Goal: Task Accomplishment & Management: Manage account settings

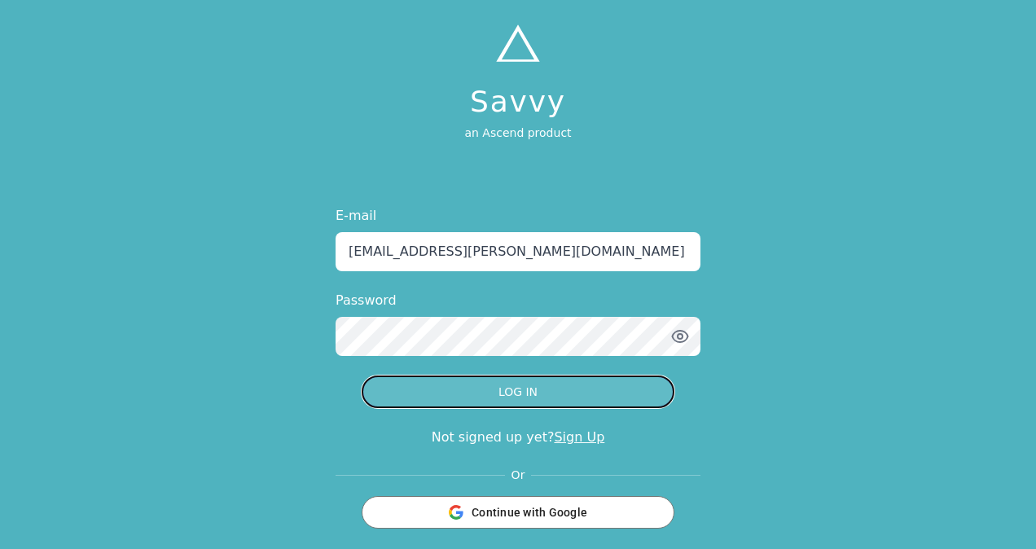
click at [521, 403] on button "LOG IN" at bounding box center [518, 392] width 313 height 33
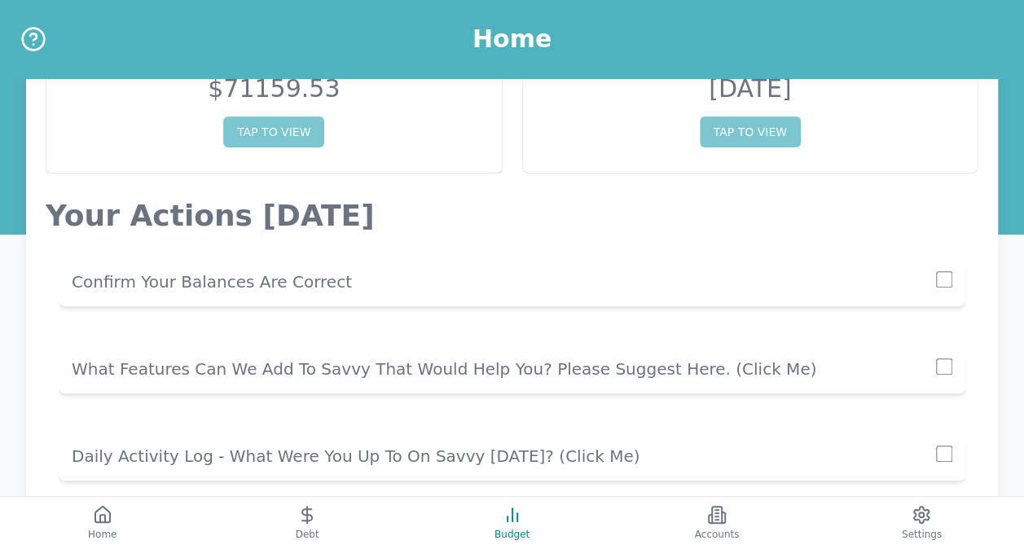
scroll to position [237, 0]
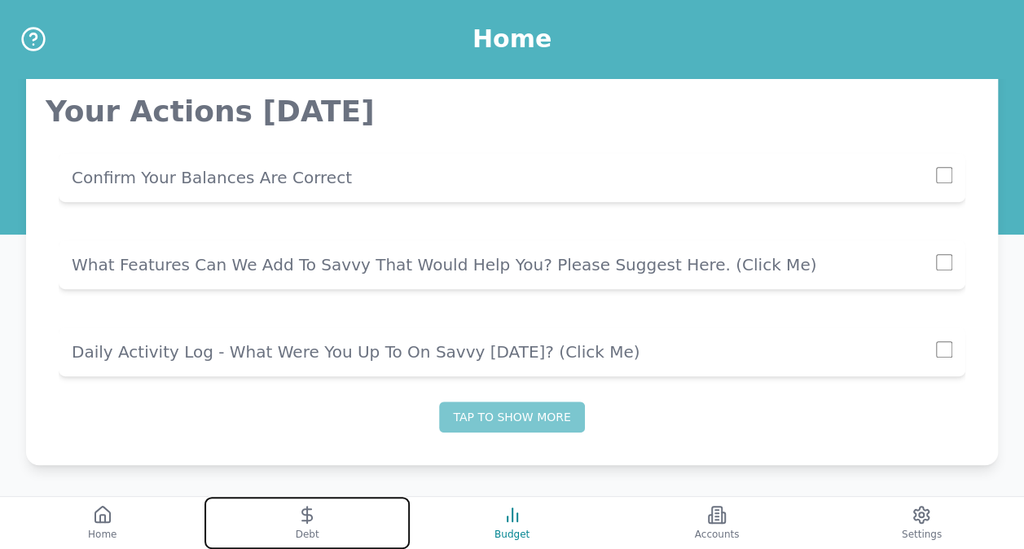
click at [332, 518] on button "Debt" at bounding box center [307, 523] width 205 height 52
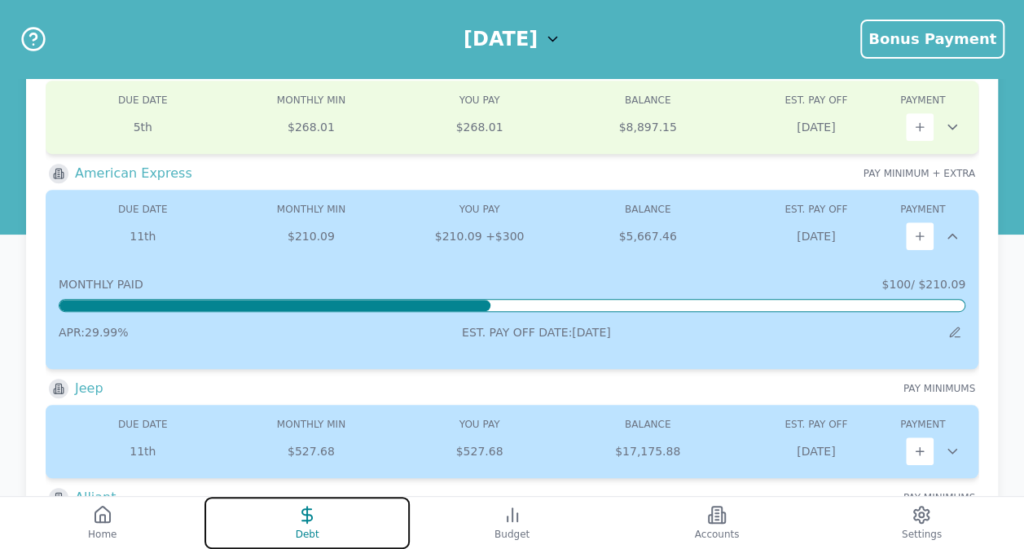
scroll to position [407, 0]
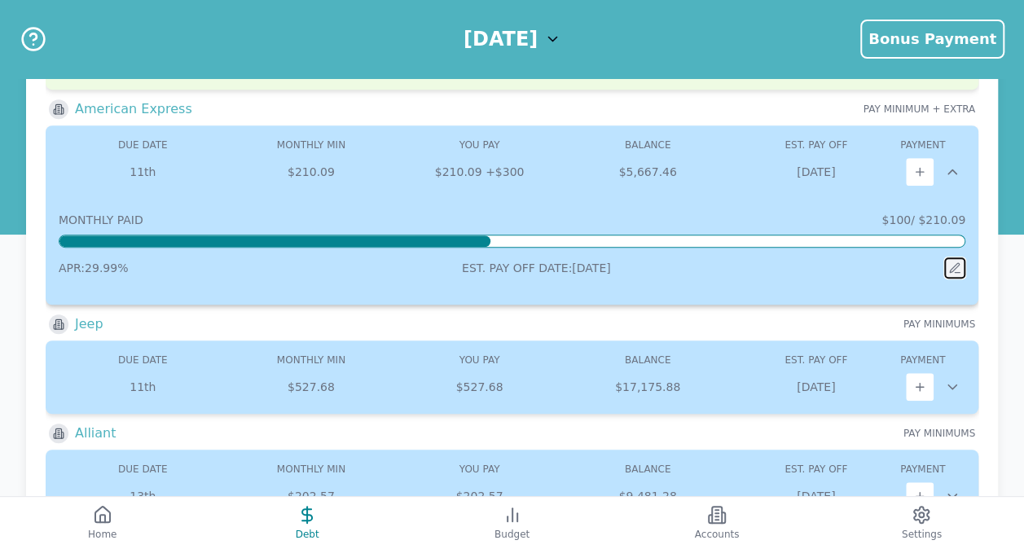
click at [957, 257] on button at bounding box center [954, 267] width 21 height 21
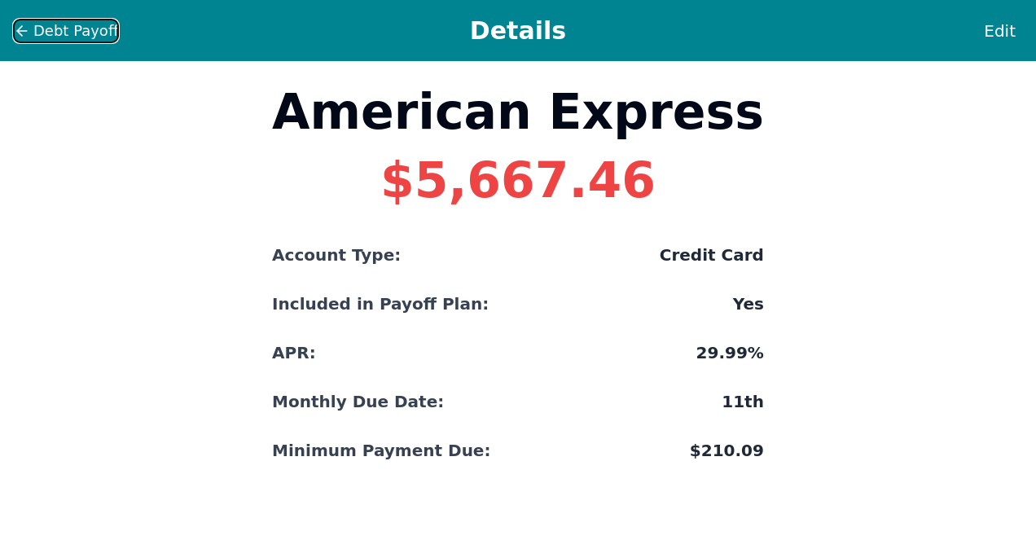
click at [20, 31] on icon at bounding box center [22, 31] width 10 height 0
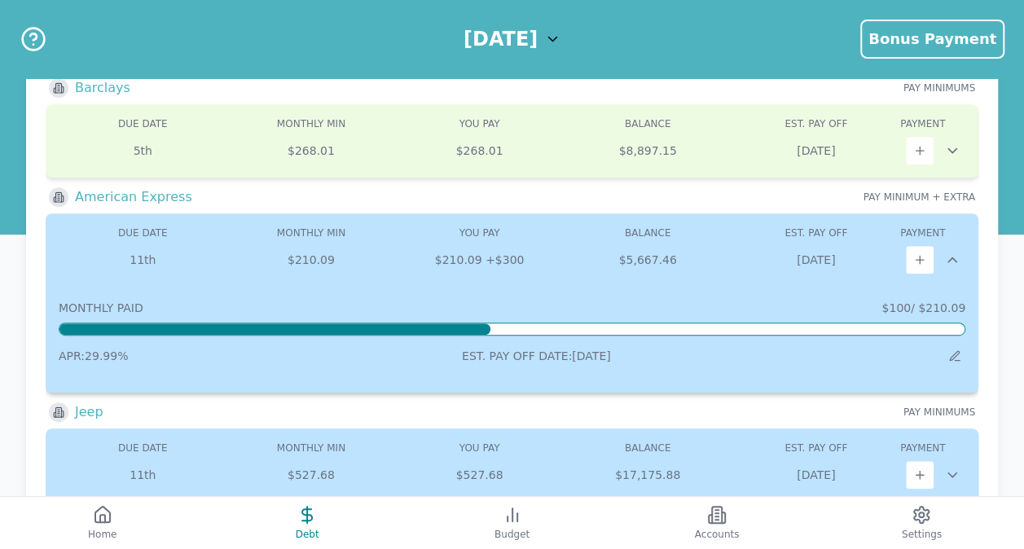
scroll to position [326, 0]
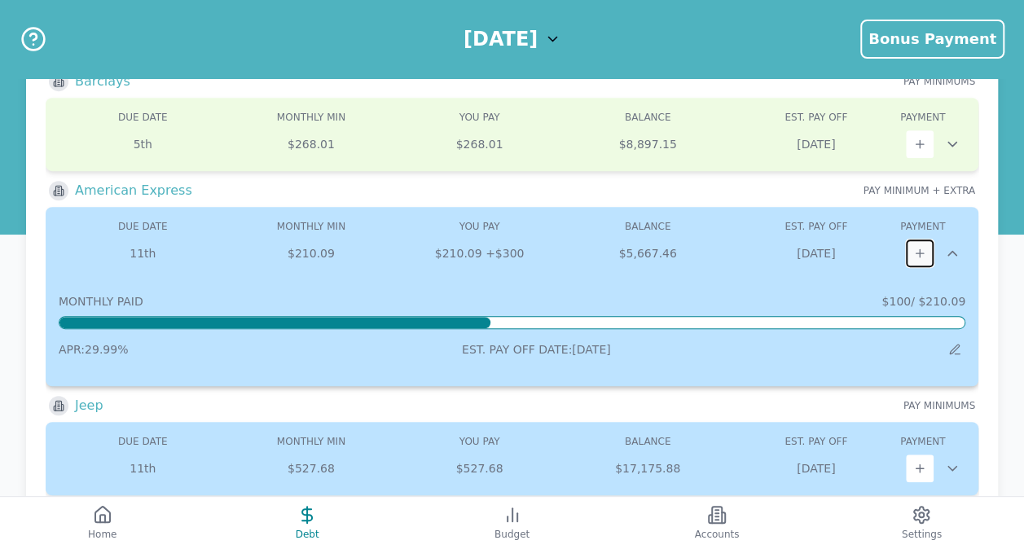
click at [911, 249] on button at bounding box center [920, 254] width 28 height 28
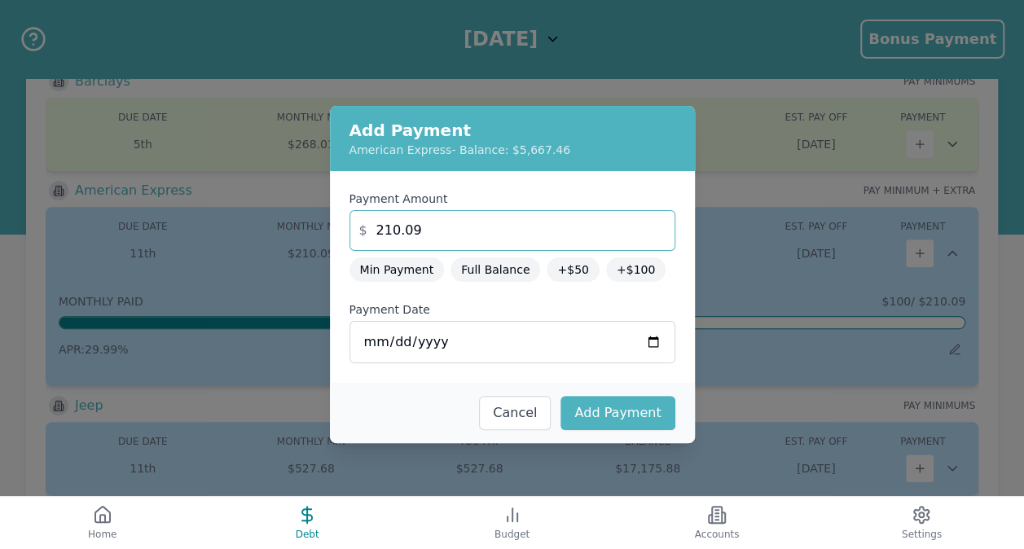
drag, startPoint x: 430, startPoint y: 232, endPoint x: 355, endPoint y: 228, distance: 75.1
click at [355, 228] on input "210.09" at bounding box center [513, 230] width 326 height 41
click at [629, 235] on input "210.08" at bounding box center [513, 230] width 326 height 41
drag, startPoint x: 427, startPoint y: 235, endPoint x: 239, endPoint y: 229, distance: 188.3
click at [240, 229] on div "Add Payment American Express - Balance: $5,667.46 Payment Amount $ 210.08 Min P…" at bounding box center [512, 274] width 1024 height 549
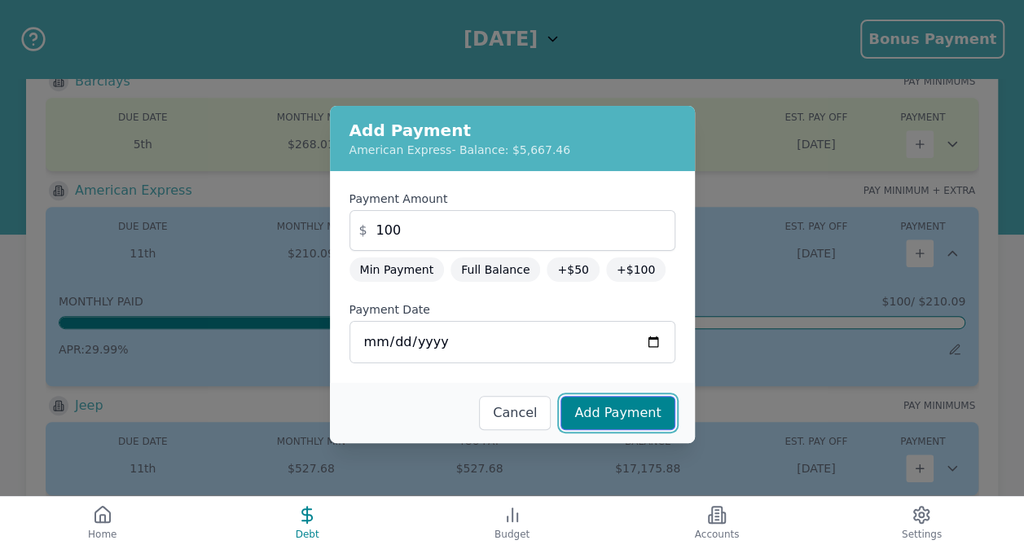
click at [625, 417] on button "Add Payment" at bounding box center [618, 413] width 114 height 34
type input "210.09"
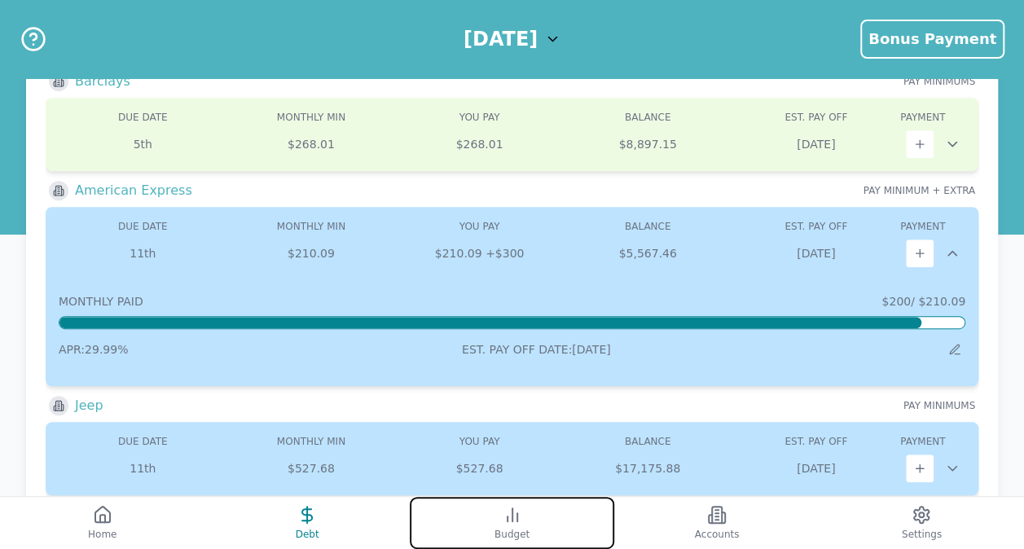
click at [515, 517] on icon at bounding box center [513, 515] width 20 height 20
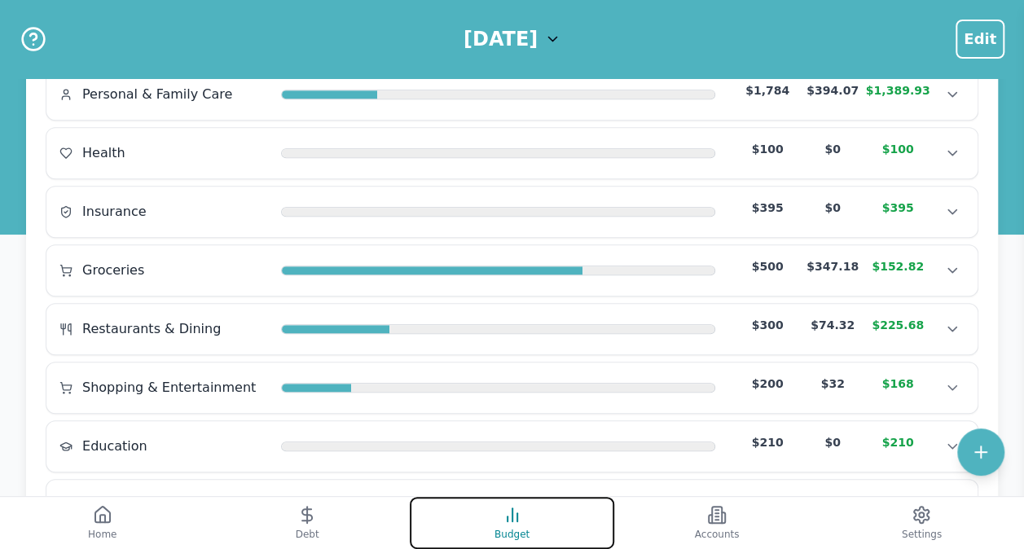
click at [517, 520] on line at bounding box center [517, 517] width 0 height 8
click at [104, 141] on div "Health $100 $0 $100" at bounding box center [511, 153] width 905 height 24
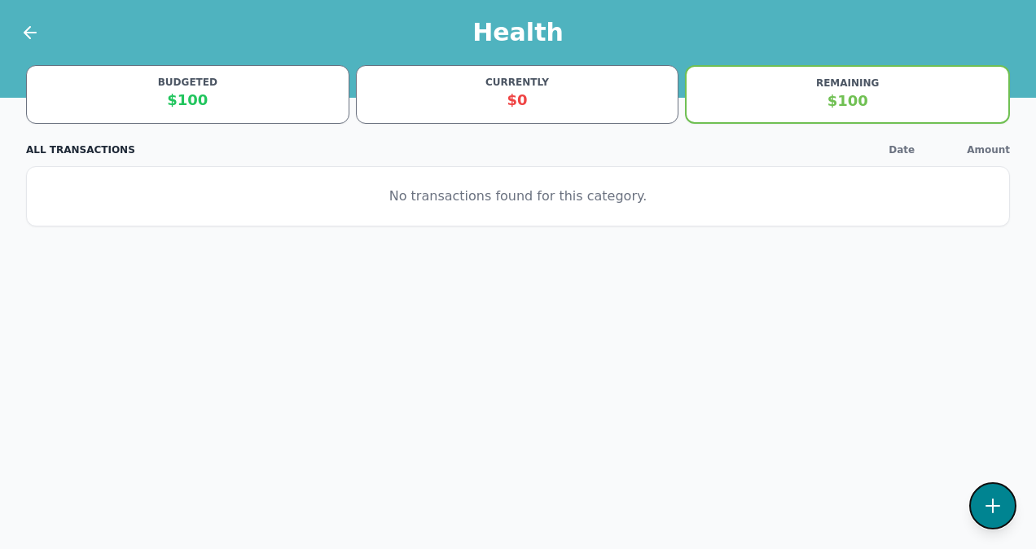
click at [1007, 508] on button at bounding box center [993, 505] width 47 height 47
select select "health"
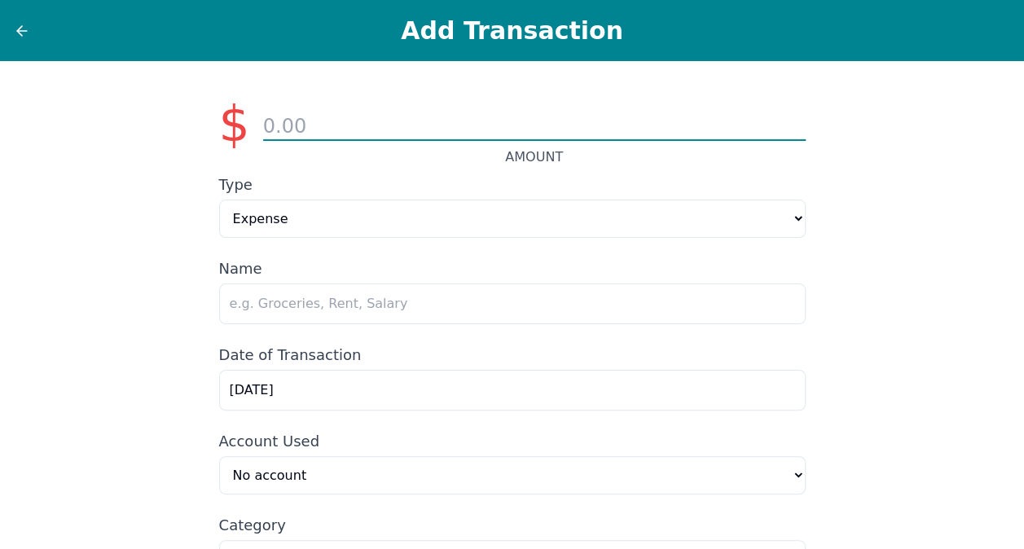
click at [367, 114] on input "number" at bounding box center [534, 127] width 543 height 28
type input "86.97"
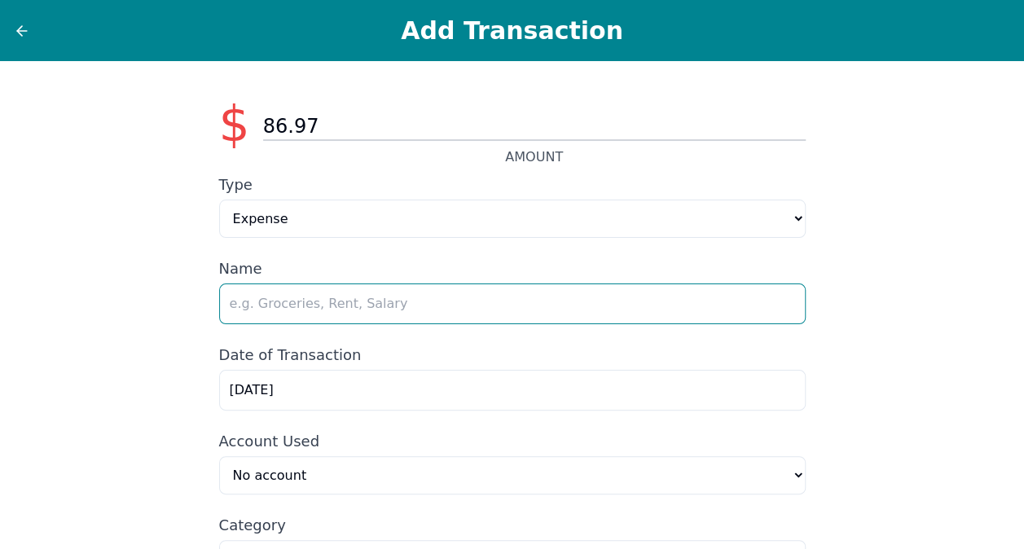
click at [282, 303] on input "text" at bounding box center [512, 304] width 587 height 41
type input "Health Payment"
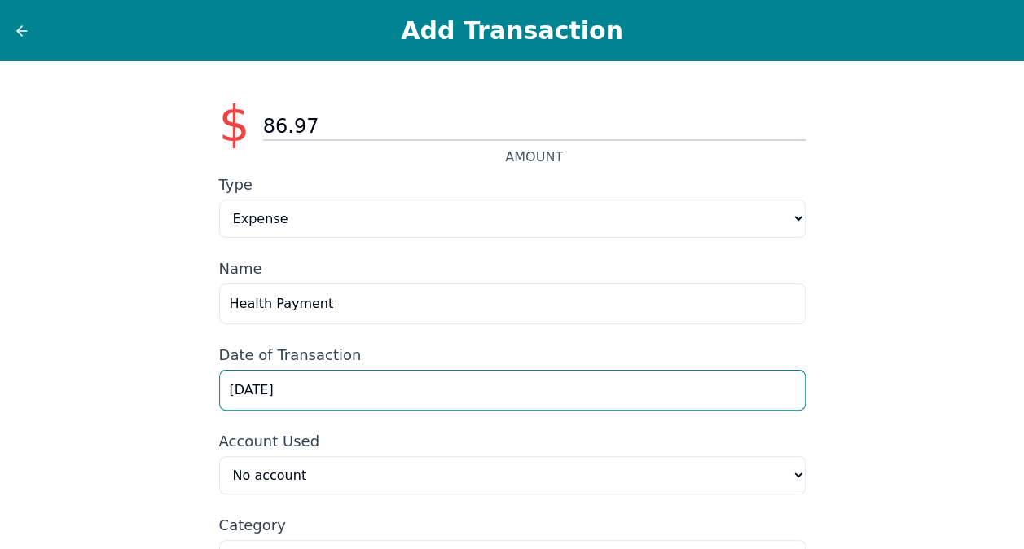
drag, startPoint x: 288, startPoint y: 399, endPoint x: 165, endPoint y: 398, distance: 123.0
click at [168, 398] on div "$ 86.97 AMOUNT Type Expense Income Name Health Payment Date of Transaction [DAT…" at bounding box center [512, 363] width 1024 height 604
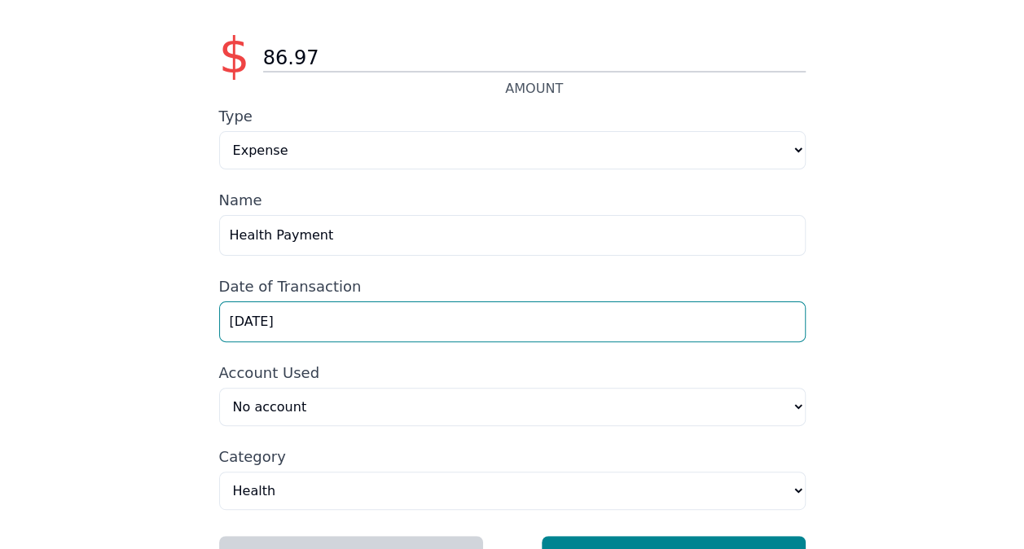
scroll to position [117, 0]
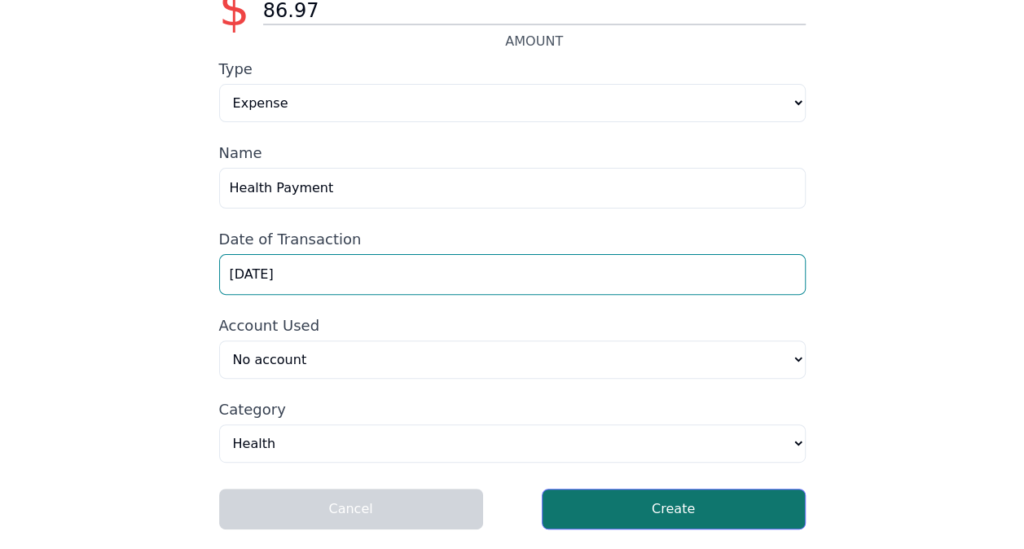
type input "[DATE]"
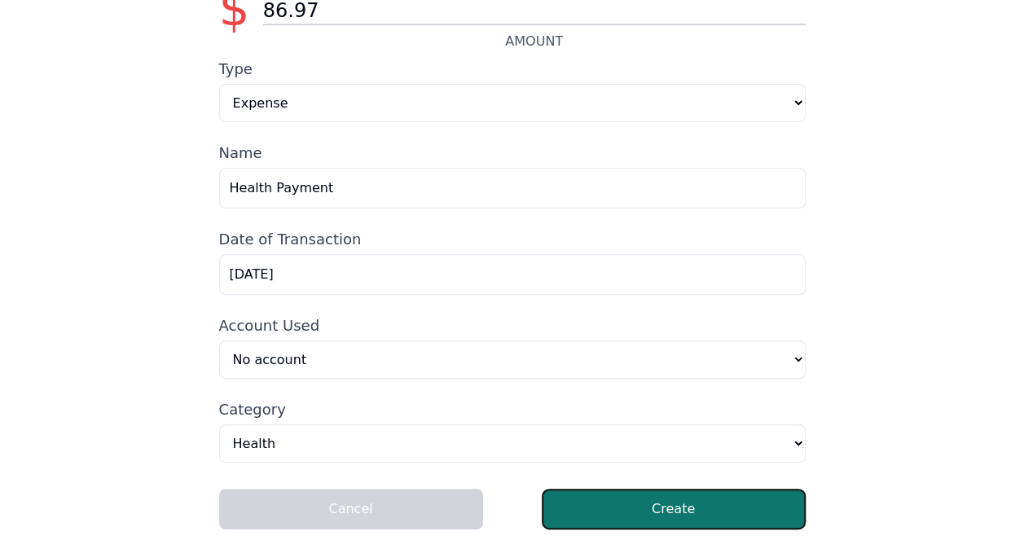
click at [650, 518] on button "Create" at bounding box center [674, 509] width 264 height 41
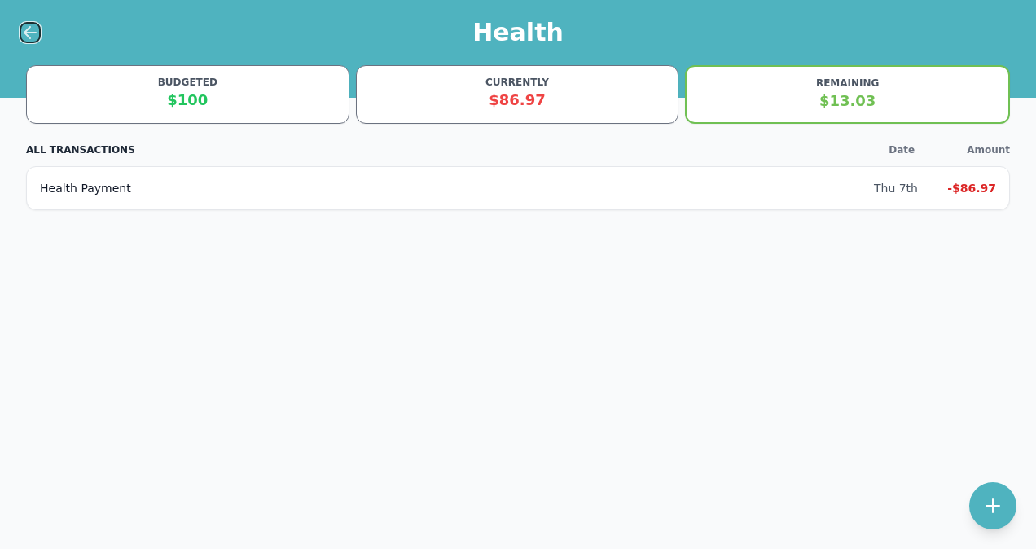
click at [24, 39] on icon at bounding box center [30, 33] width 20 height 20
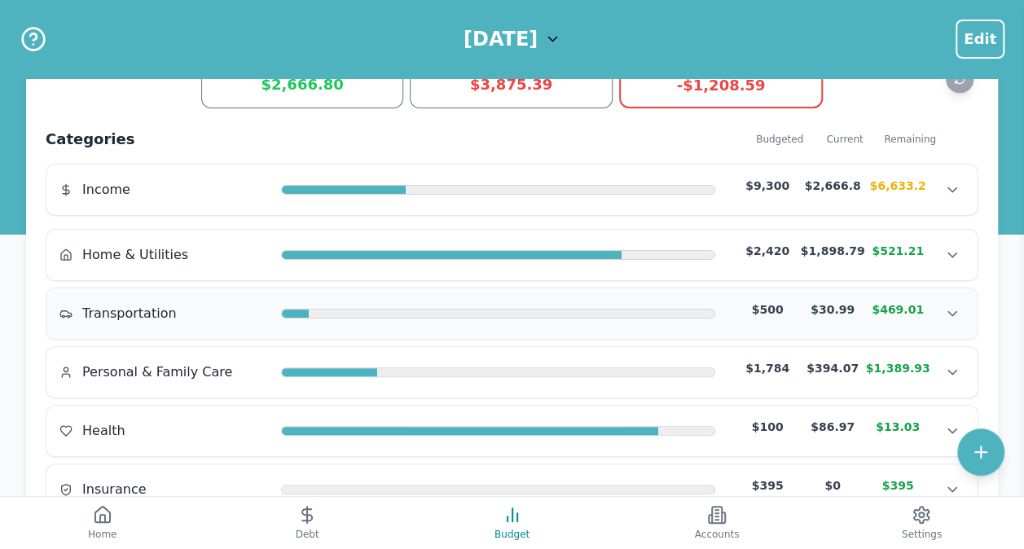
scroll to position [81, 0]
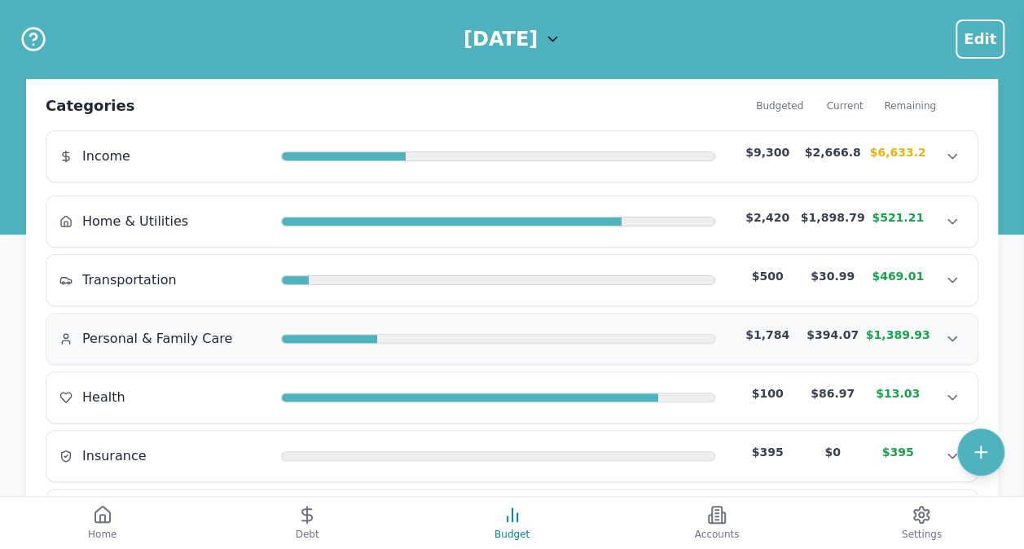
click at [151, 345] on div "Personal & Family Care $1,784 $394.07 $1,389.93" at bounding box center [511, 339] width 905 height 24
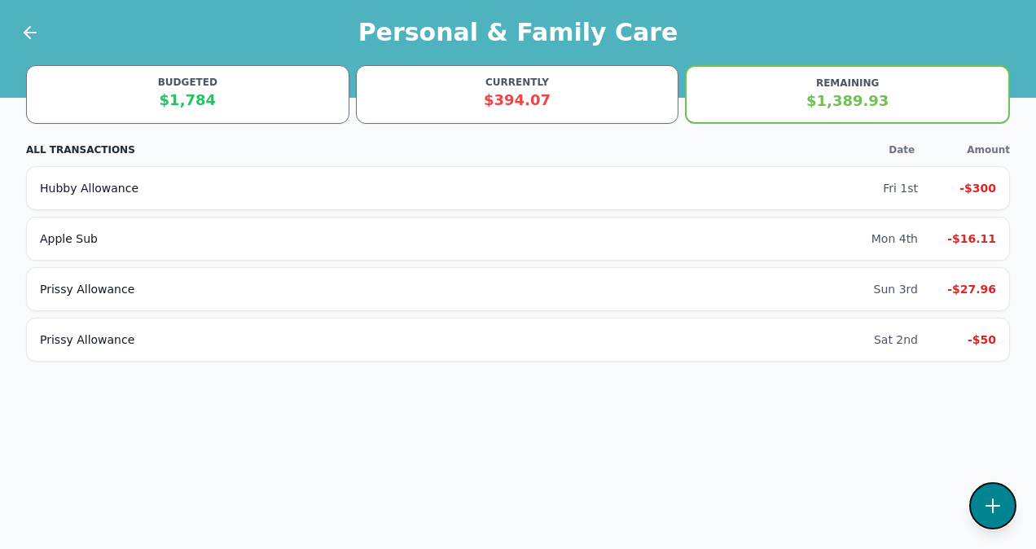
click at [992, 506] on icon at bounding box center [993, 505] width 13 height 13
select select "personalFamilyCare"
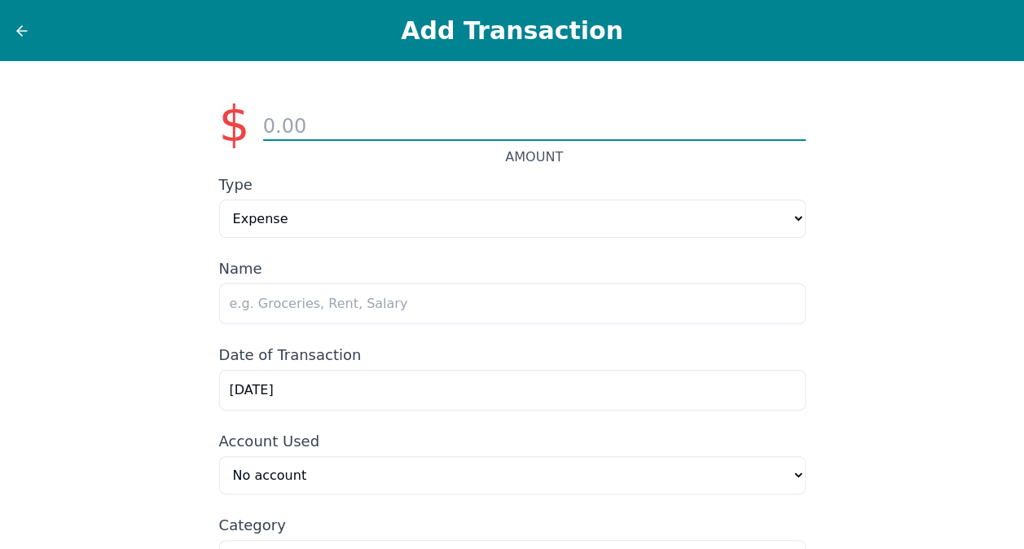
click at [327, 125] on input "number" at bounding box center [534, 127] width 543 height 28
type input "53.24"
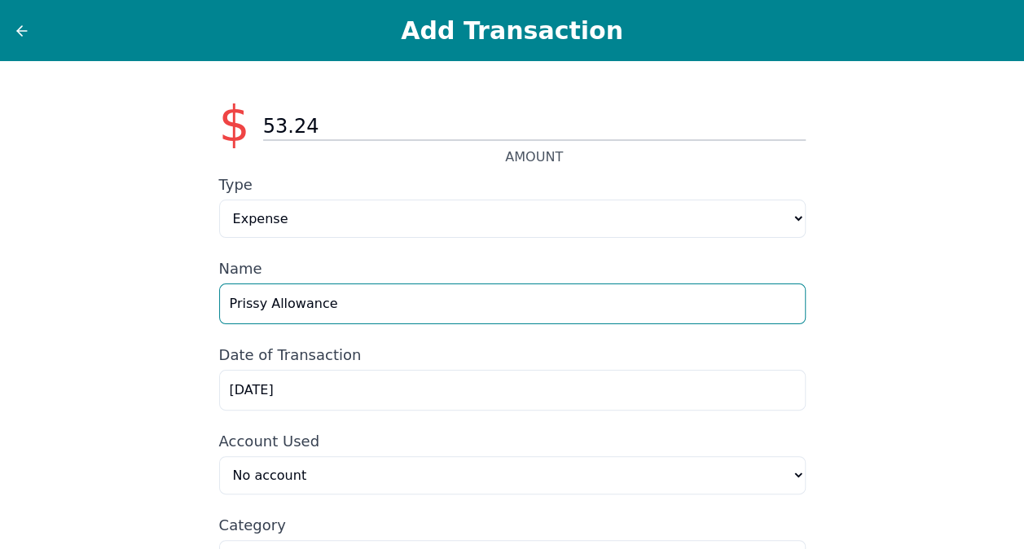
type input "Prissy Allowance"
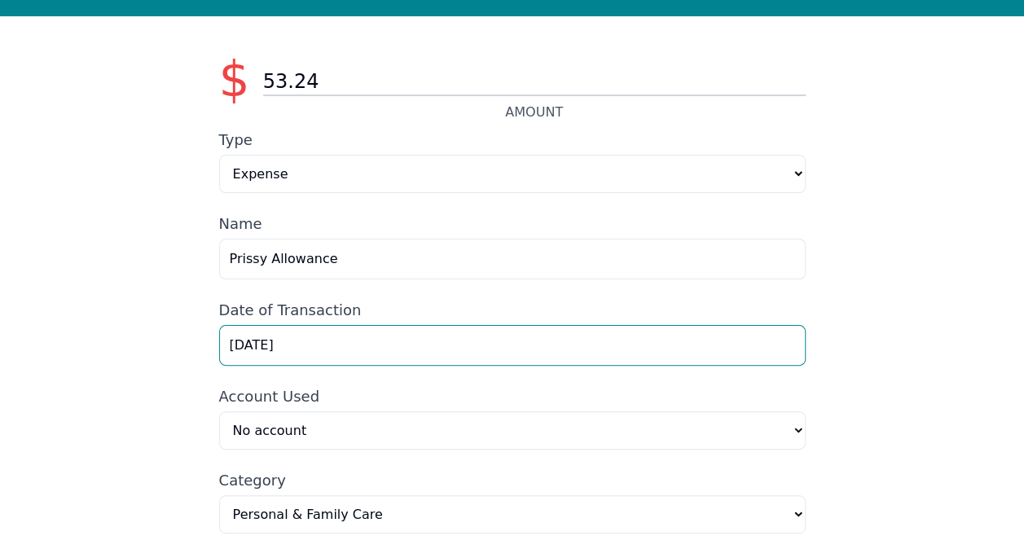
scroll to position [117, 0]
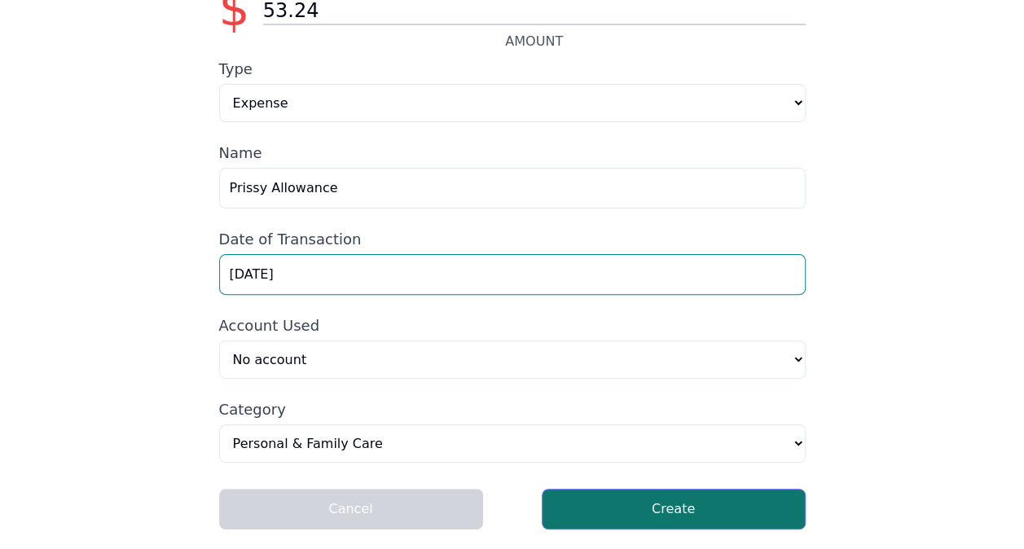
type input "[DATE]"
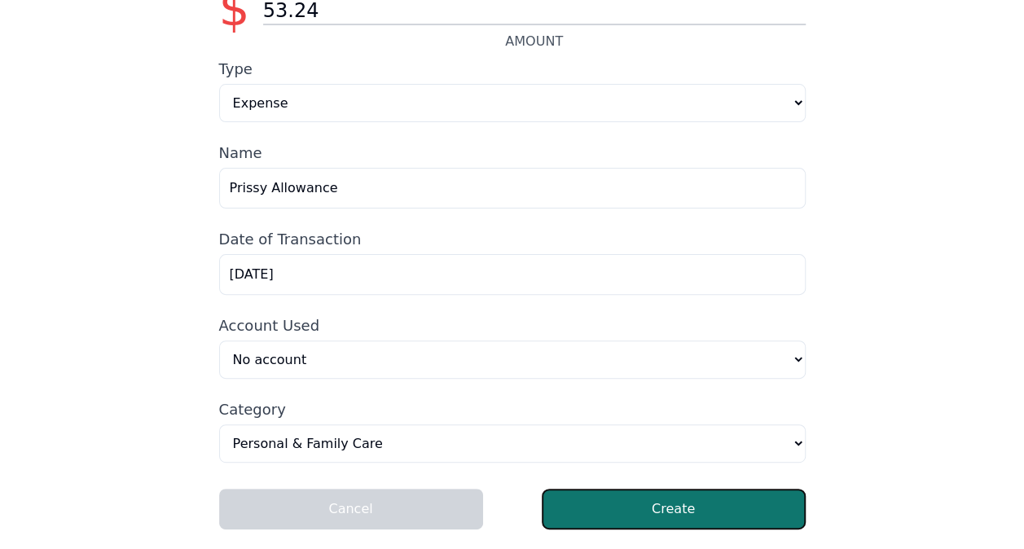
click at [662, 525] on button "Create" at bounding box center [674, 509] width 264 height 41
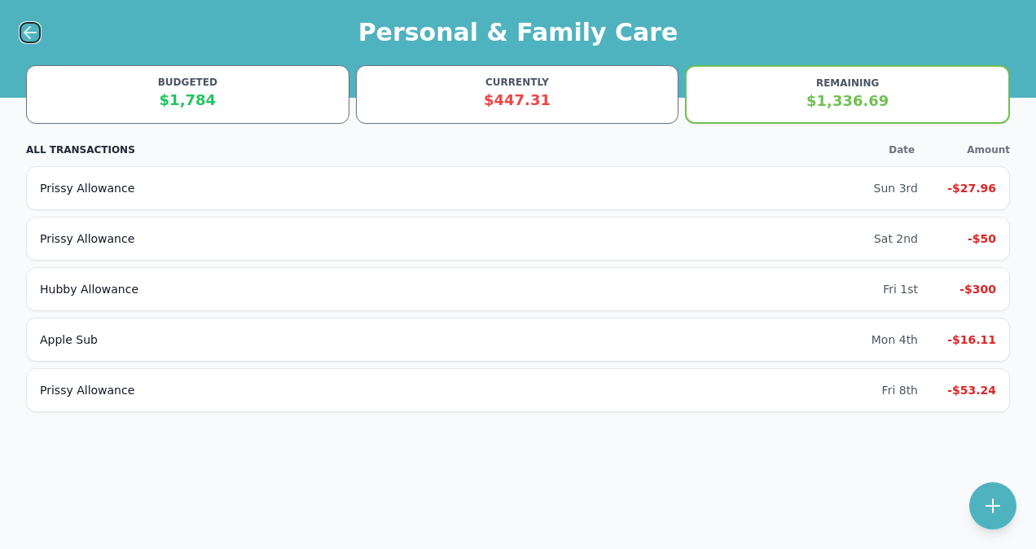
click at [29, 29] on icon at bounding box center [30, 33] width 20 height 20
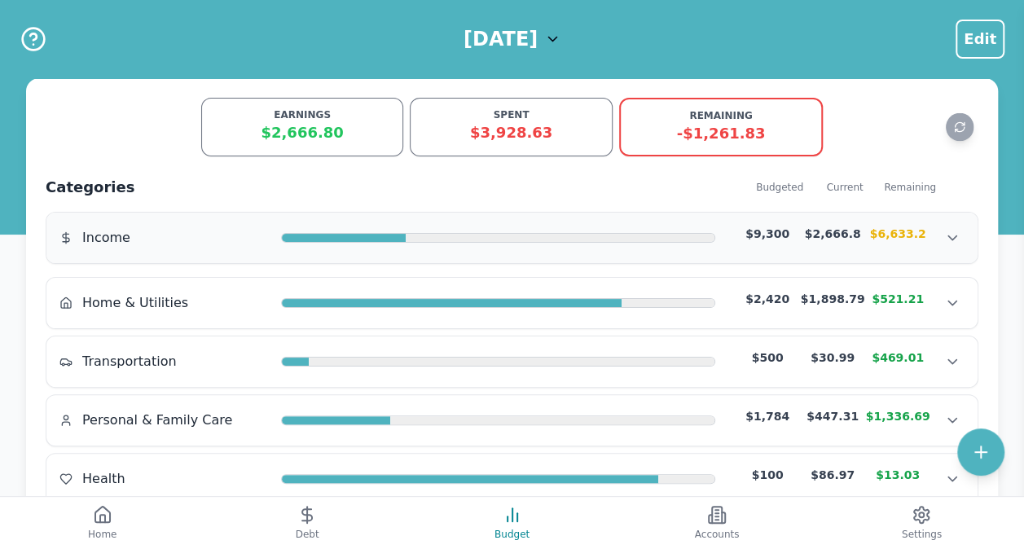
click at [156, 244] on div "Income" at bounding box center [163, 238] width 209 height 20
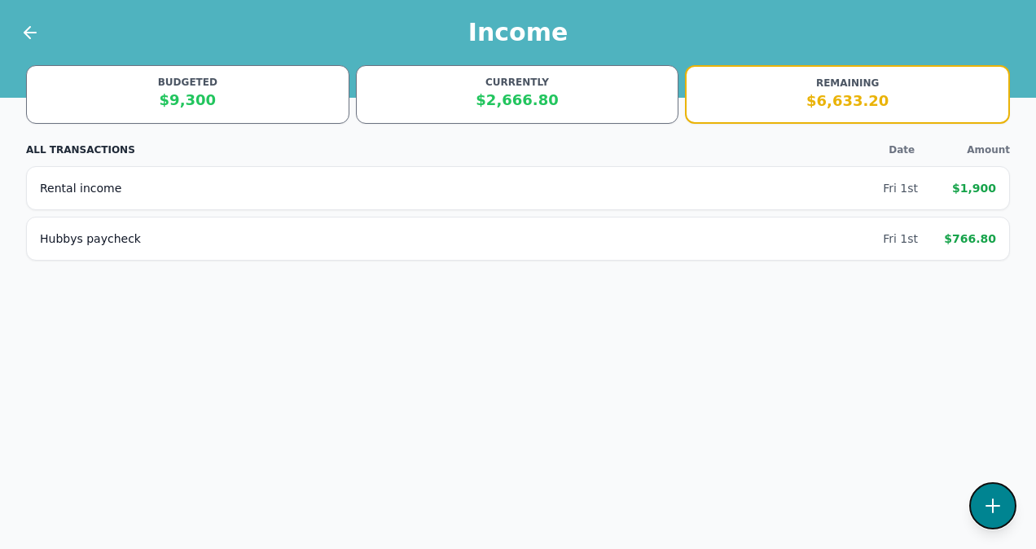
click at [996, 520] on button at bounding box center [993, 505] width 47 height 47
select select "Income"
select select "income"
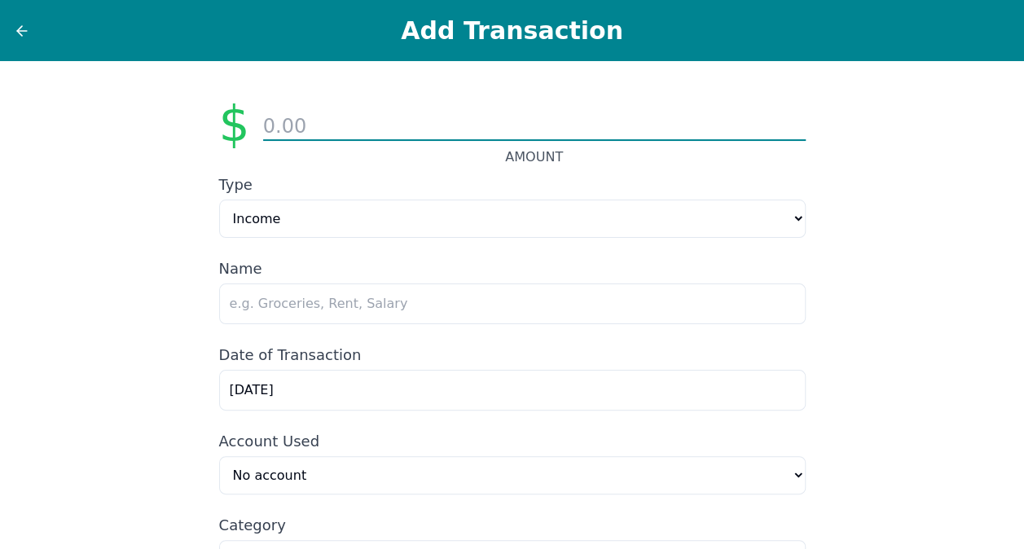
click at [486, 123] on input "number" at bounding box center [534, 127] width 543 height 28
type input "871.61"
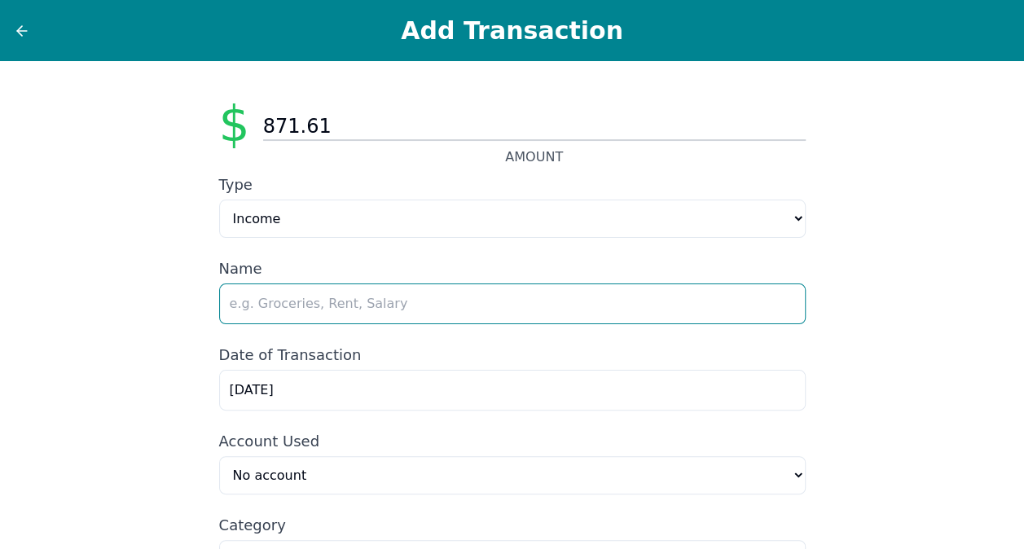
click at [344, 321] on input "text" at bounding box center [512, 304] width 587 height 41
type input "Hubbys pay"
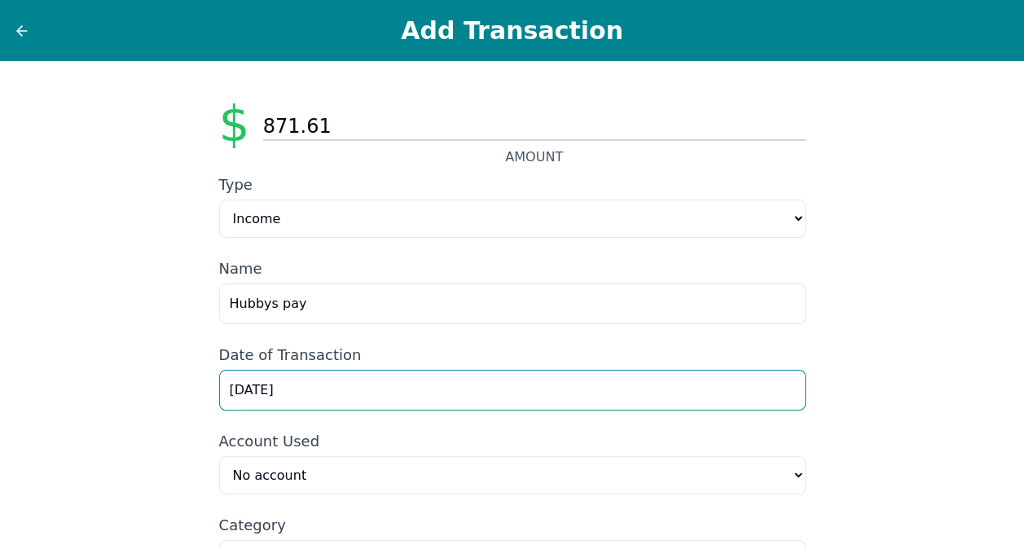
drag, startPoint x: 285, startPoint y: 396, endPoint x: 86, endPoint y: 391, distance: 199.7
click at [86, 391] on div "$ 871.61 AMOUNT Type Expense Income Name Hubbys pay Date of Transaction [DATE] …" at bounding box center [512, 363] width 1024 height 604
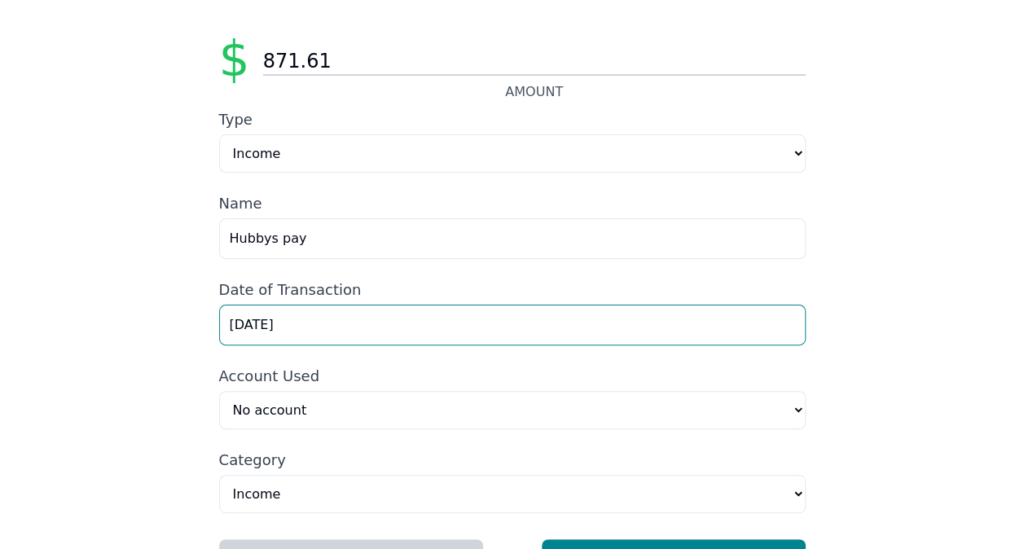
scroll to position [117, 0]
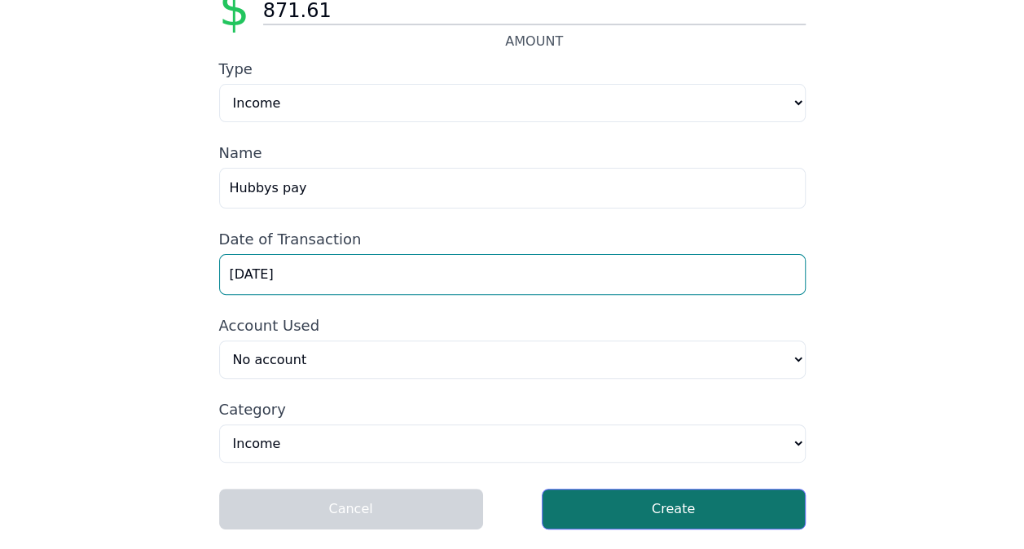
type input "[DATE]"
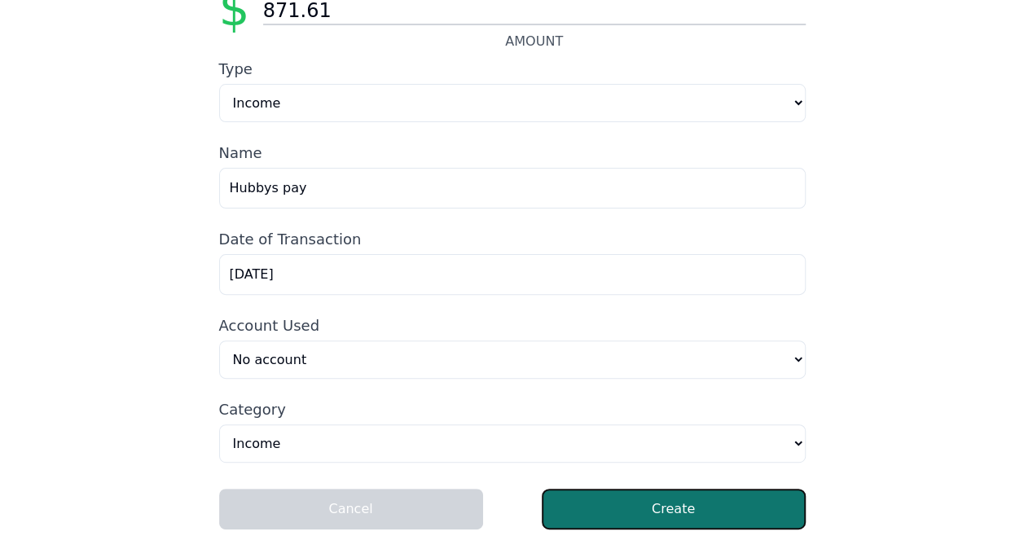
click at [662, 507] on button "Create" at bounding box center [674, 509] width 264 height 41
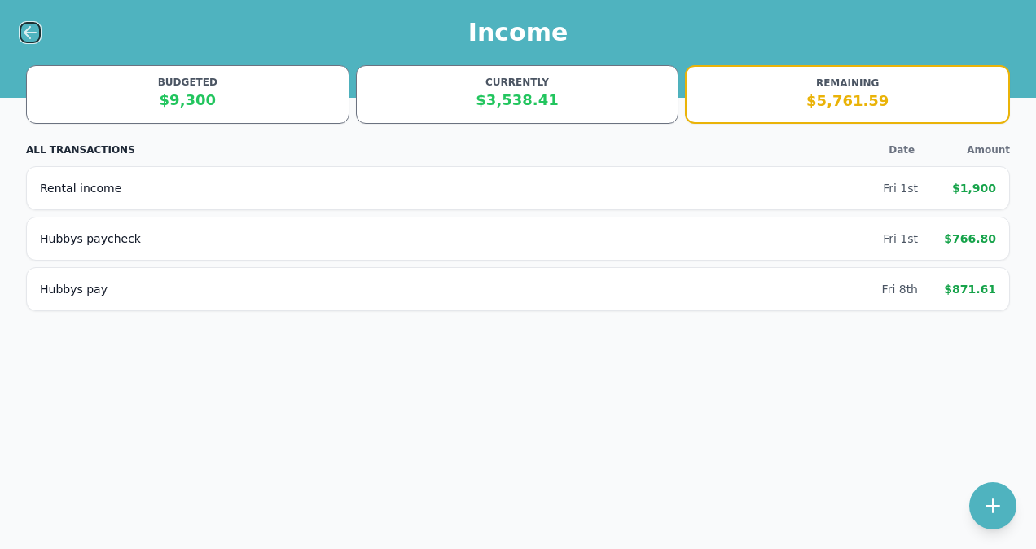
click at [33, 34] on icon at bounding box center [30, 33] width 20 height 20
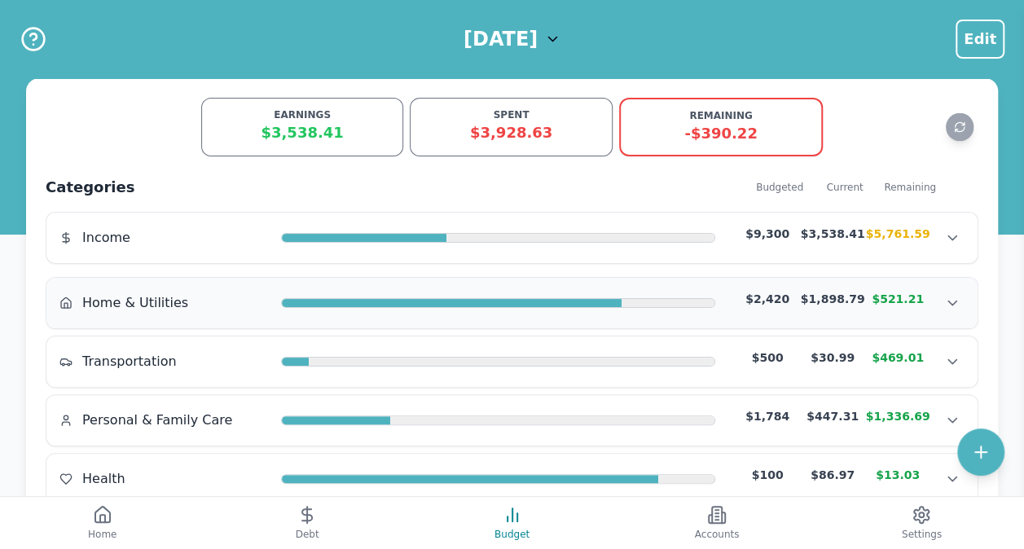
click at [143, 311] on div "Home & Utilities $2,420 $1,898.79 $521.21" at bounding box center [511, 303] width 905 height 24
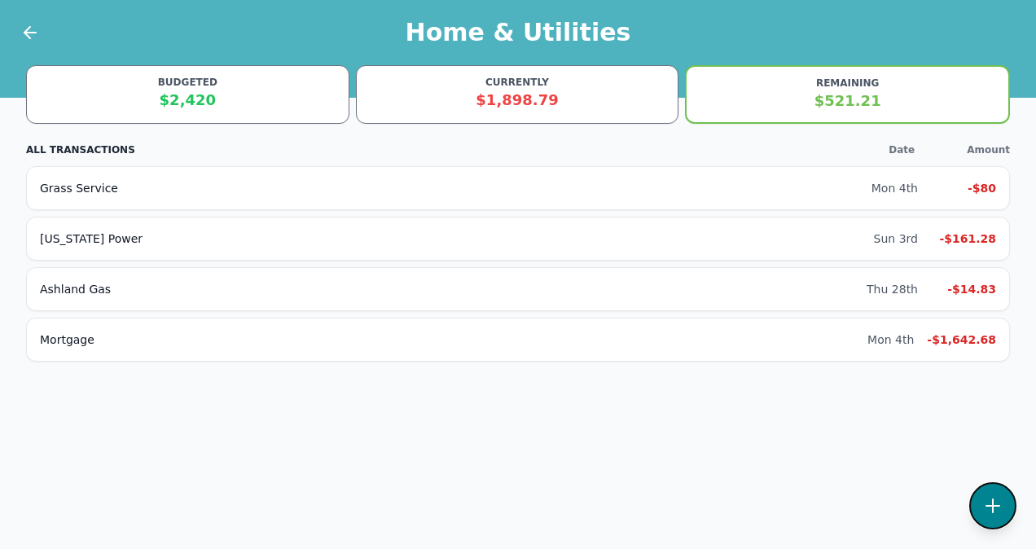
click at [987, 496] on icon at bounding box center [993, 506] width 20 height 20
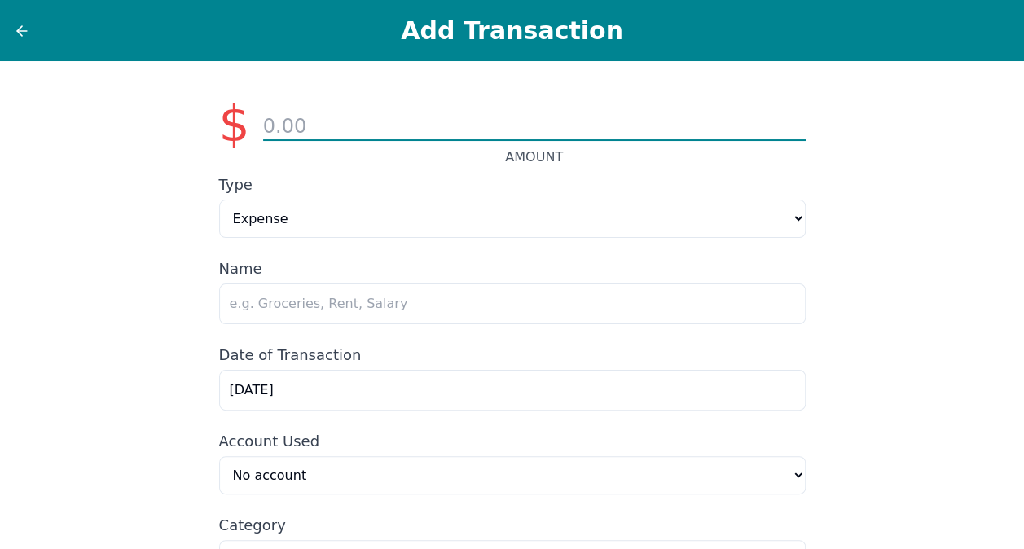
click at [406, 134] on input "number" at bounding box center [534, 127] width 543 height 28
type input "65.62"
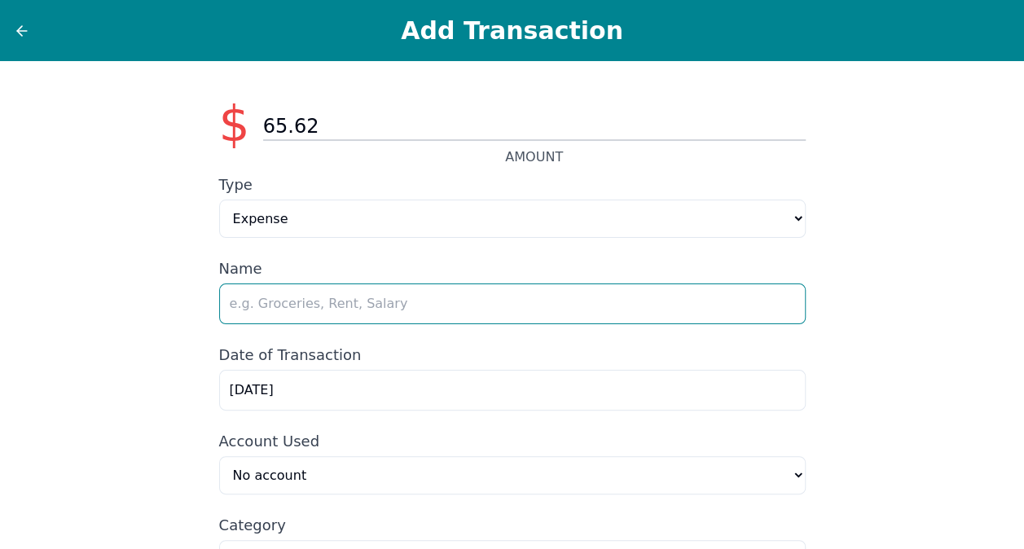
click at [368, 311] on input "text" at bounding box center [512, 304] width 587 height 41
type input "Wifi"
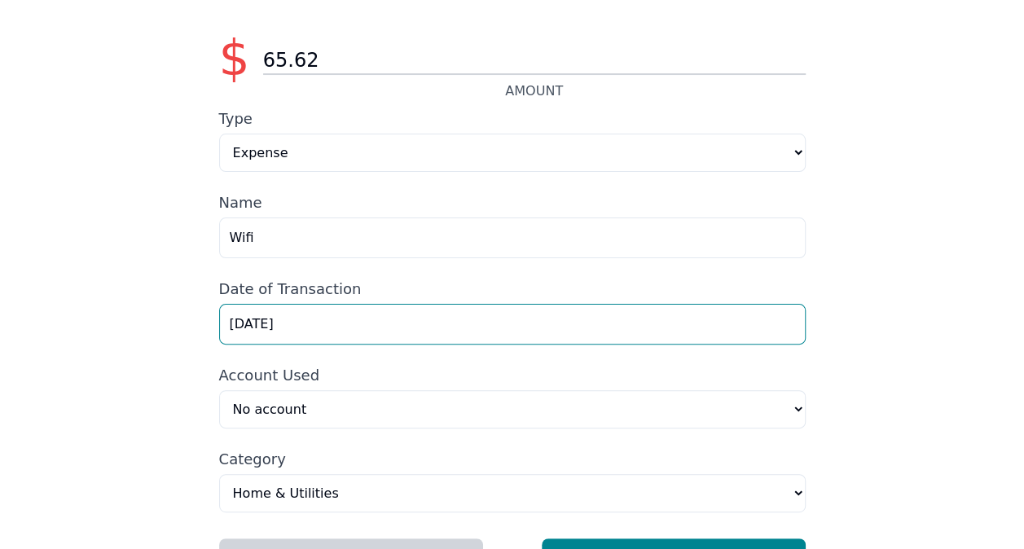
scroll to position [117, 0]
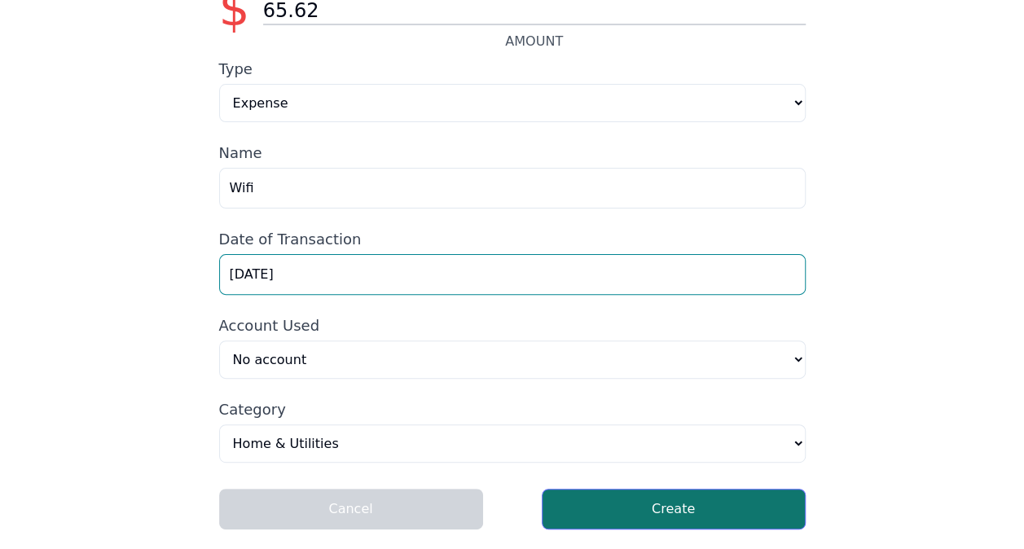
type input "[DATE]"
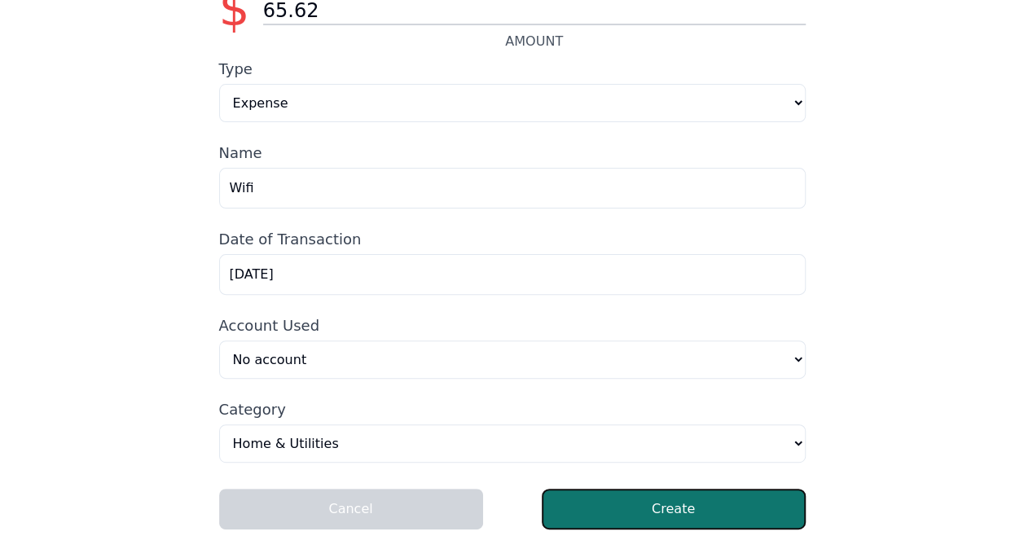
click at [645, 502] on button "Create" at bounding box center [674, 509] width 264 height 41
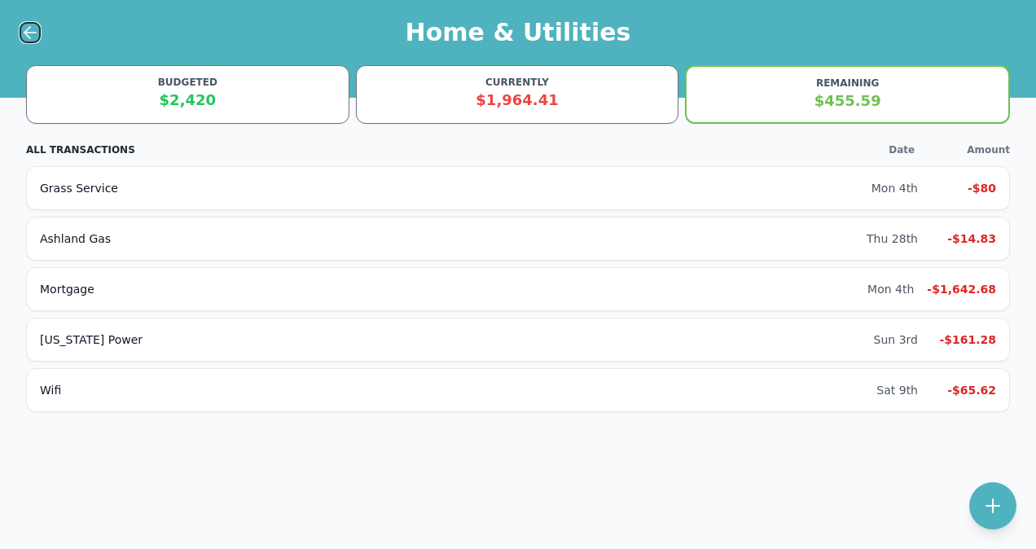
click at [29, 31] on icon at bounding box center [30, 33] width 20 height 20
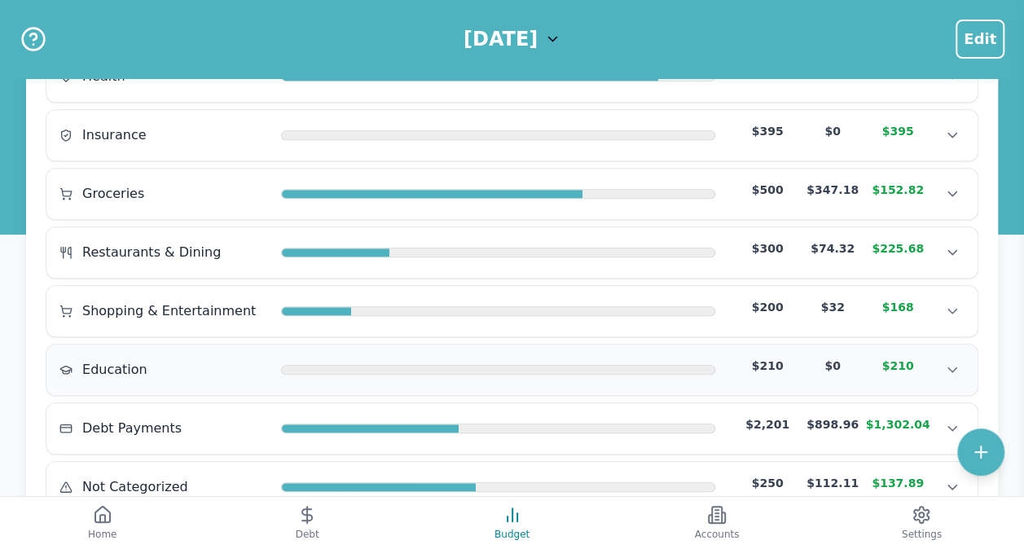
scroll to position [407, 0]
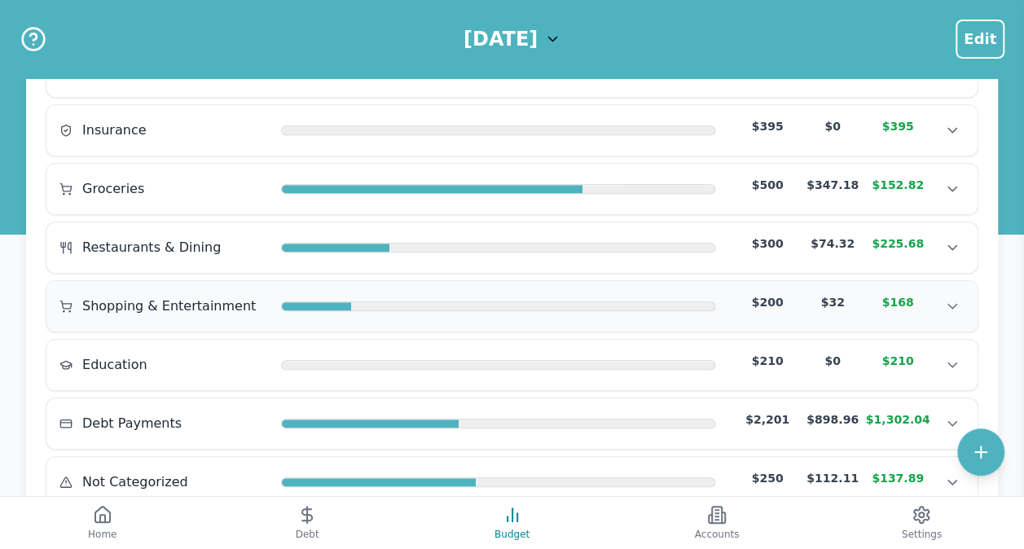
click at [184, 297] on span "Shopping & Entertainment" at bounding box center [169, 307] width 174 height 20
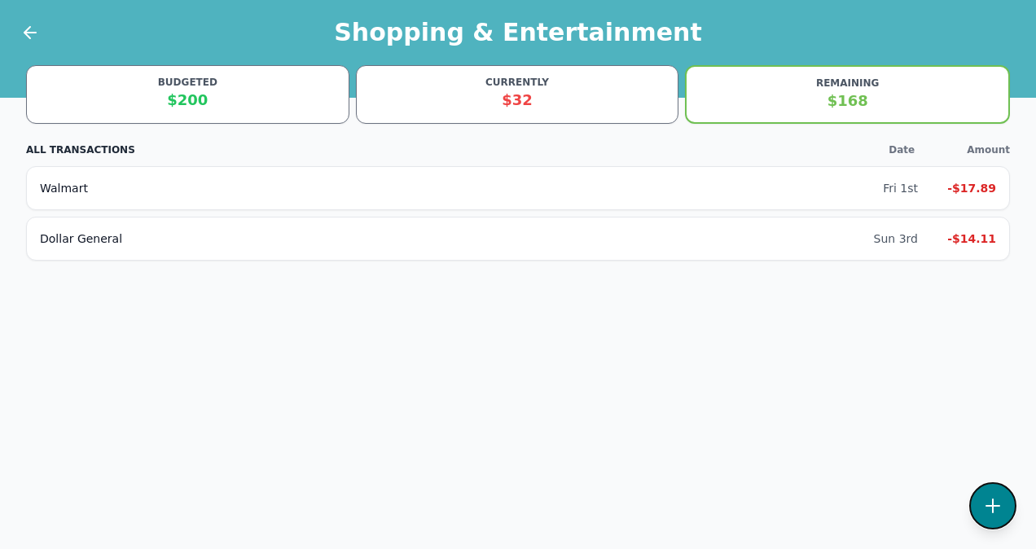
click at [991, 496] on icon at bounding box center [993, 506] width 20 height 20
select select "shoppingAndEntertainment"
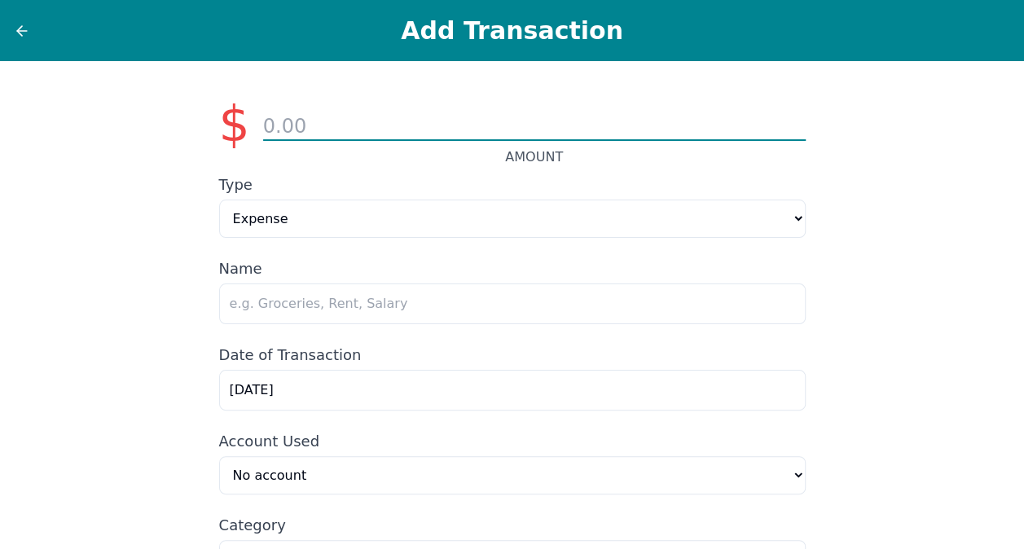
click at [318, 127] on input "number" at bounding box center [534, 127] width 543 height 28
type input "47.87"
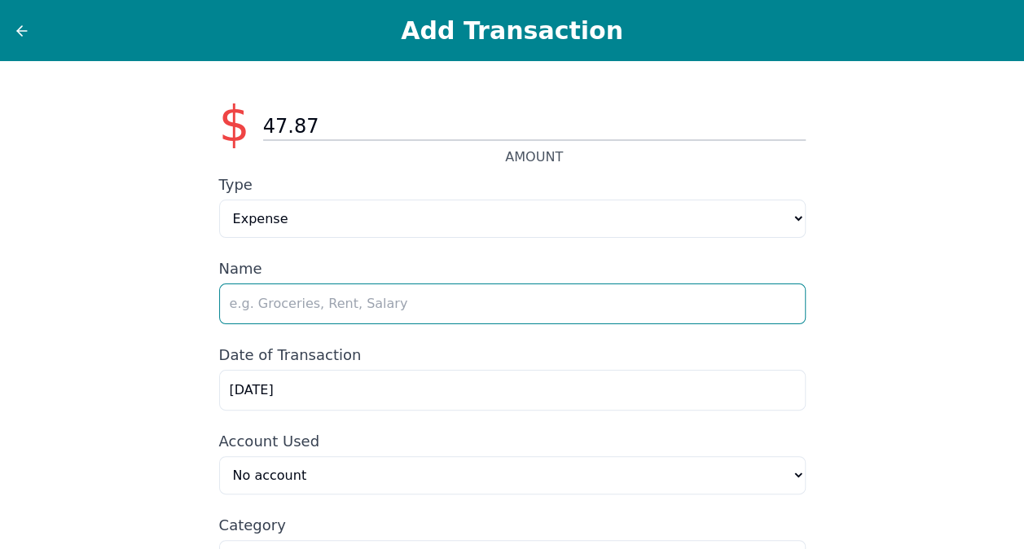
click at [331, 314] on input "text" at bounding box center [512, 304] width 587 height 41
type input "Walmart"
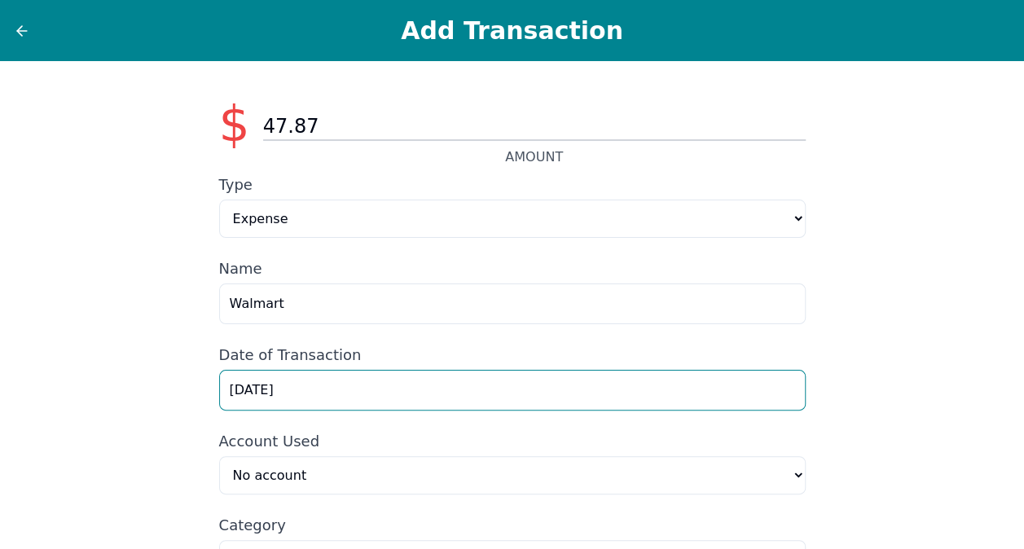
drag, startPoint x: 306, startPoint y: 396, endPoint x: 148, endPoint y: 406, distance: 158.4
click at [148, 406] on div "$ 47.87 AMOUNT Type Expense Income Name Walmart Date of Transaction [DATE] Acco…" at bounding box center [512, 363] width 1024 height 604
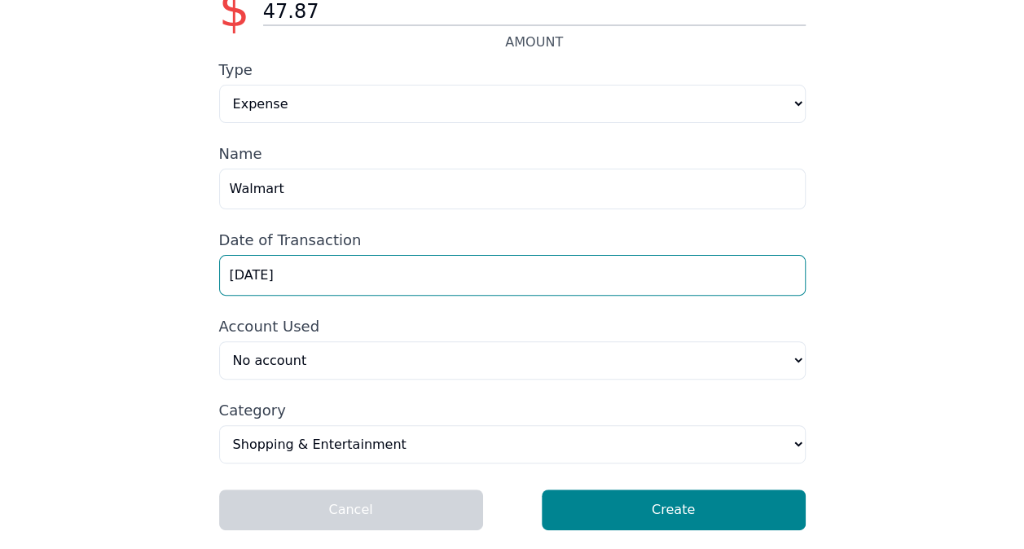
scroll to position [117, 0]
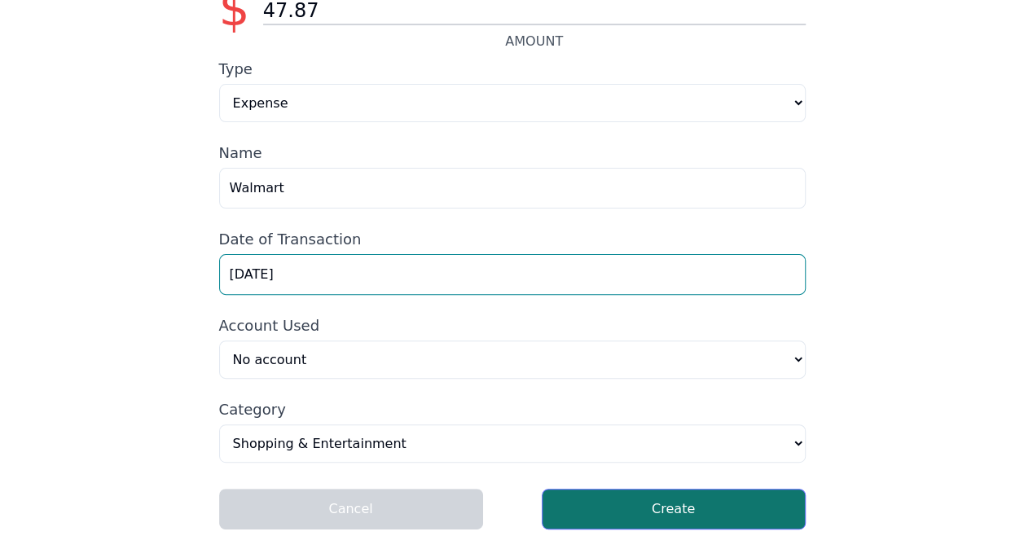
type input "[DATE]"
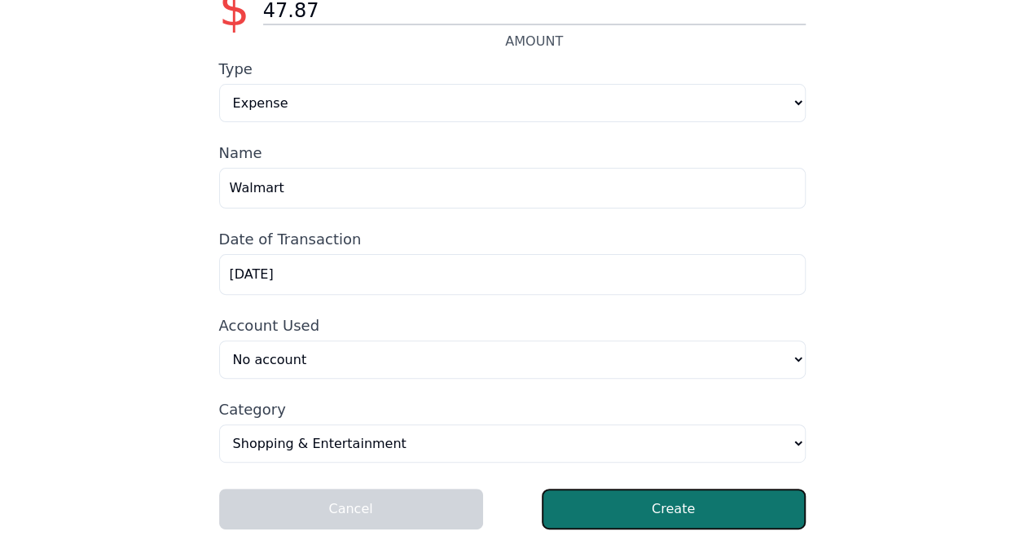
click at [627, 499] on button "Create" at bounding box center [674, 509] width 264 height 41
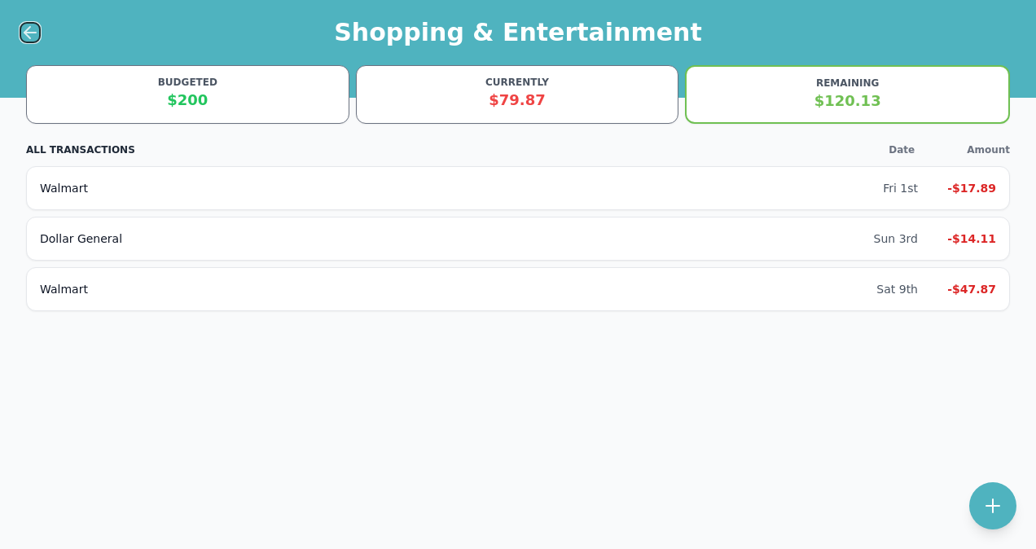
click at [32, 33] on icon at bounding box center [29, 33] width 11 height 0
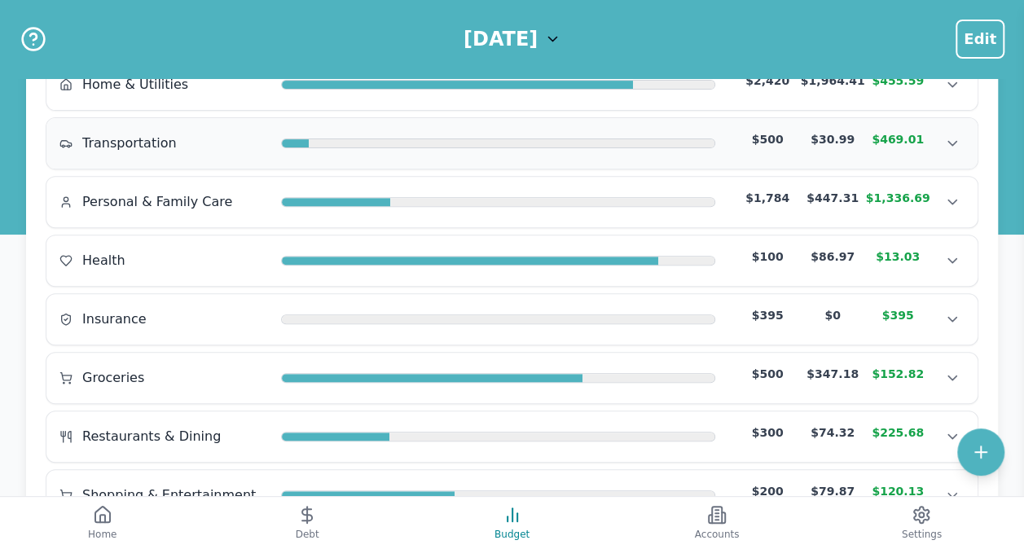
scroll to position [244, 0]
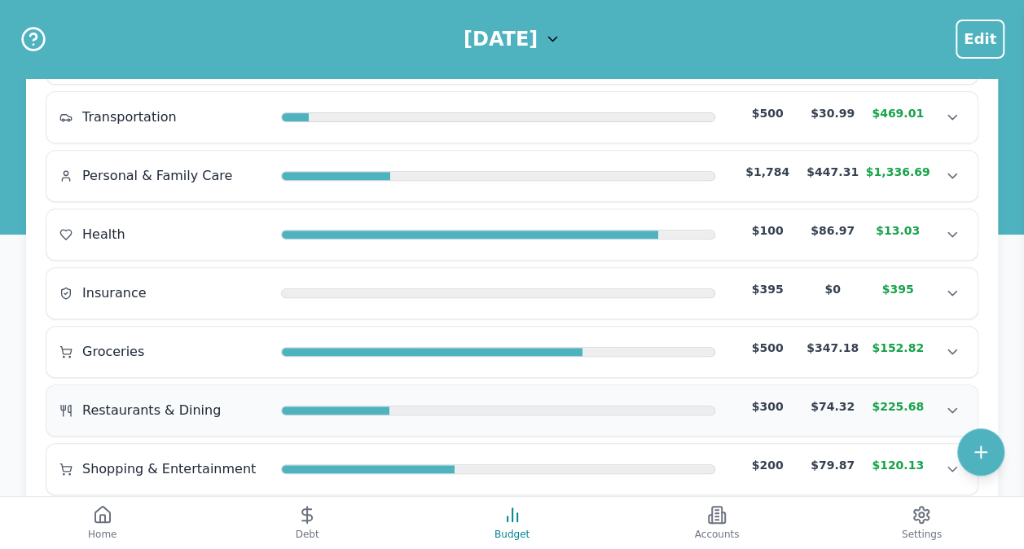
click at [156, 407] on span "Restaurants & Dining" at bounding box center [151, 411] width 139 height 20
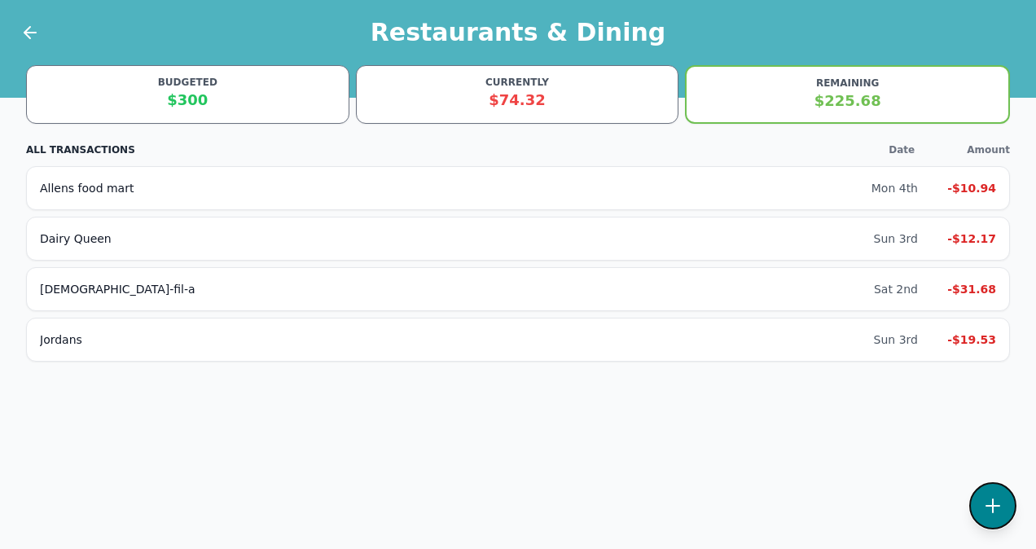
click at [1003, 507] on button at bounding box center [993, 505] width 47 height 47
select select "restaurantsAndDining"
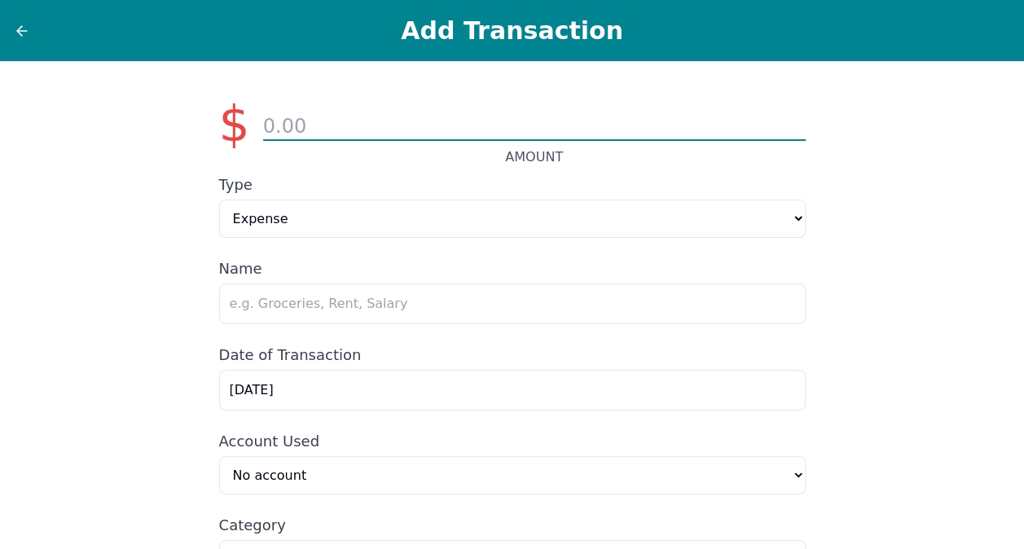
click at [323, 119] on input "number" at bounding box center [534, 127] width 543 height 28
type input "6.58"
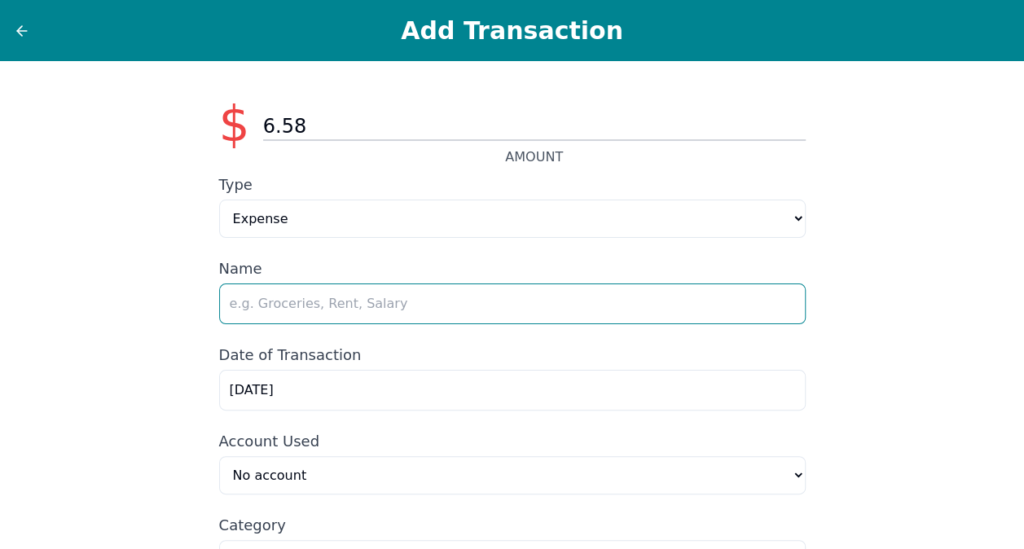
click at [421, 310] on input "text" at bounding box center [512, 304] width 587 height 41
type input "Wendys"
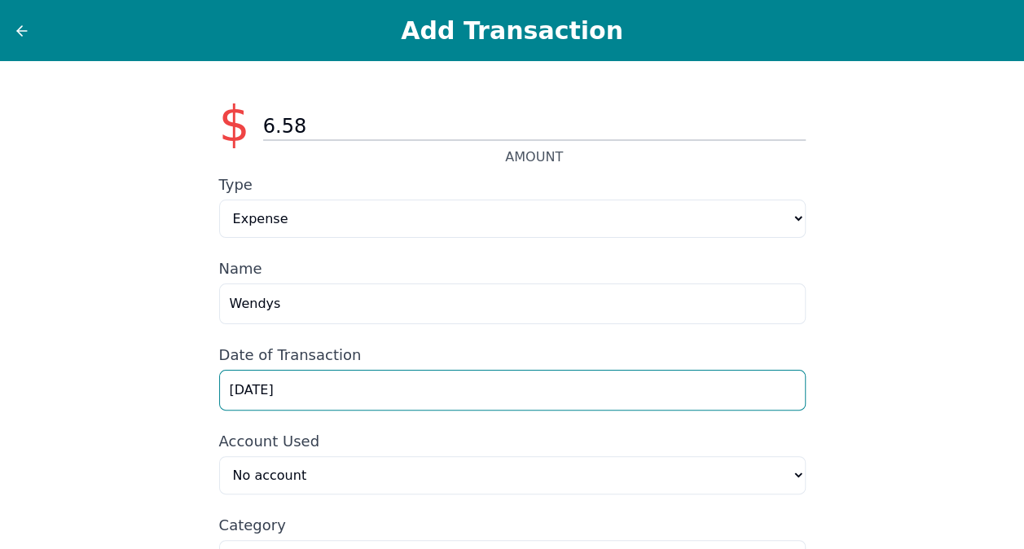
drag, startPoint x: 328, startPoint y: 393, endPoint x: 121, endPoint y: 386, distance: 207.1
click at [121, 386] on div "$ 6.58 AMOUNT Type Expense Income Name Wendys Date of Transaction [DATE] Accoun…" at bounding box center [512, 363] width 1024 height 604
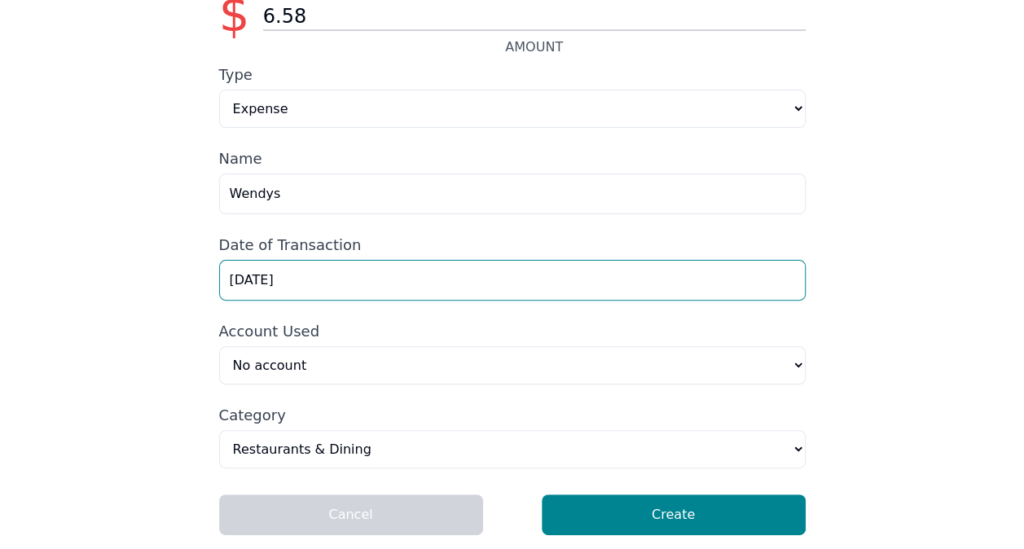
scroll to position [117, 0]
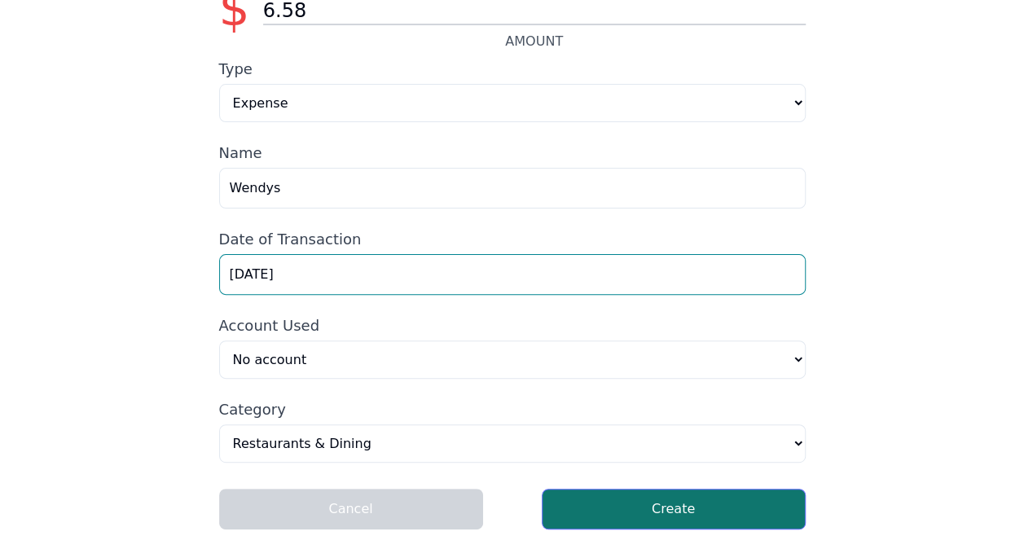
type input "[DATE]"
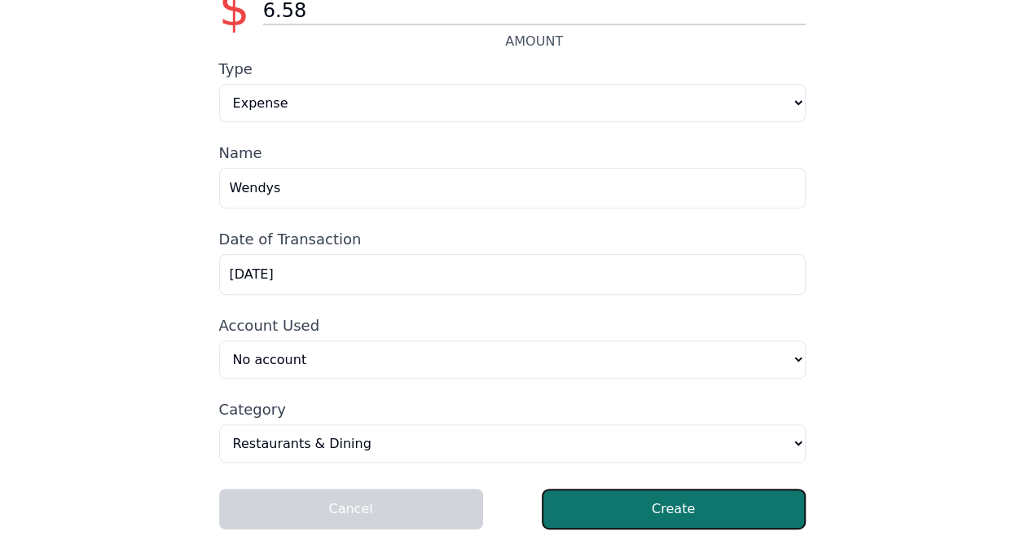
click at [707, 513] on button "Create" at bounding box center [674, 509] width 264 height 41
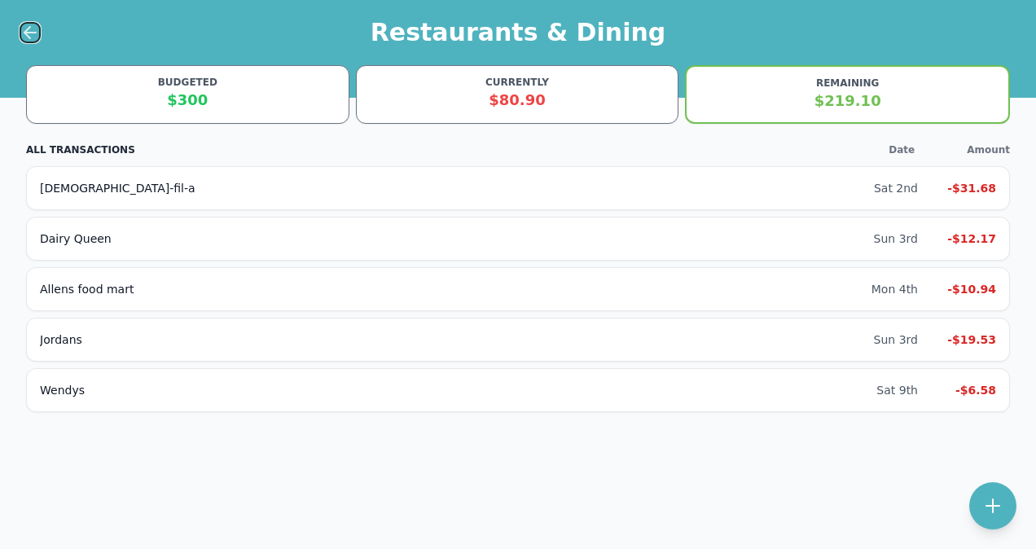
click at [35, 37] on icon at bounding box center [30, 33] width 20 height 20
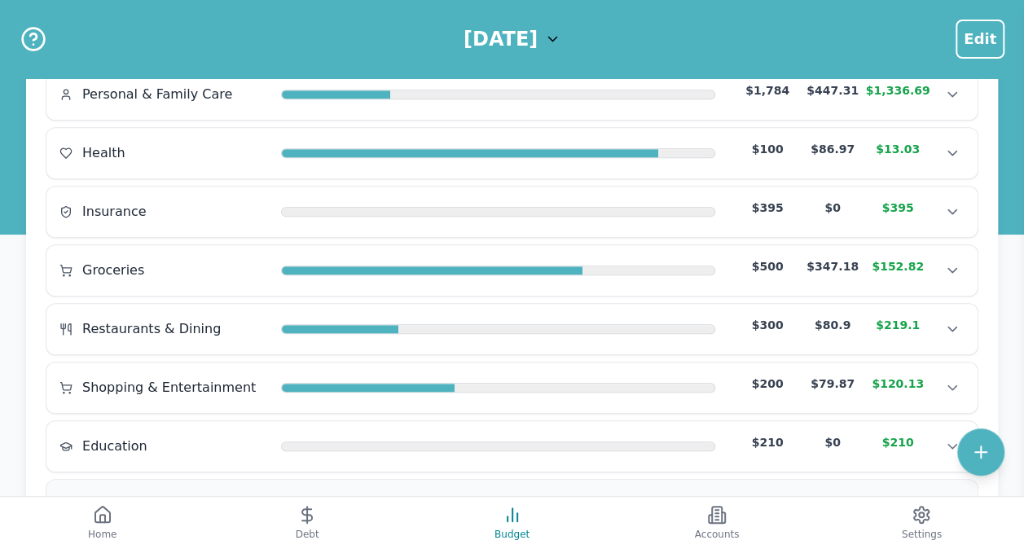
scroll to position [407, 0]
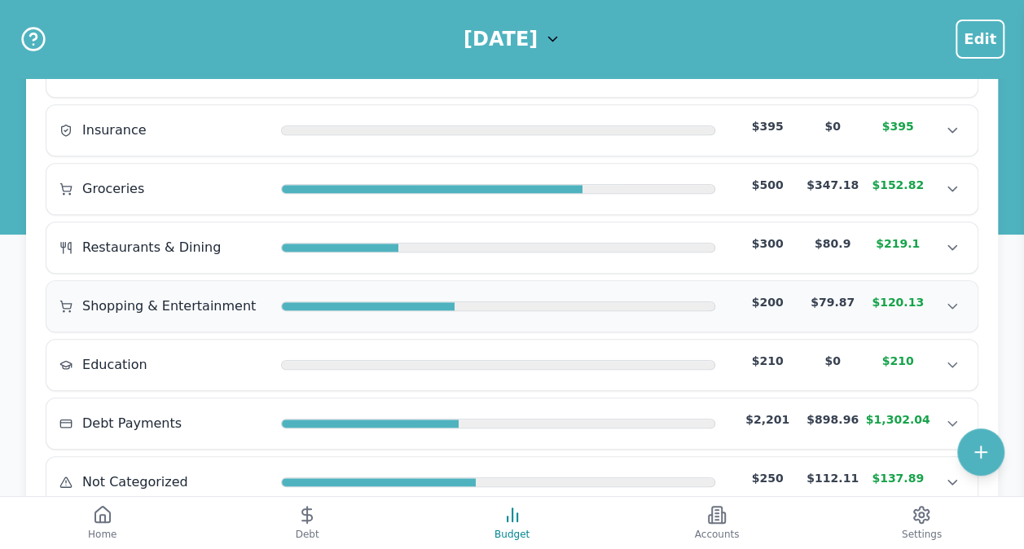
click at [149, 306] on span "Shopping & Entertainment" at bounding box center [169, 307] width 174 height 20
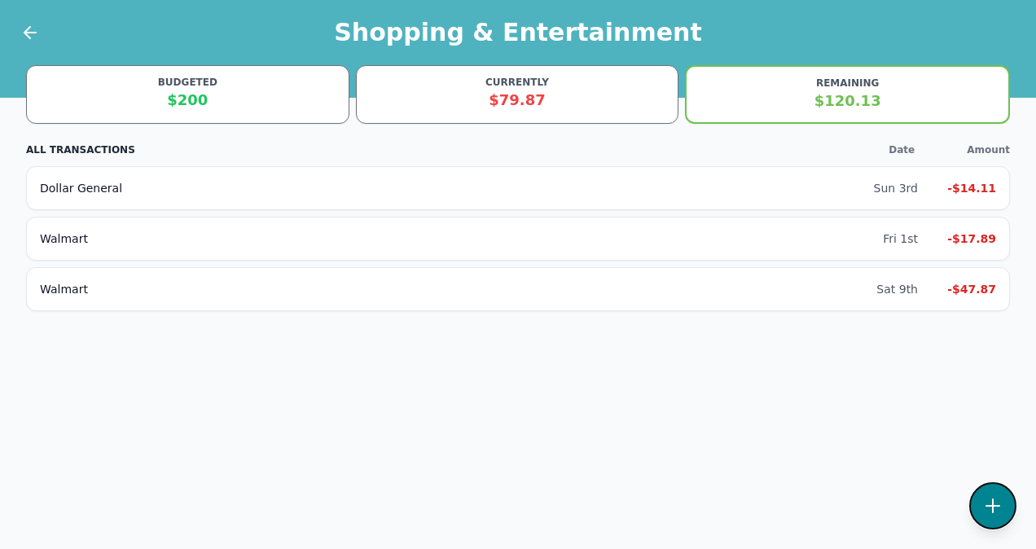
click at [1005, 502] on button at bounding box center [993, 505] width 47 height 47
select select "shoppingAndEntertainment"
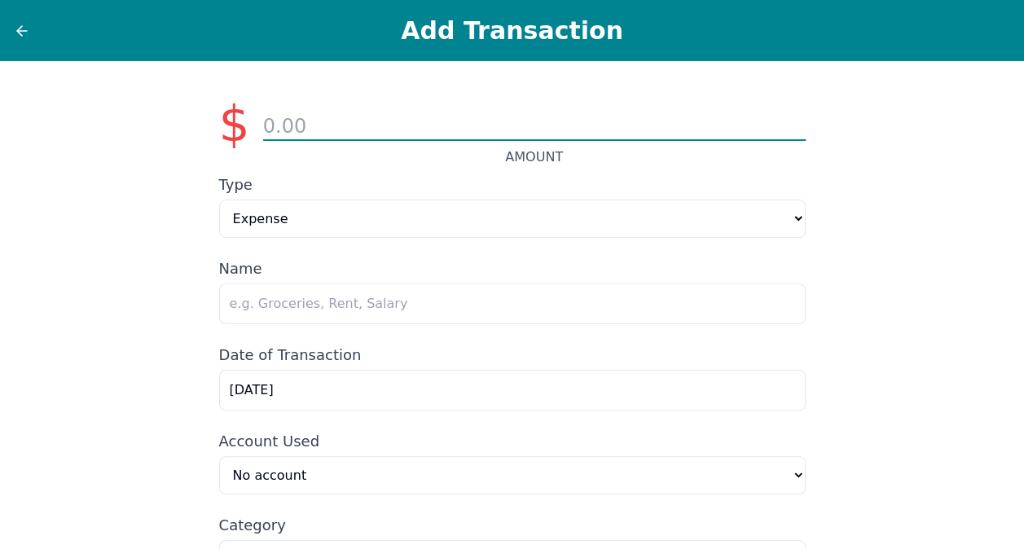
click at [507, 130] on input "number" at bounding box center [534, 127] width 543 height 28
type input "8.10"
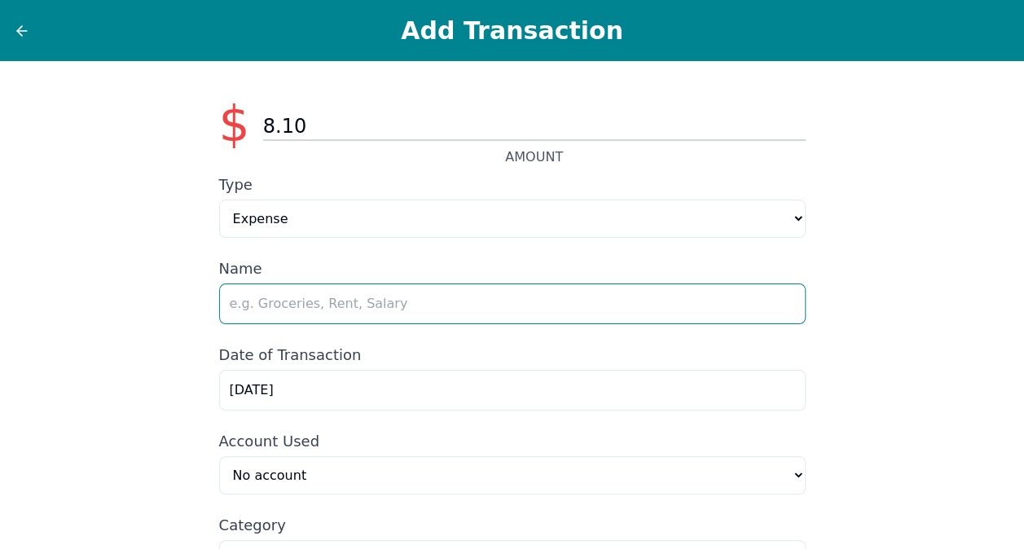
click at [332, 300] on input "text" at bounding box center [512, 304] width 587 height 41
type input "Family Dollar"
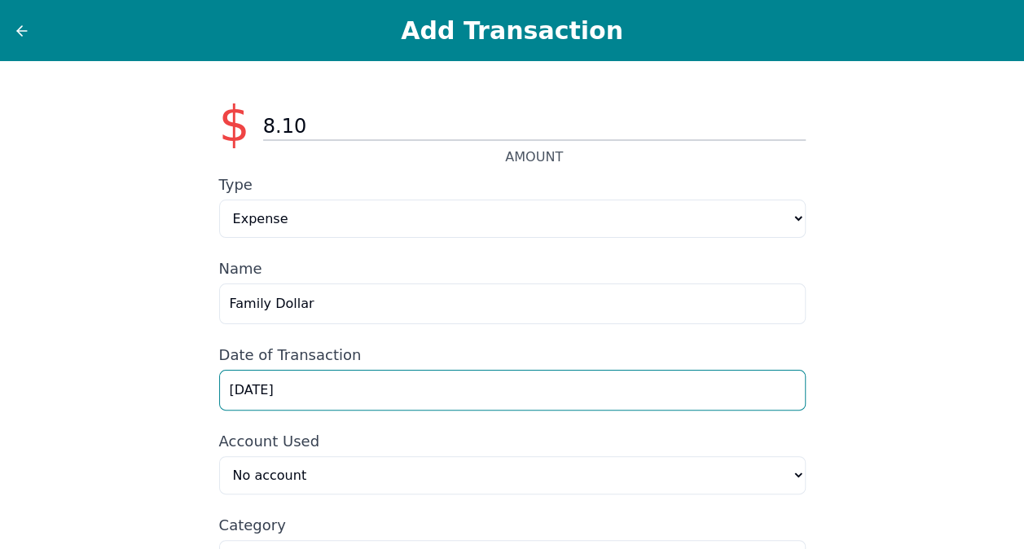
drag, startPoint x: 289, startPoint y: 387, endPoint x: 115, endPoint y: 383, distance: 174.4
click at [115, 383] on div "$ 8.10 AMOUNT Type Expense Income Name Family Dollar Date of Transaction [DATE]…" at bounding box center [512, 363] width 1024 height 604
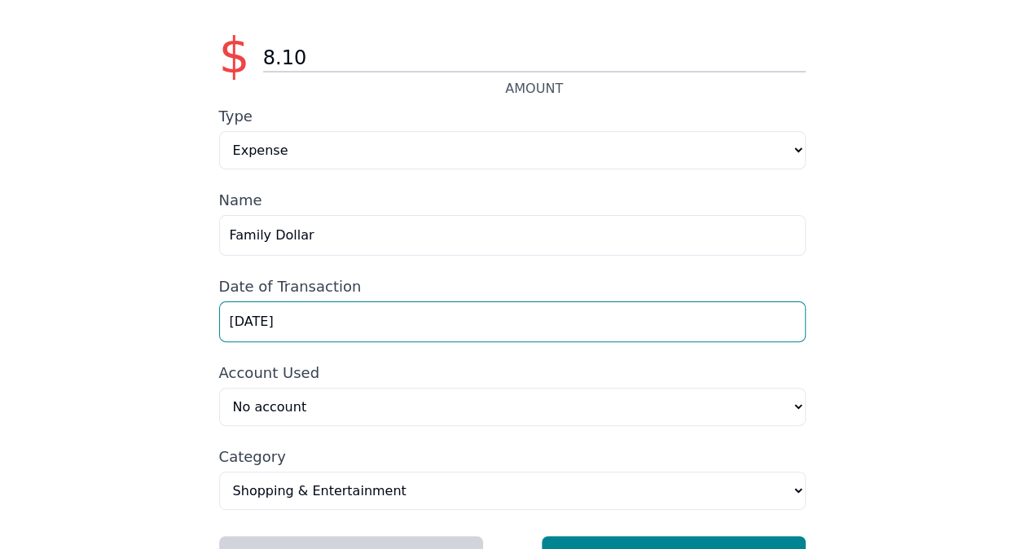
scroll to position [117, 0]
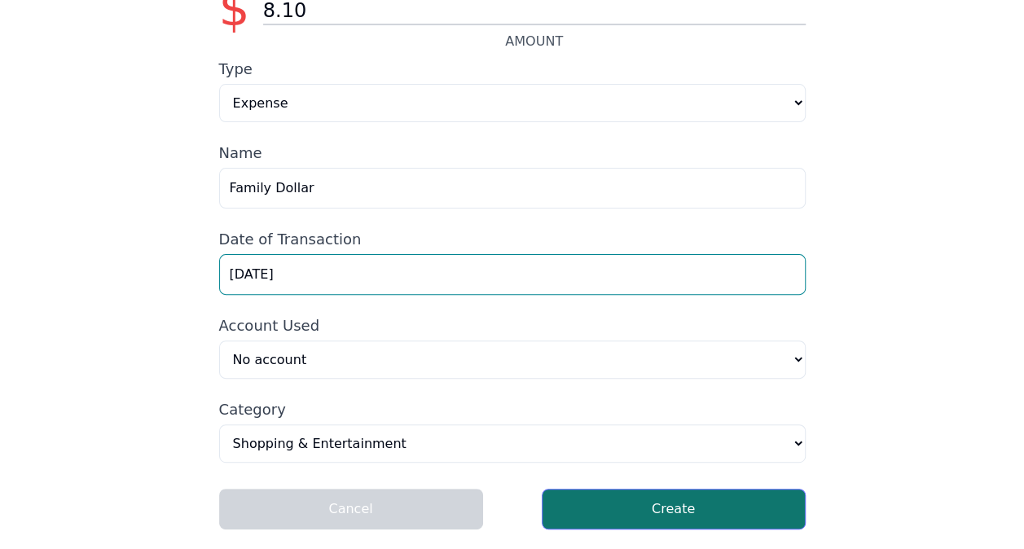
type input "[DATE]"
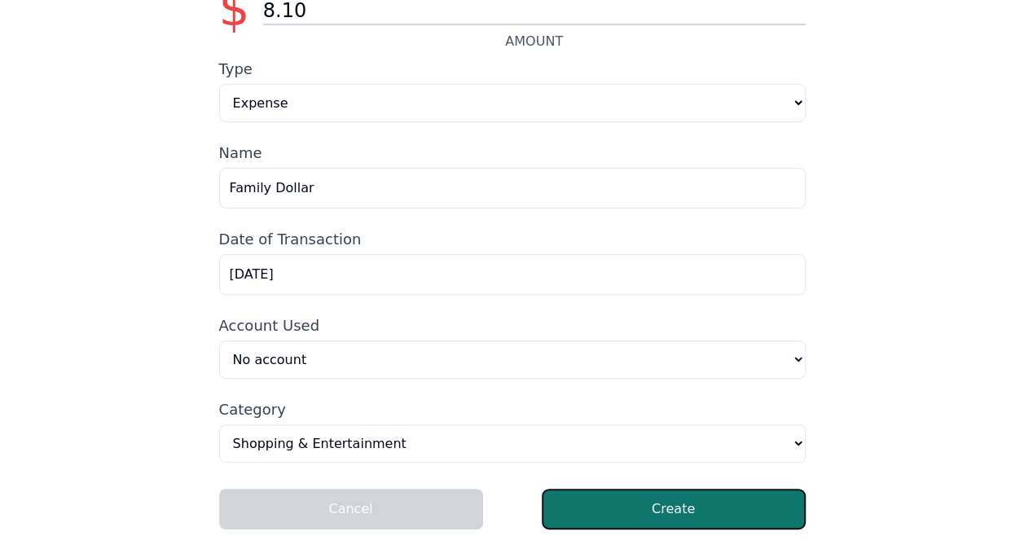
click at [652, 523] on button "Create" at bounding box center [674, 509] width 264 height 41
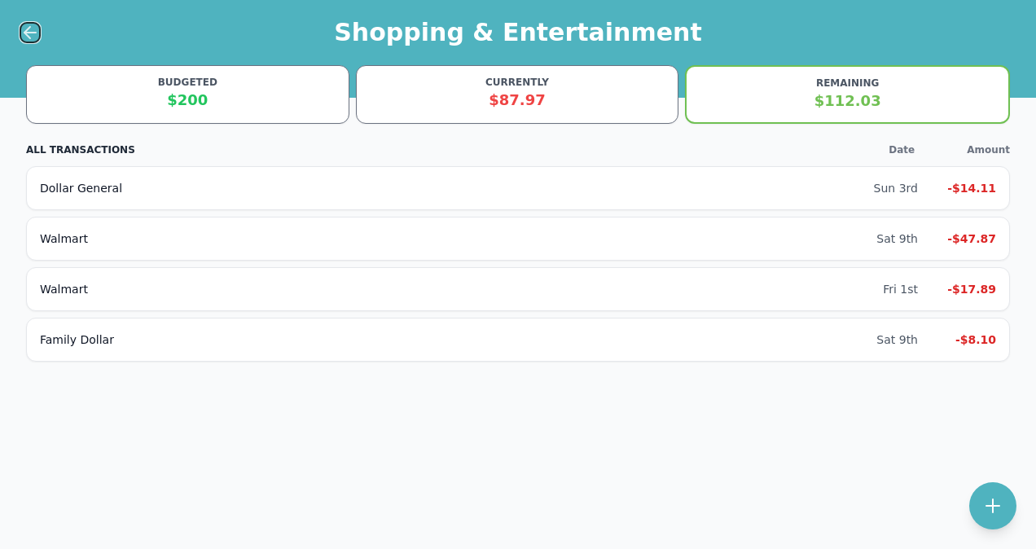
click at [32, 29] on icon at bounding box center [30, 33] width 20 height 20
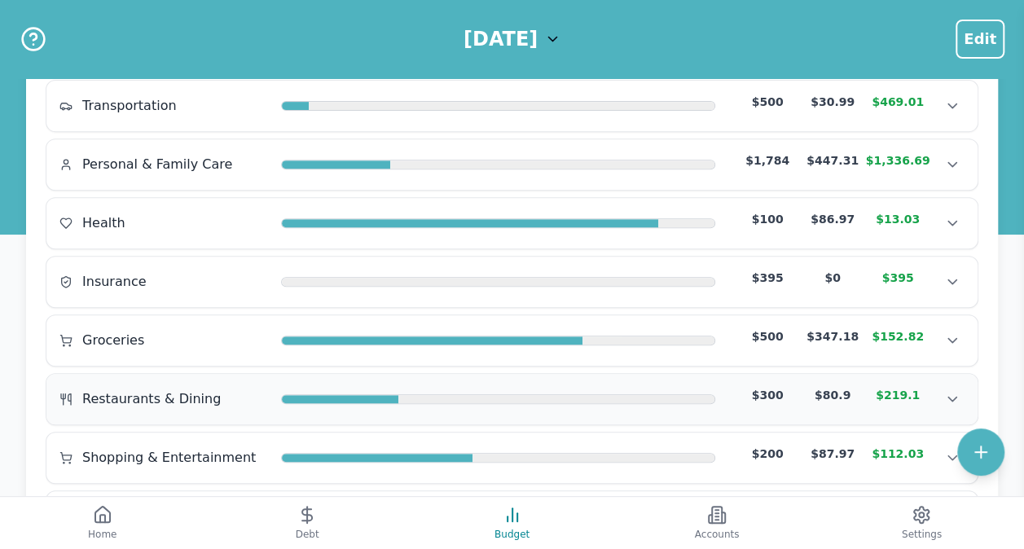
scroll to position [326, 0]
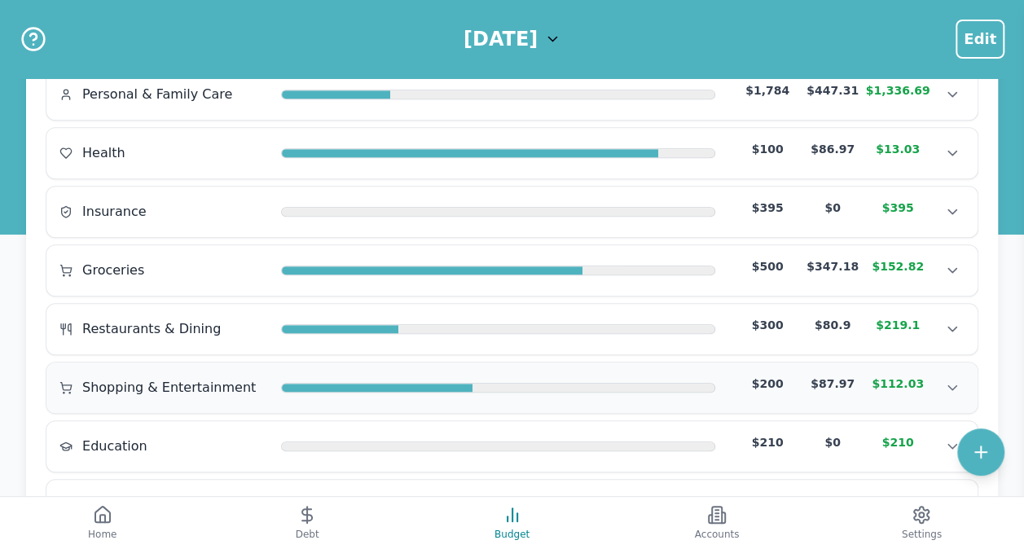
click at [157, 378] on span "Shopping & Entertainment" at bounding box center [169, 388] width 174 height 20
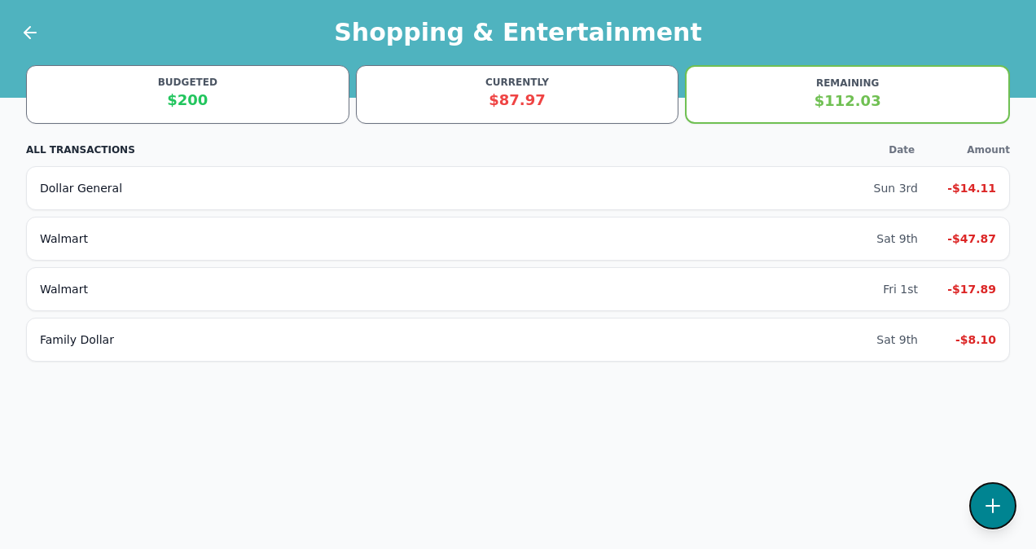
click at [978, 510] on button at bounding box center [993, 505] width 47 height 47
select select "shoppingAndEntertainment"
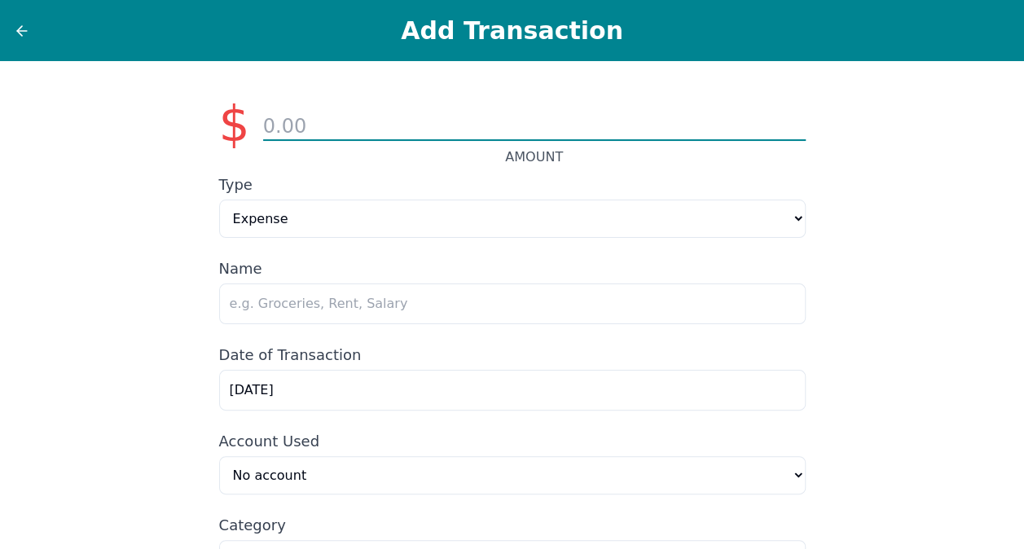
click at [438, 130] on input "number" at bounding box center [534, 127] width 543 height 28
type input "9.99"
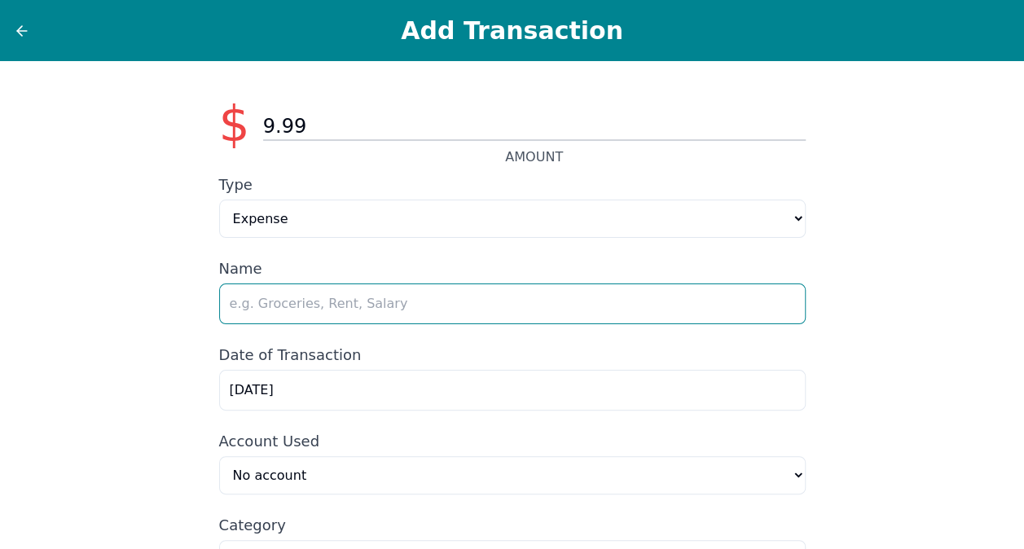
click at [318, 306] on input "text" at bounding box center [512, 304] width 587 height 41
type input "HBO Max"
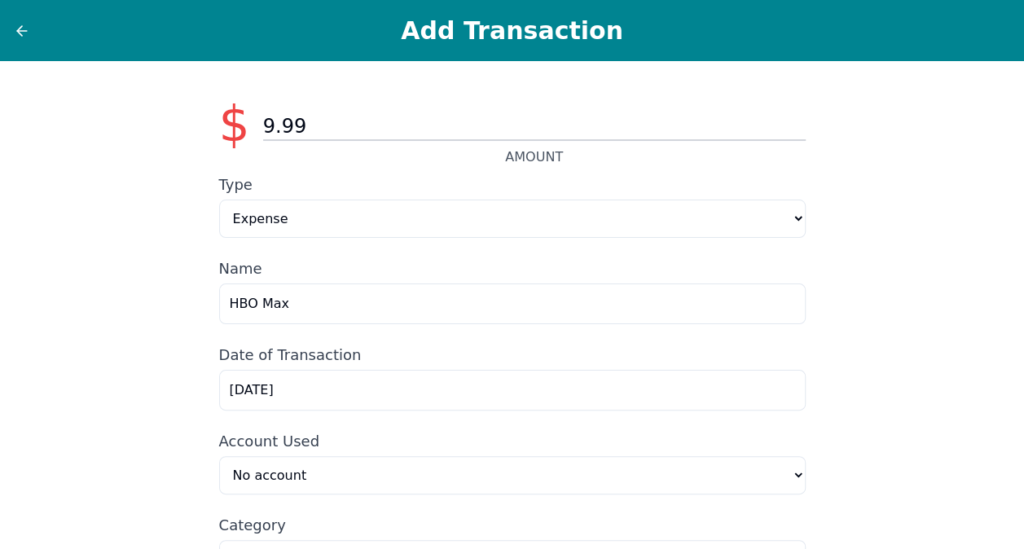
click at [287, 424] on div "$ 9.99 AMOUNT Type Expense Income Name HBO Max Date of Transaction [DATE] Accou…" at bounding box center [513, 363] width 626 height 604
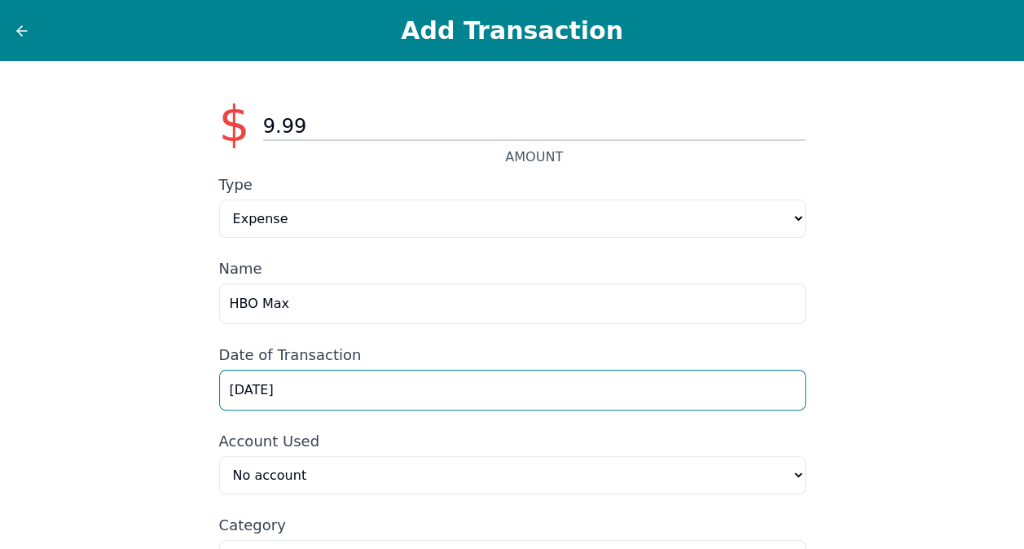
drag, startPoint x: 287, startPoint y: 424, endPoint x: 153, endPoint y: 385, distance: 139.2
click at [155, 385] on div "$ 9.99 AMOUNT Type Expense Income Name HBO Max Date of Transaction [DATE] Accou…" at bounding box center [512, 363] width 1024 height 604
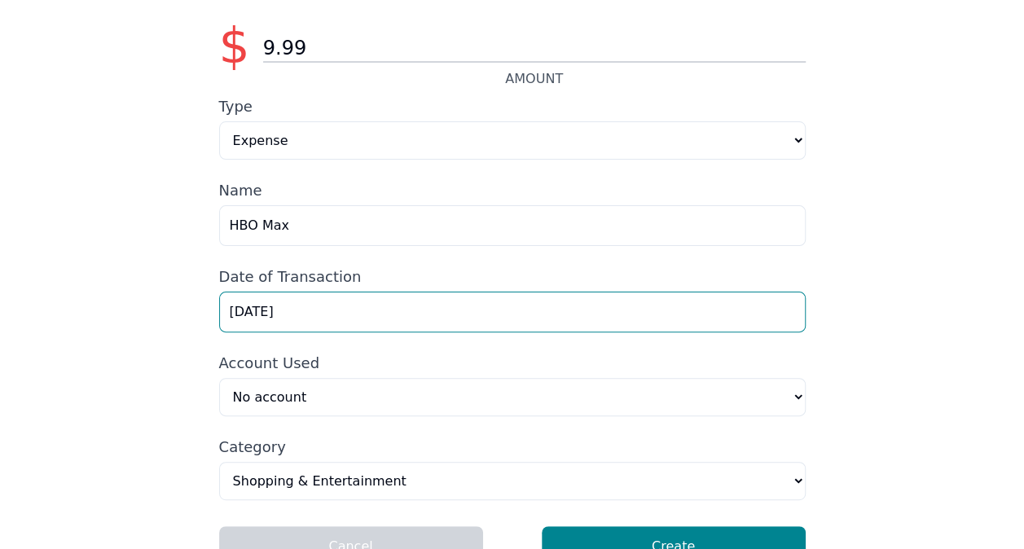
scroll to position [117, 0]
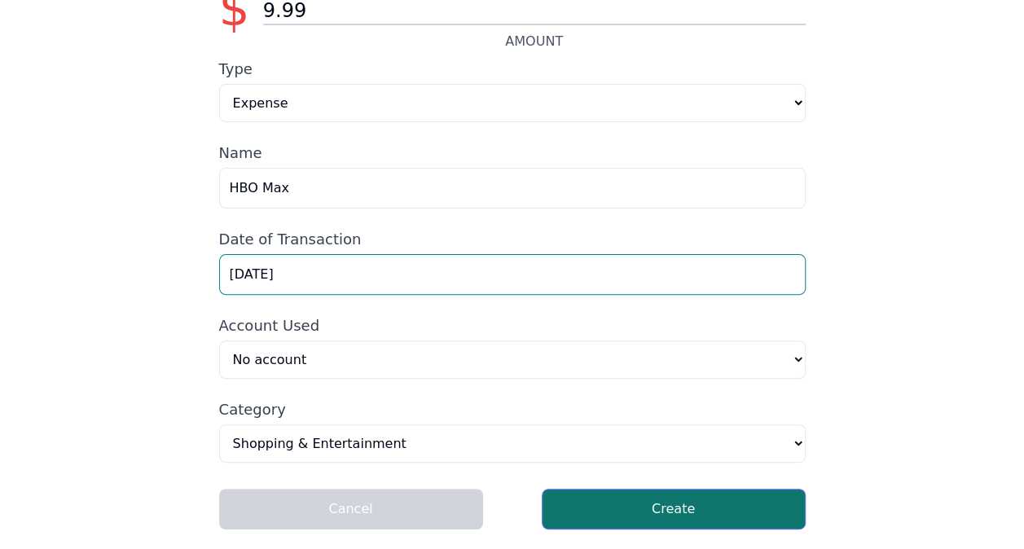
type input "[DATE]"
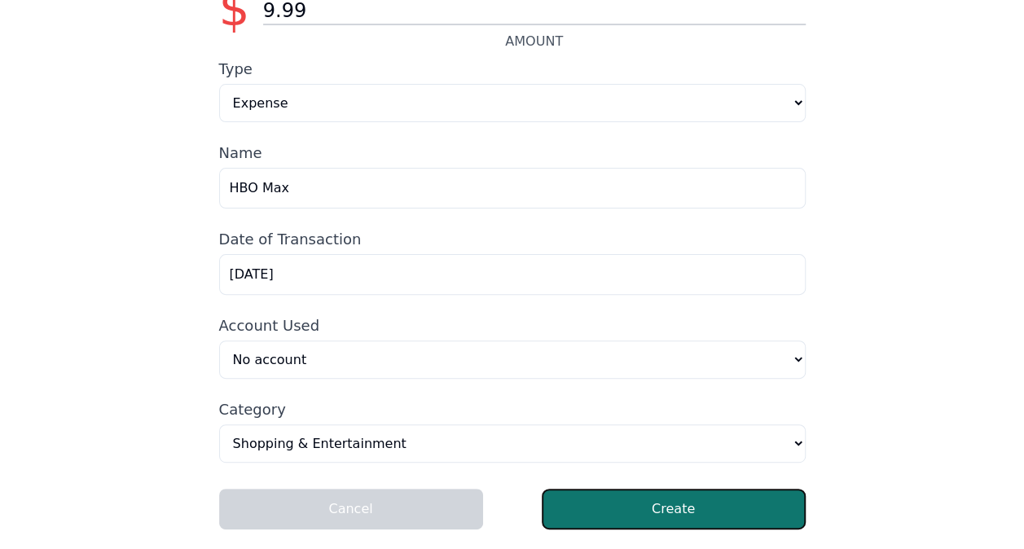
click at [606, 505] on button "Create" at bounding box center [674, 509] width 264 height 41
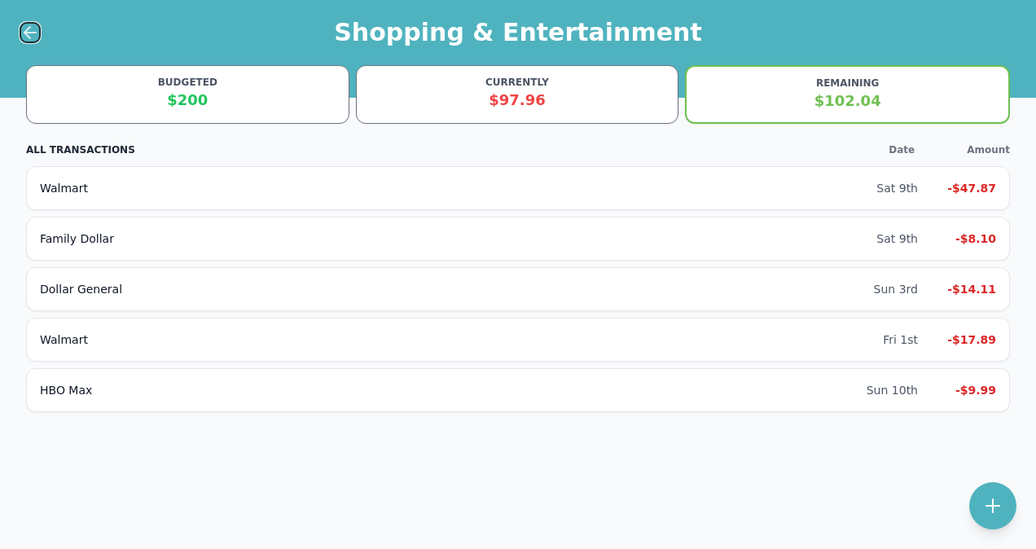
click at [29, 35] on icon at bounding box center [30, 33] width 20 height 20
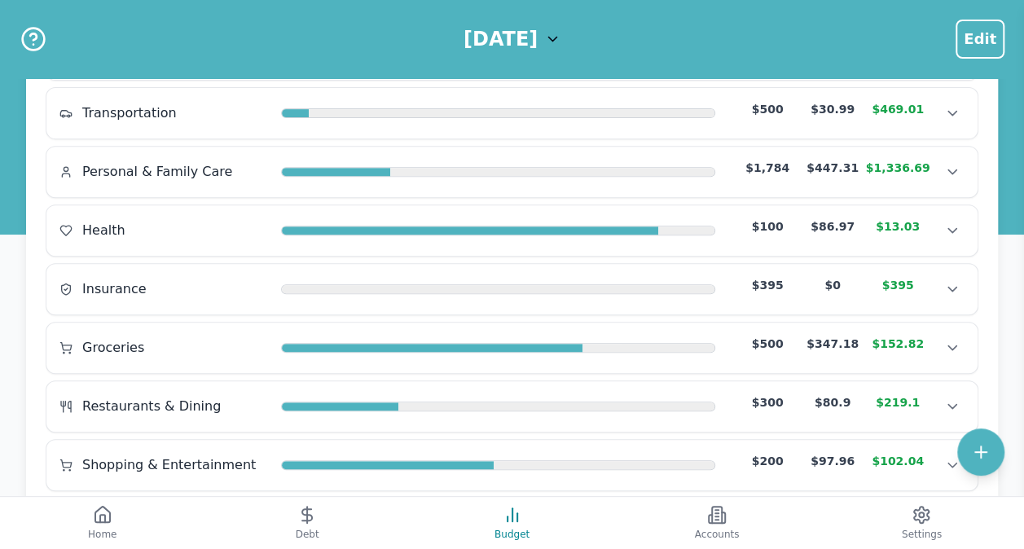
scroll to position [458, 0]
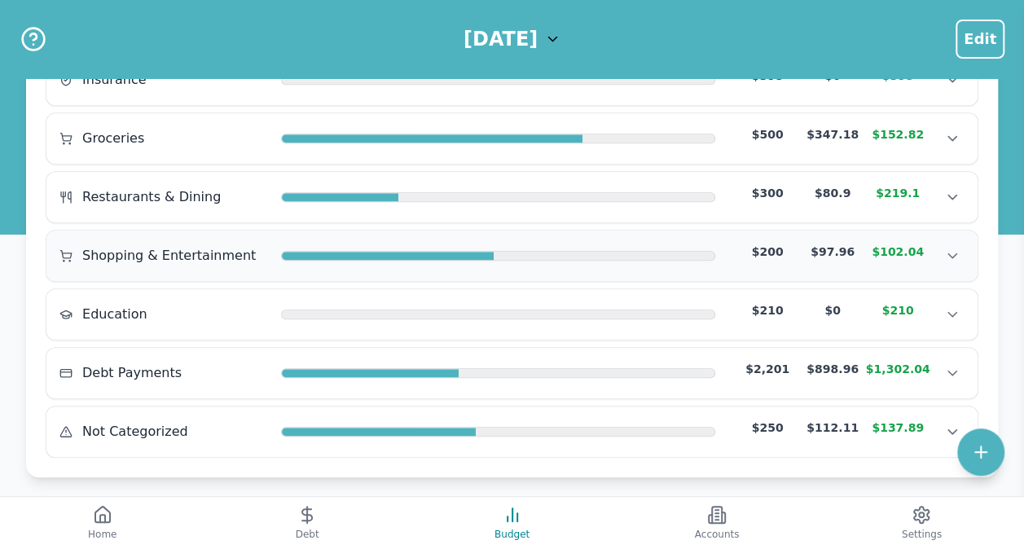
click at [156, 246] on span "Shopping & Entertainment" at bounding box center [169, 256] width 174 height 20
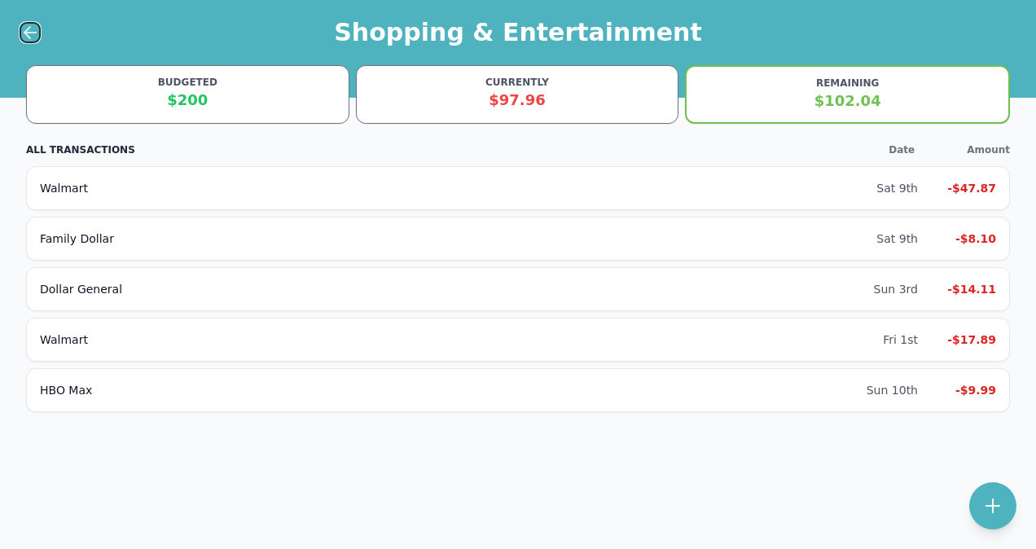
click at [31, 33] on icon at bounding box center [29, 33] width 11 height 0
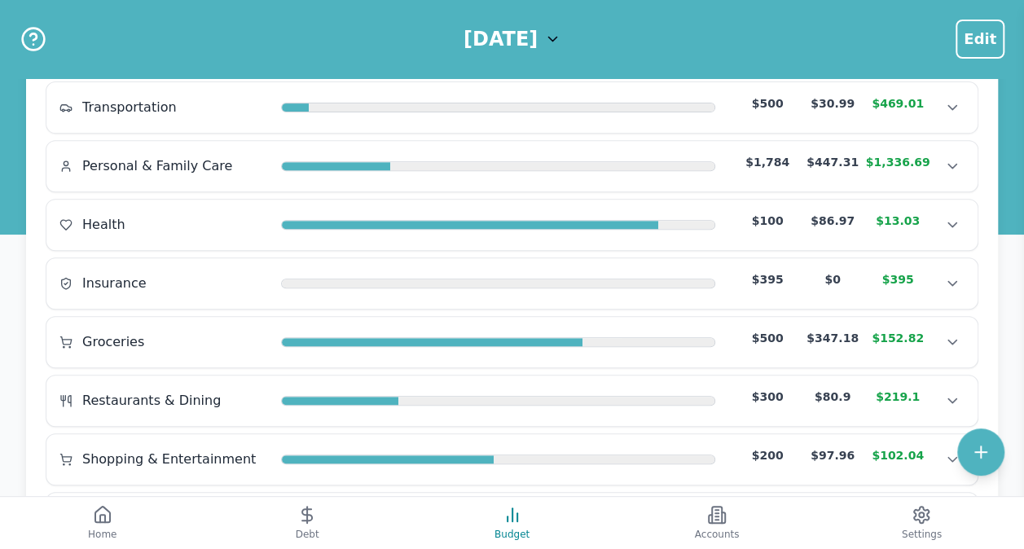
scroll to position [458, 0]
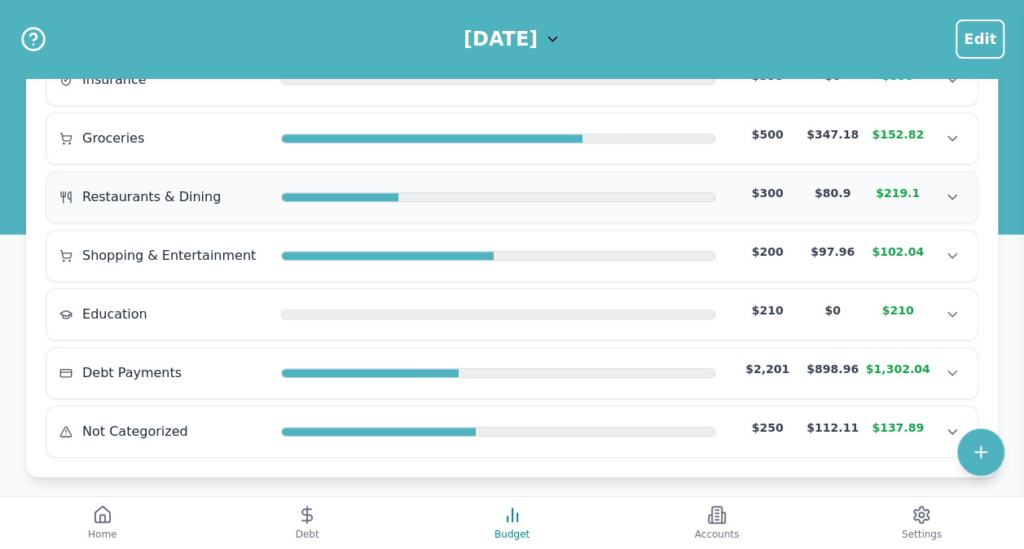
click at [134, 191] on span "Restaurants & Dining" at bounding box center [151, 197] width 139 height 20
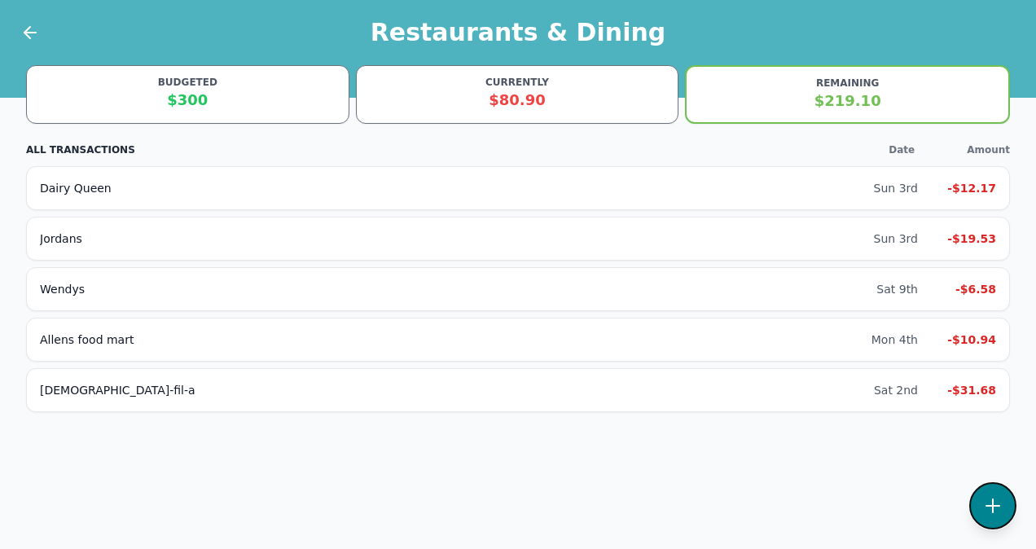
click at [988, 500] on icon at bounding box center [993, 506] width 20 height 20
select select "restaurantsAndDining"
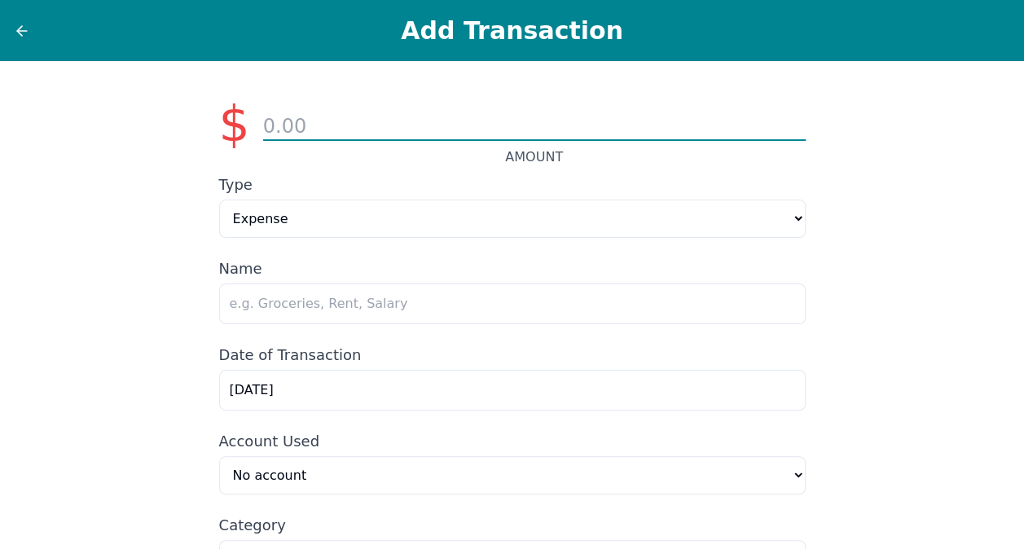
click at [433, 121] on input "number" at bounding box center [534, 127] width 543 height 28
type input "41.03"
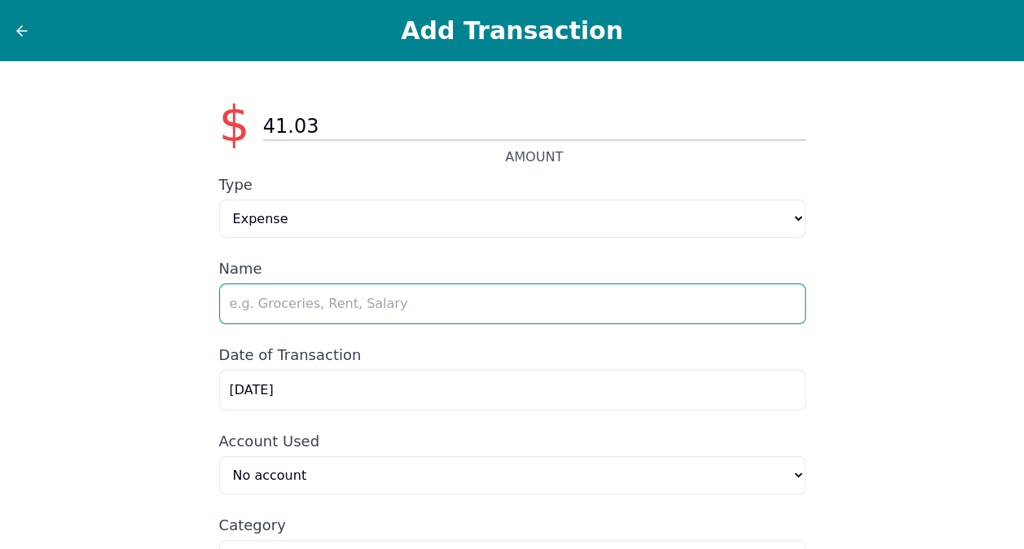
click at [389, 306] on input "text" at bounding box center [512, 304] width 587 height 41
type input "L'[PERSON_NAME] [DEMOGRAPHIC_DATA]"
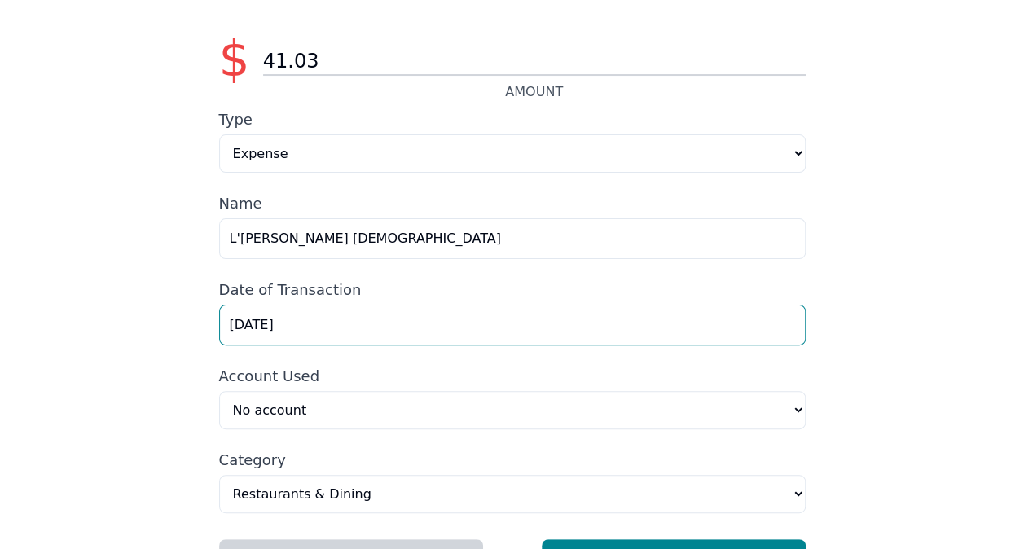
scroll to position [117, 0]
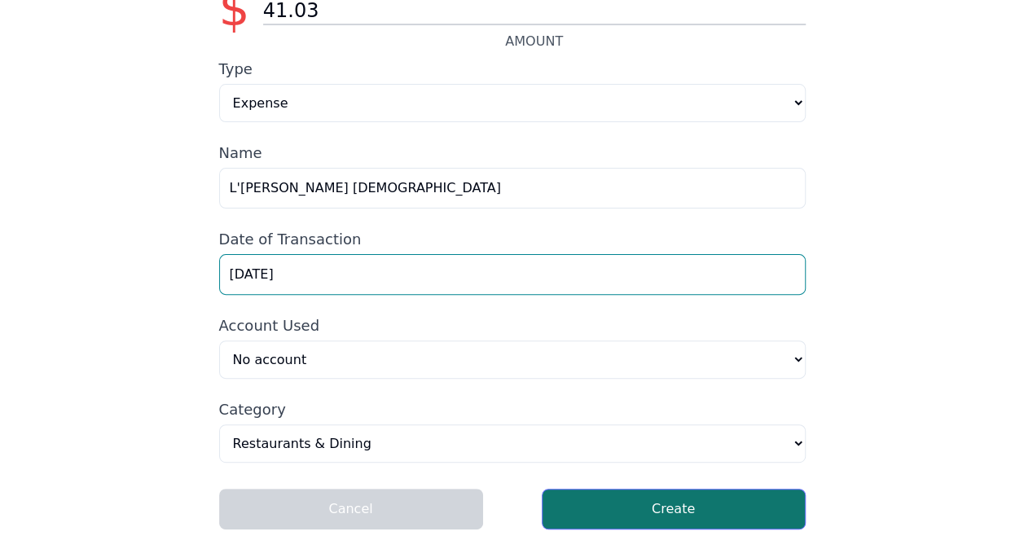
type input "[DATE]"
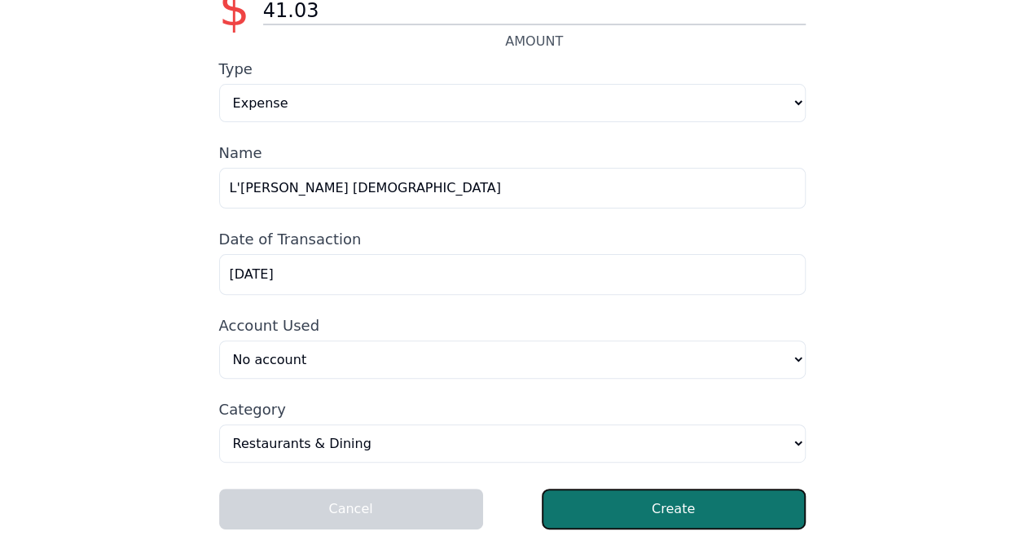
click at [636, 526] on button "Create" at bounding box center [674, 509] width 264 height 41
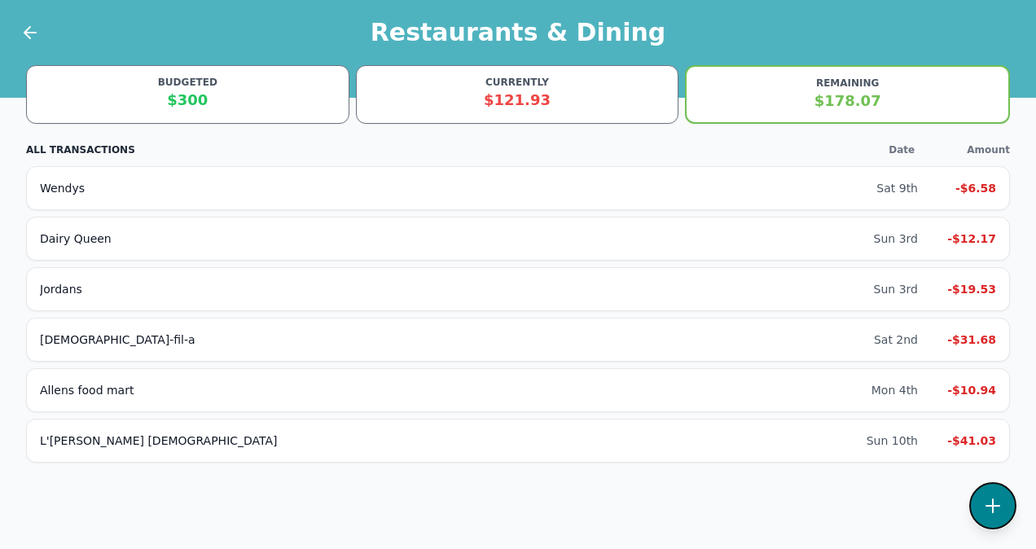
click at [994, 499] on icon at bounding box center [993, 506] width 20 height 20
select select "restaurantsAndDining"
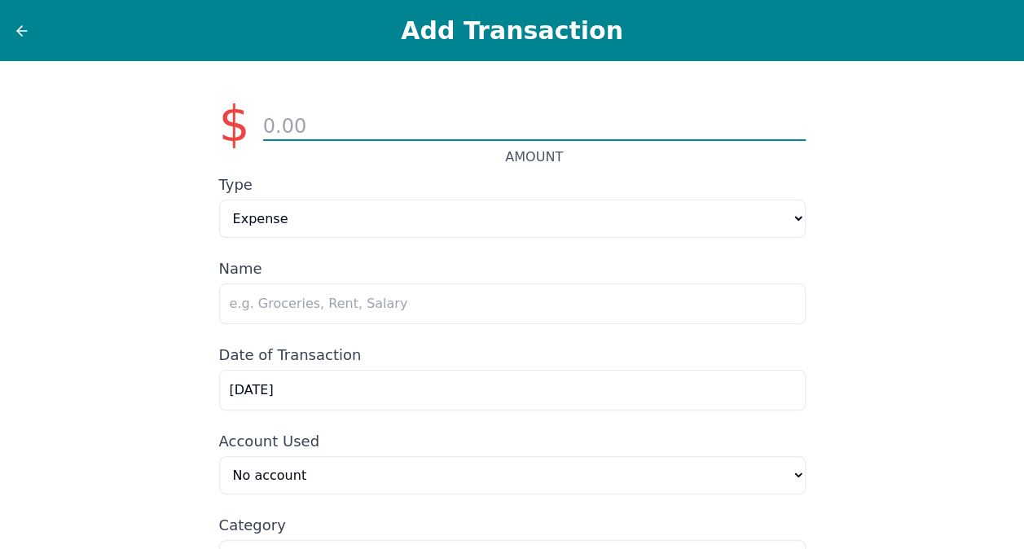
click at [423, 124] on input "number" at bounding box center [534, 127] width 543 height 28
type input "51.31"
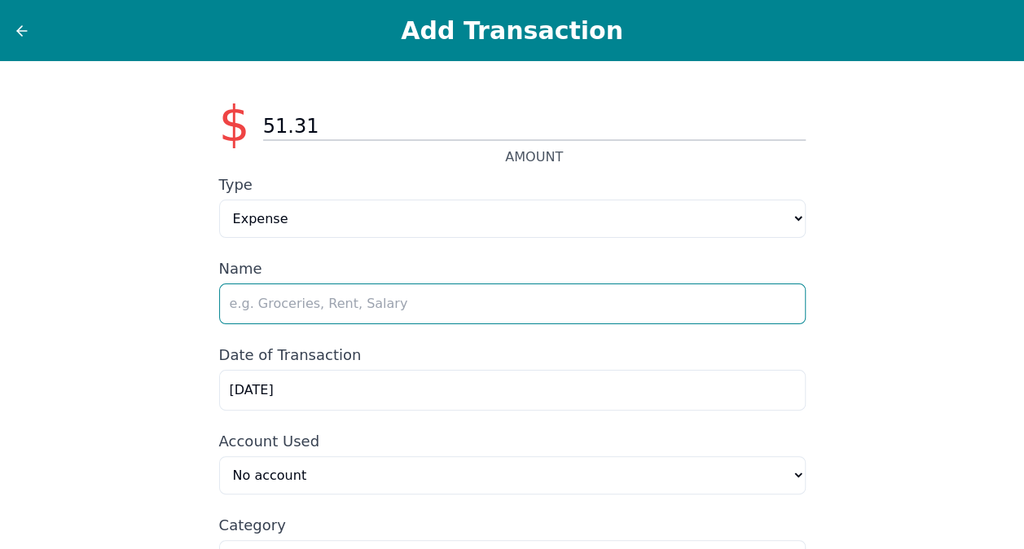
click at [362, 306] on input "text" at bounding box center [512, 304] width 587 height 41
type input "Sakura Bistro"
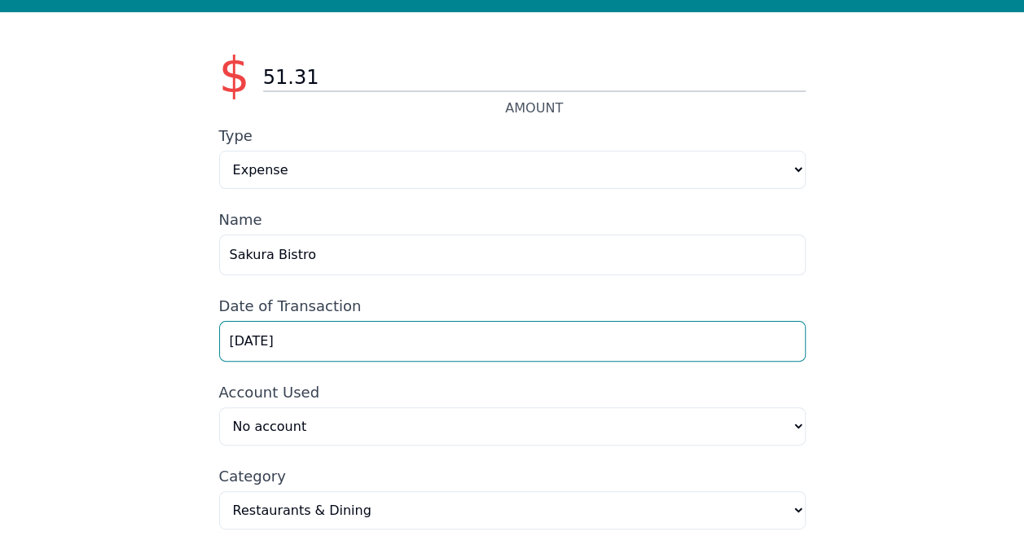
scroll to position [117, 0]
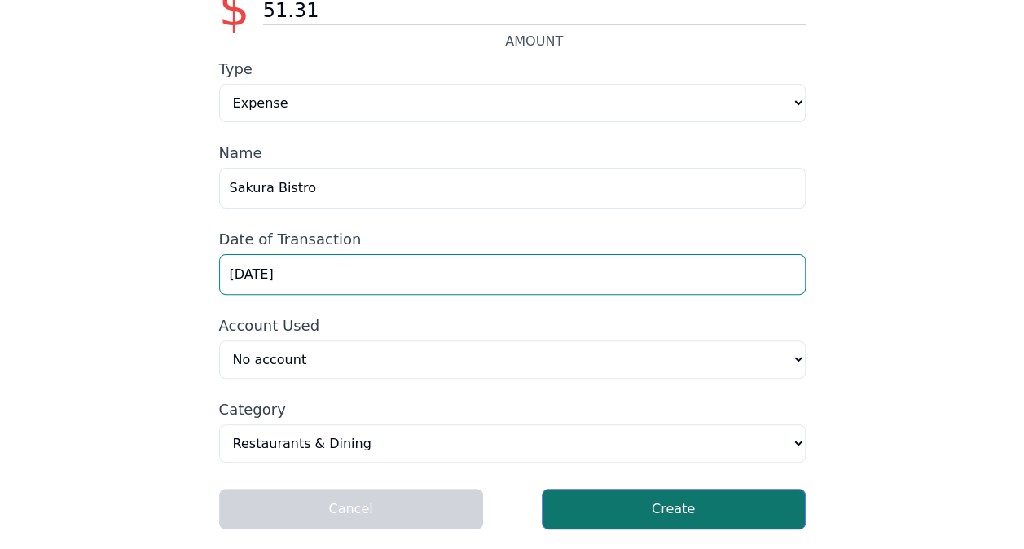
type input "[DATE]"
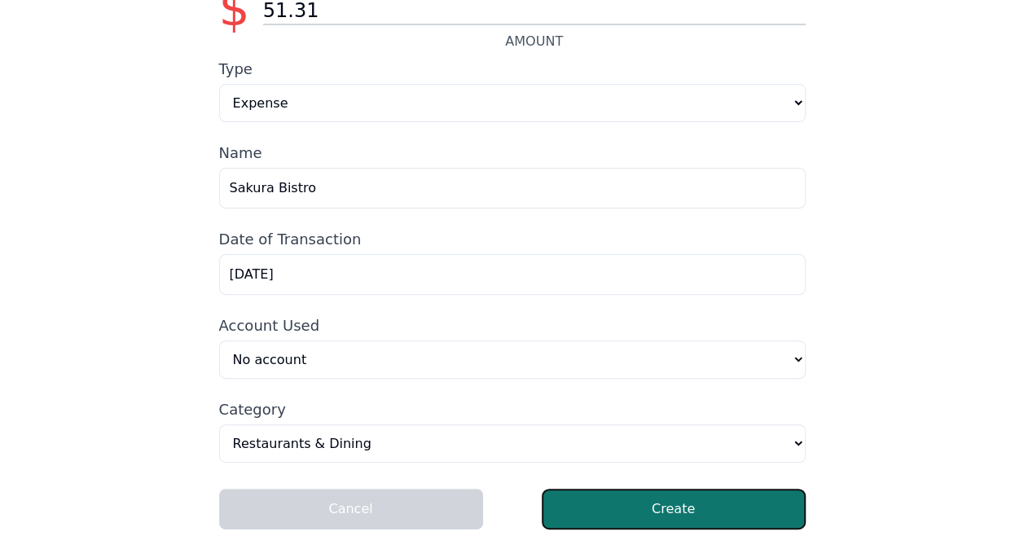
click at [671, 526] on button "Create" at bounding box center [674, 509] width 264 height 41
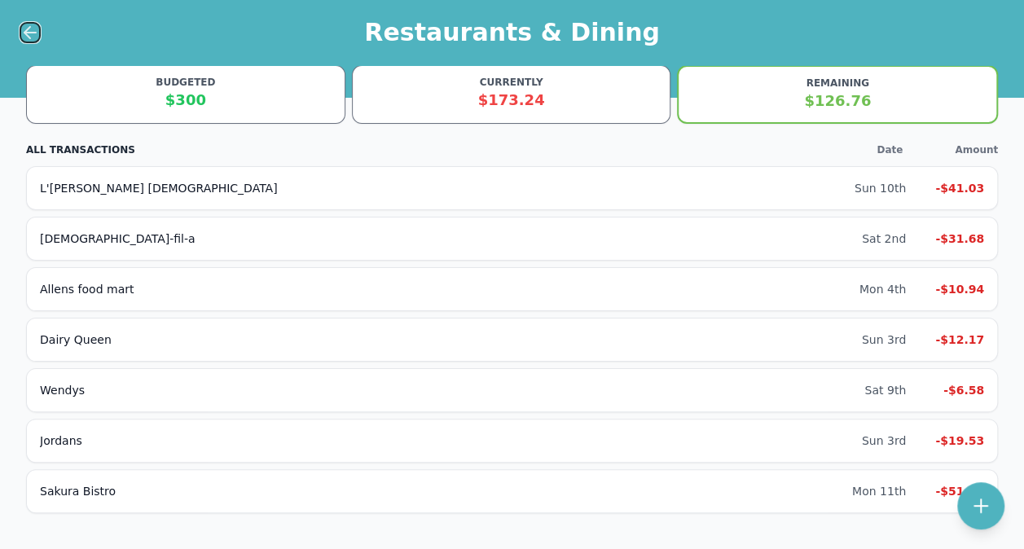
click at [27, 33] on icon at bounding box center [29, 33] width 11 height 0
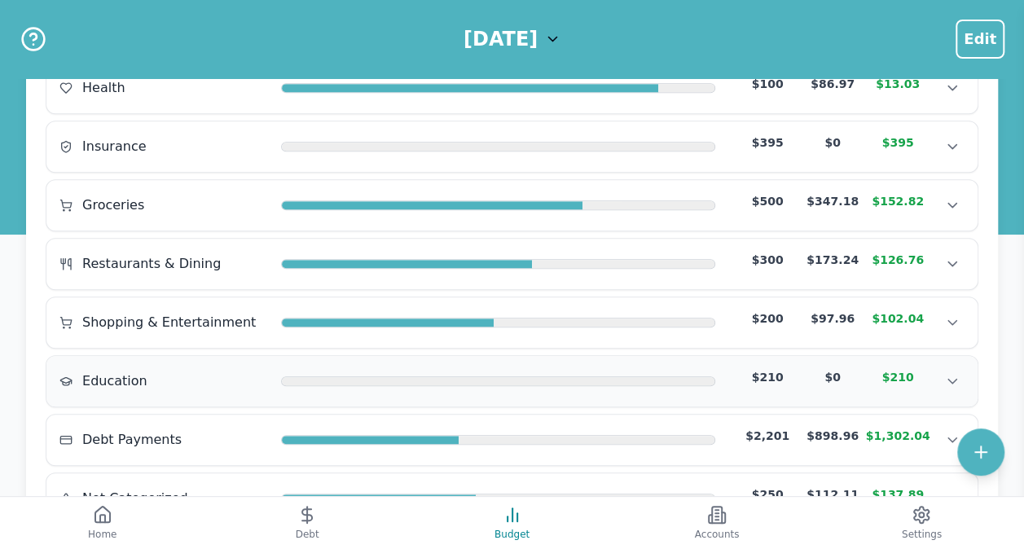
scroll to position [407, 0]
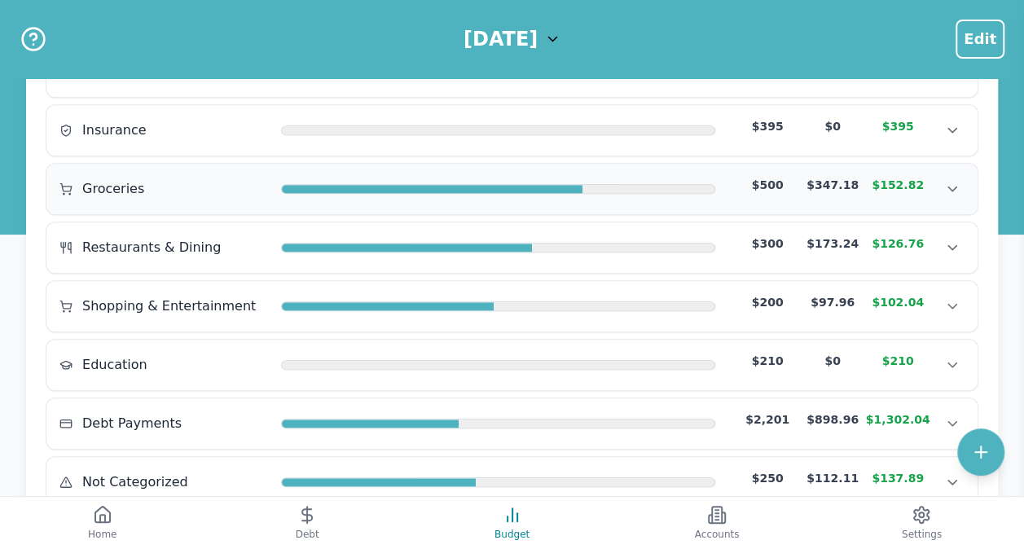
click at [169, 187] on div "Groceries" at bounding box center [163, 189] width 209 height 20
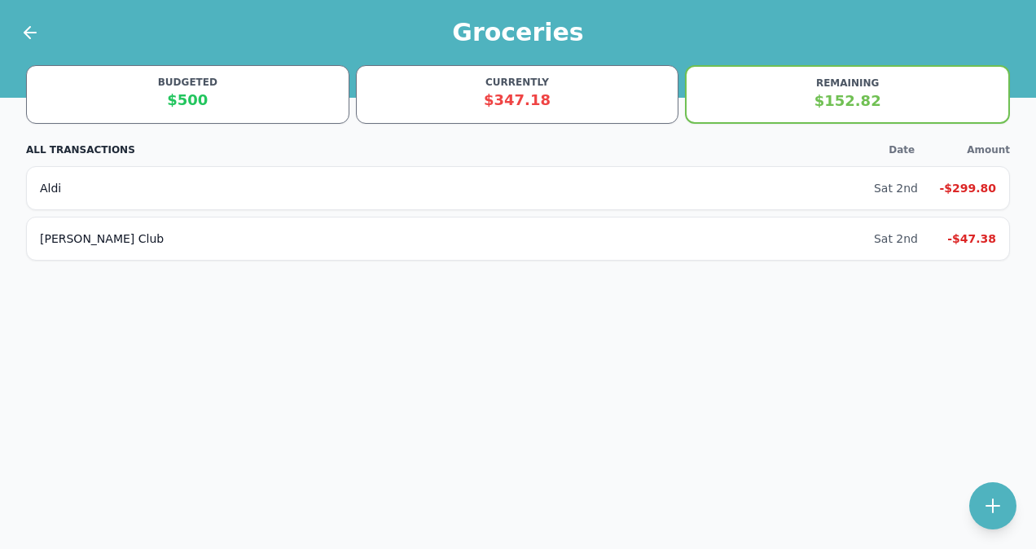
click at [7, 36] on div at bounding box center [20, 32] width 41 height 65
click at [39, 28] on icon at bounding box center [30, 33] width 20 height 20
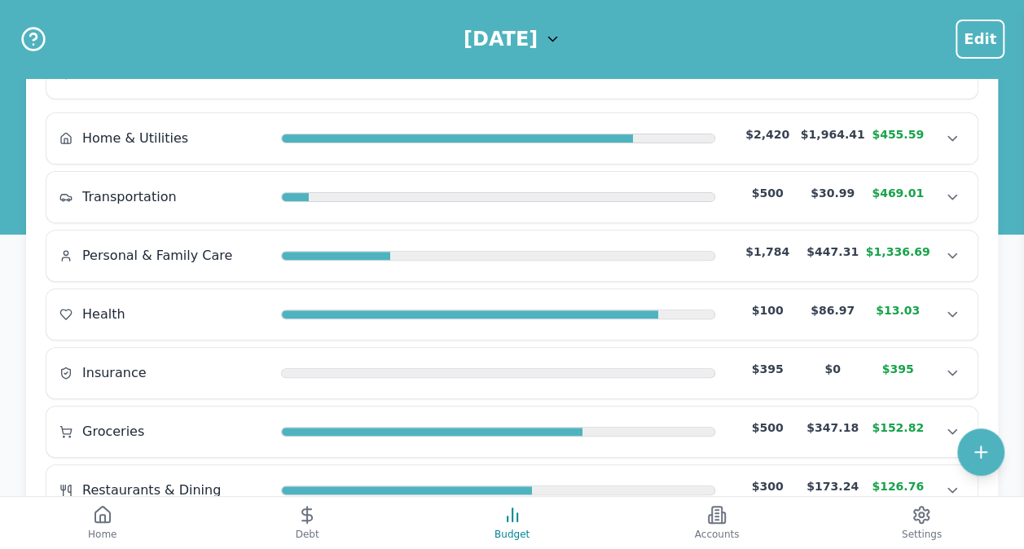
scroll to position [407, 0]
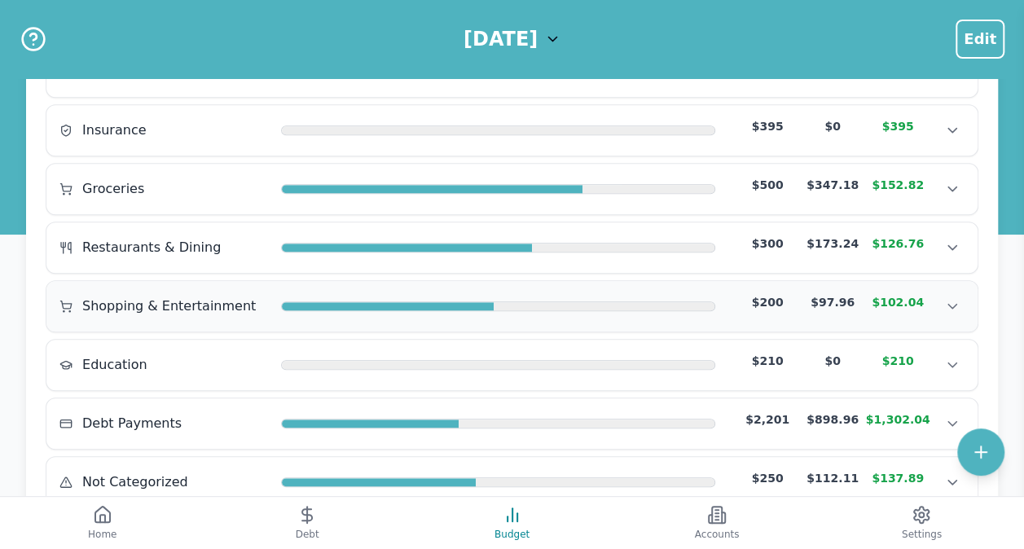
click at [136, 306] on div "Shopping & Entertainment $200 $97.96 $102.04" at bounding box center [511, 306] width 905 height 24
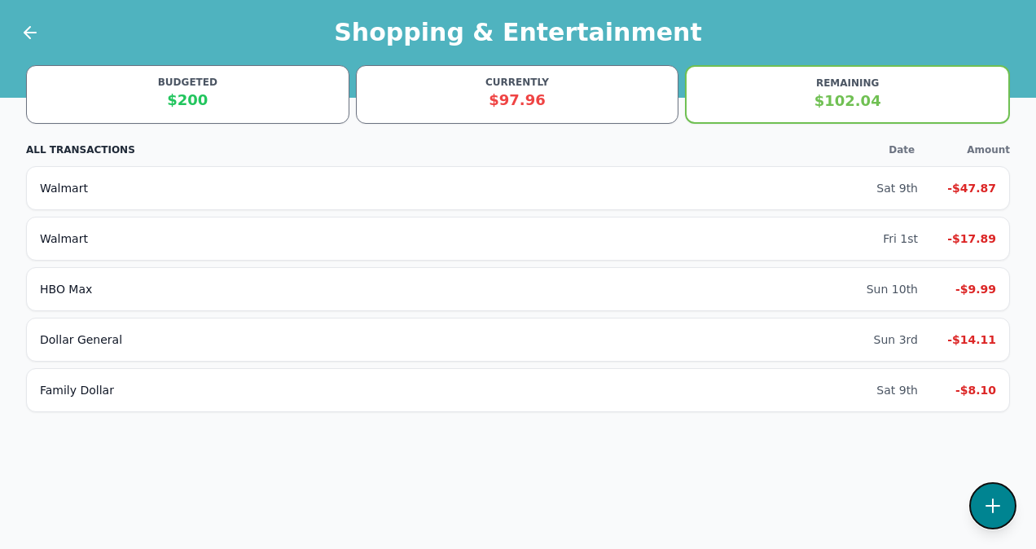
click at [992, 504] on icon at bounding box center [993, 505] width 13 height 13
select select "shoppingAndEntertainment"
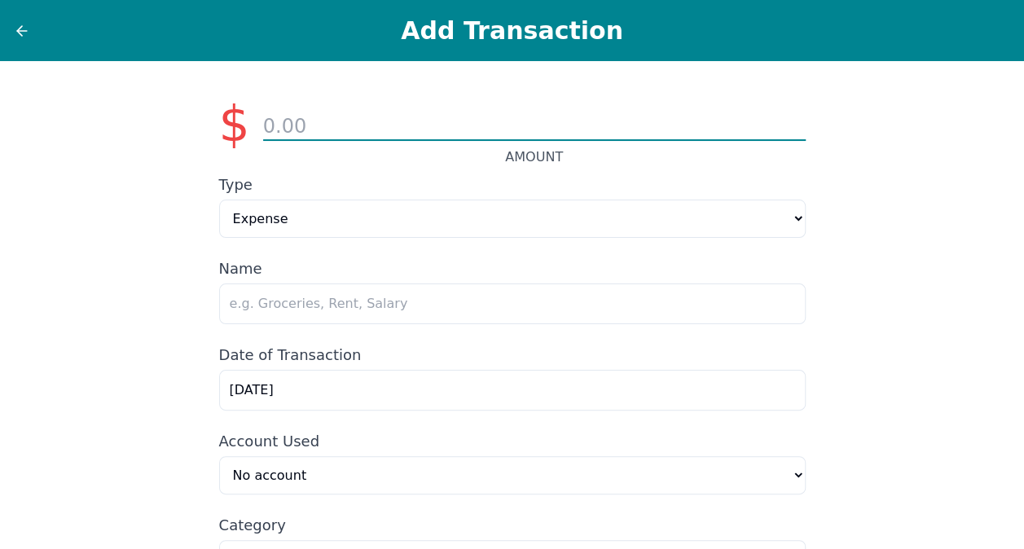
click at [444, 124] on input "number" at bounding box center [534, 127] width 543 height 28
type input "31.20"
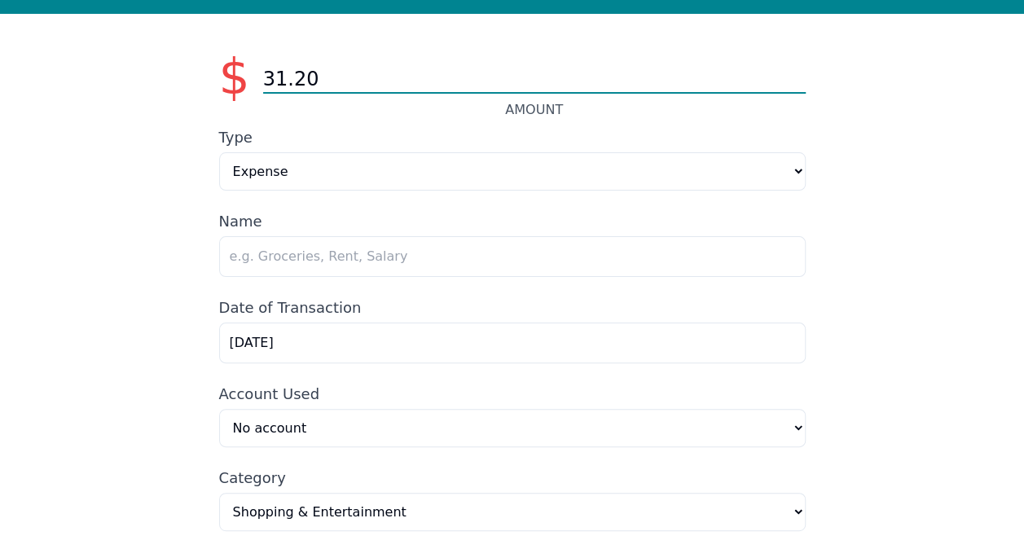
scroll to position [81, 0]
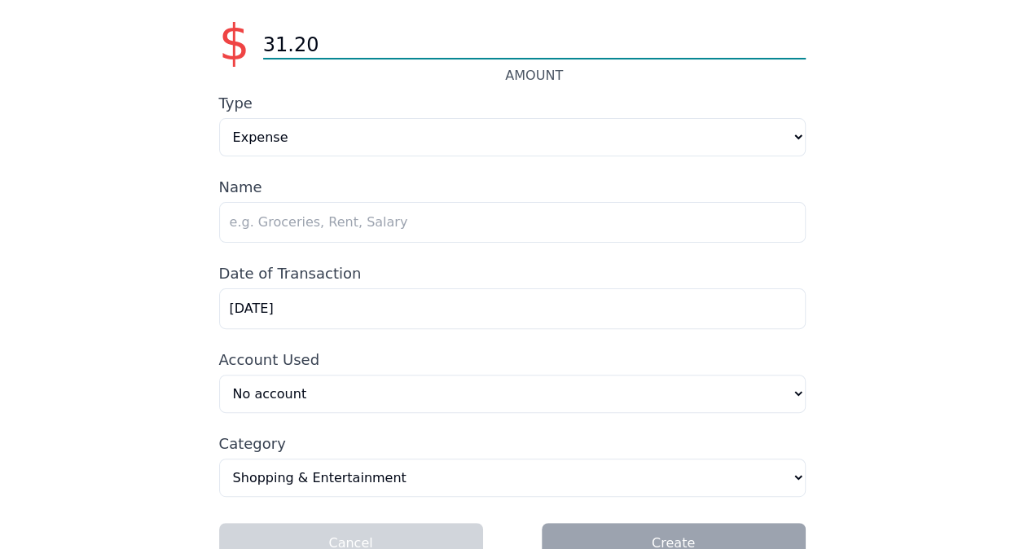
drag, startPoint x: 339, startPoint y: 42, endPoint x: 221, endPoint y: 55, distance: 118.9
click at [222, 55] on div "$ 31.20 AMOUNT" at bounding box center [512, 42] width 587 height 86
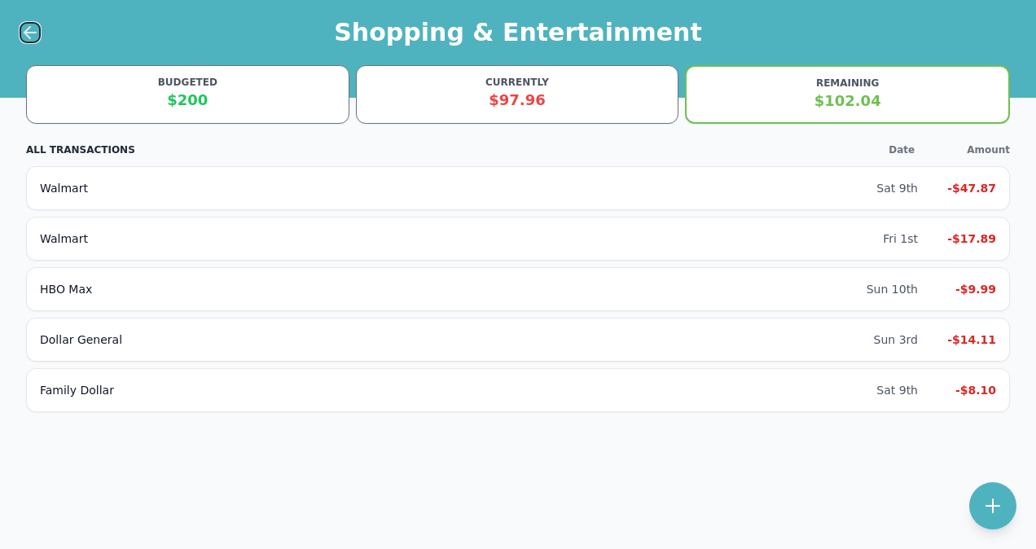
click at [29, 31] on icon at bounding box center [30, 33] width 20 height 20
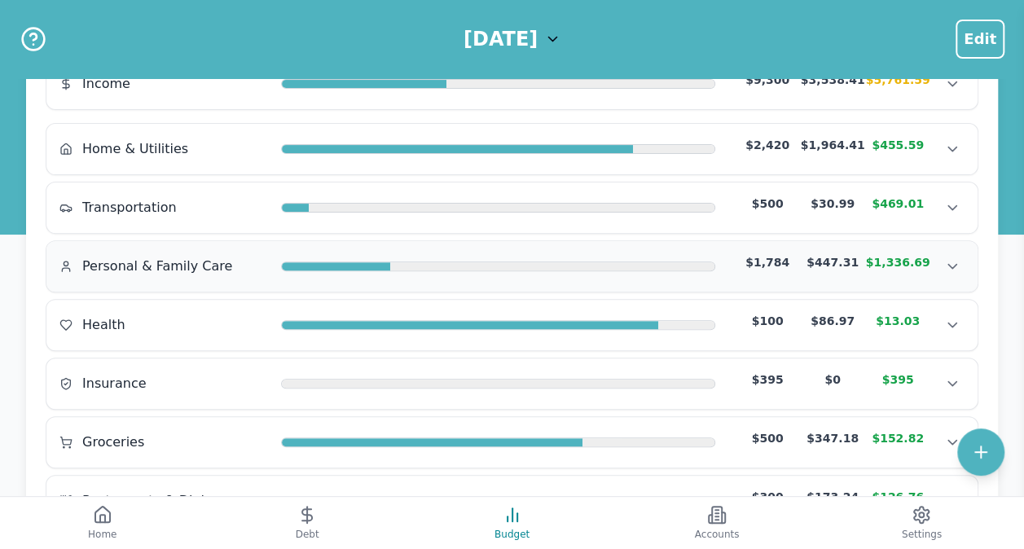
scroll to position [163, 0]
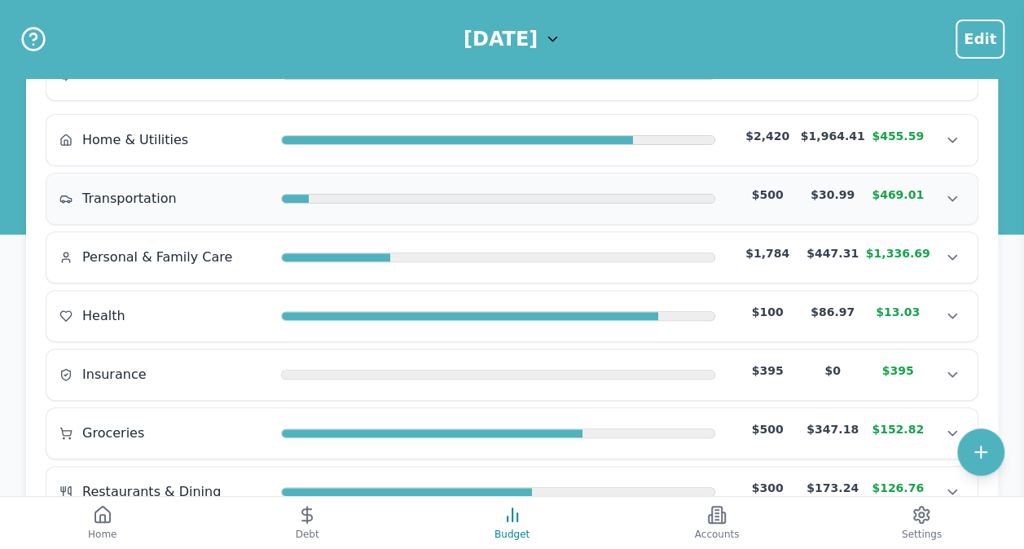
click at [135, 189] on span "Transportation" at bounding box center [129, 199] width 95 height 20
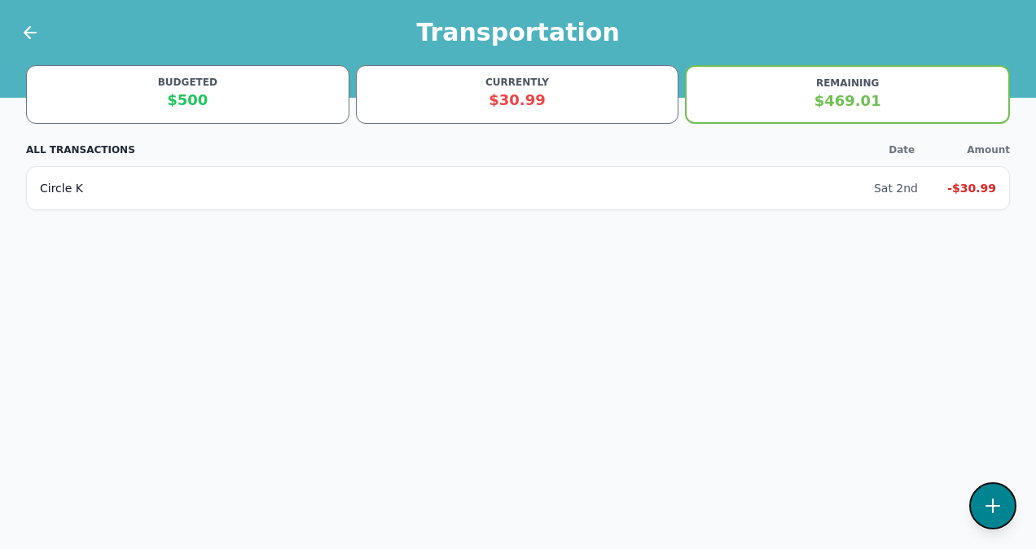
click at [1006, 504] on button at bounding box center [993, 505] width 47 height 47
select select "transportation"
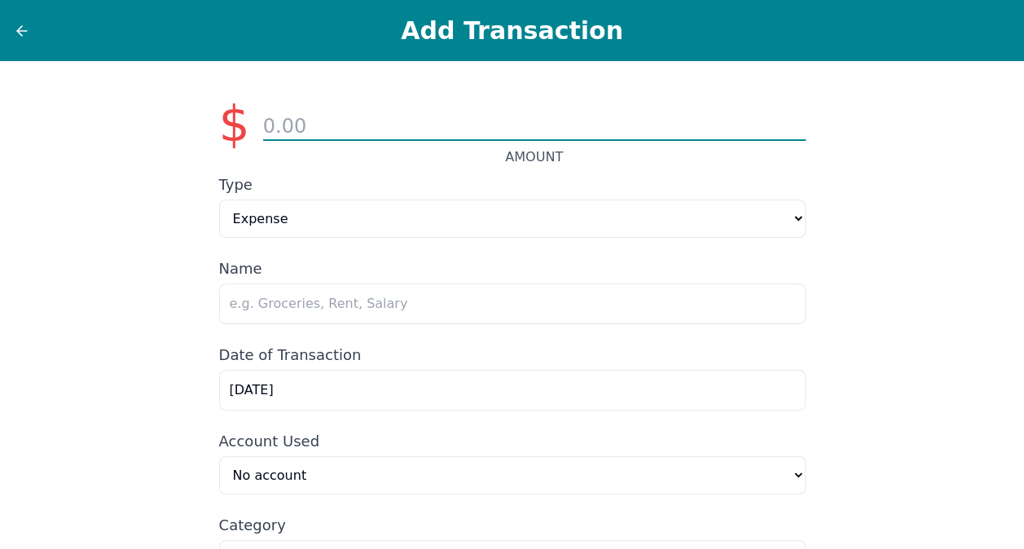
click at [339, 122] on input "number" at bounding box center [534, 127] width 543 height 28
type input "31.20"
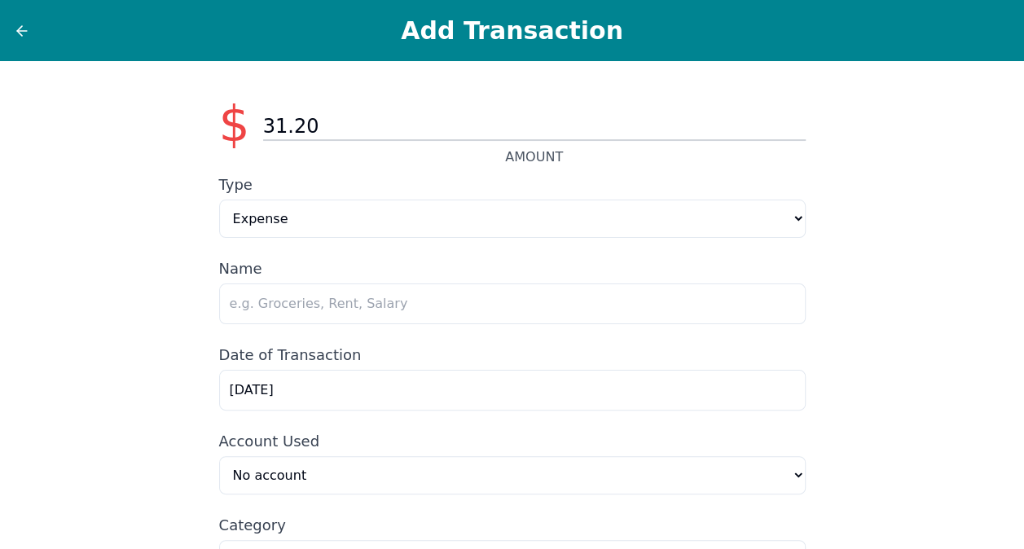
click at [279, 325] on div "$ 31.20 AMOUNT Type Expense Income Name Date of Transaction [DATE] Account Used…" at bounding box center [513, 363] width 626 height 604
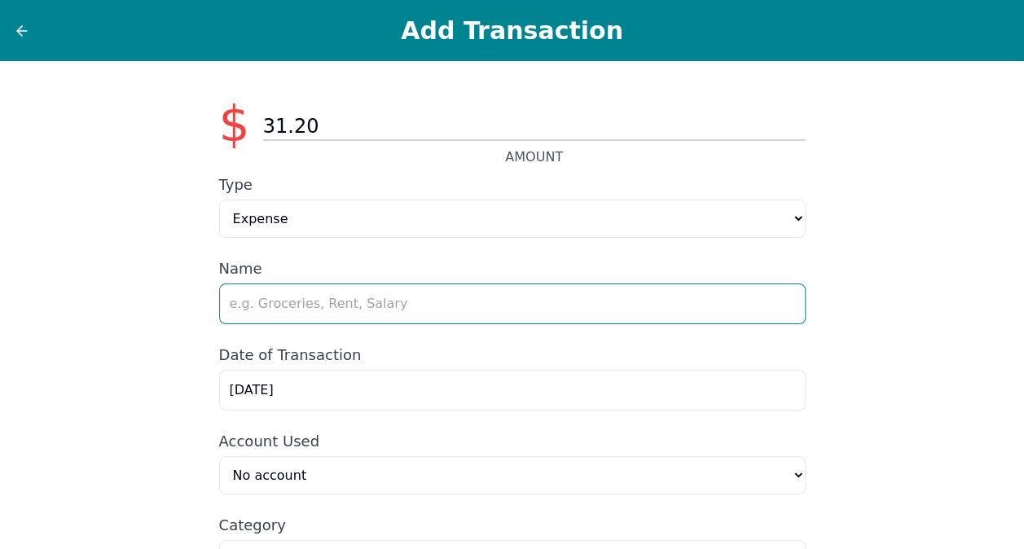
click at [286, 311] on input "text" at bounding box center [512, 304] width 587 height 41
type input "Jacksons Grocery"
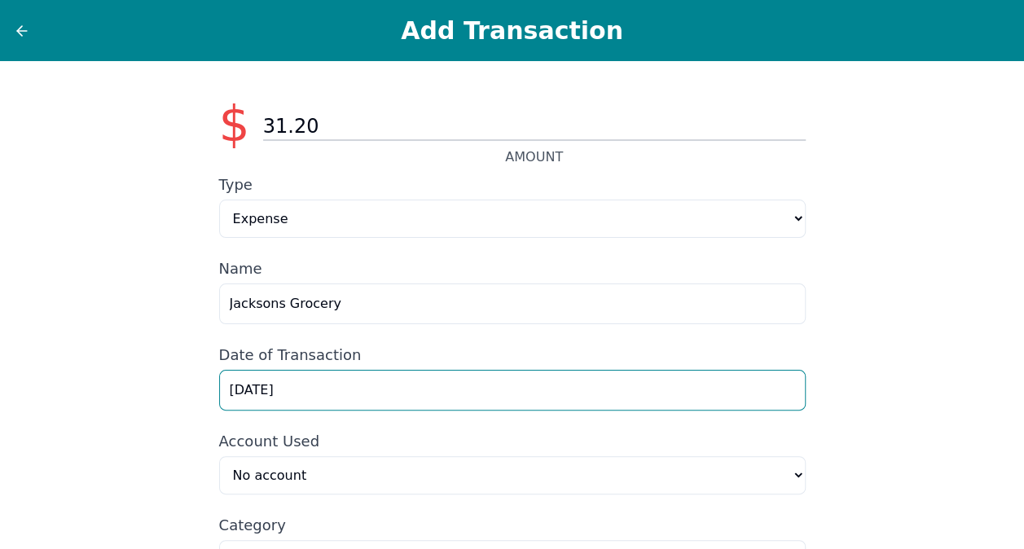
drag, startPoint x: 301, startPoint y: 381, endPoint x: 134, endPoint y: 398, distance: 167.0
click at [144, 404] on div "$ 31.20 AMOUNT Type Expense Income Name Jacksons Grocery Date of Transaction [D…" at bounding box center [512, 363] width 1024 height 604
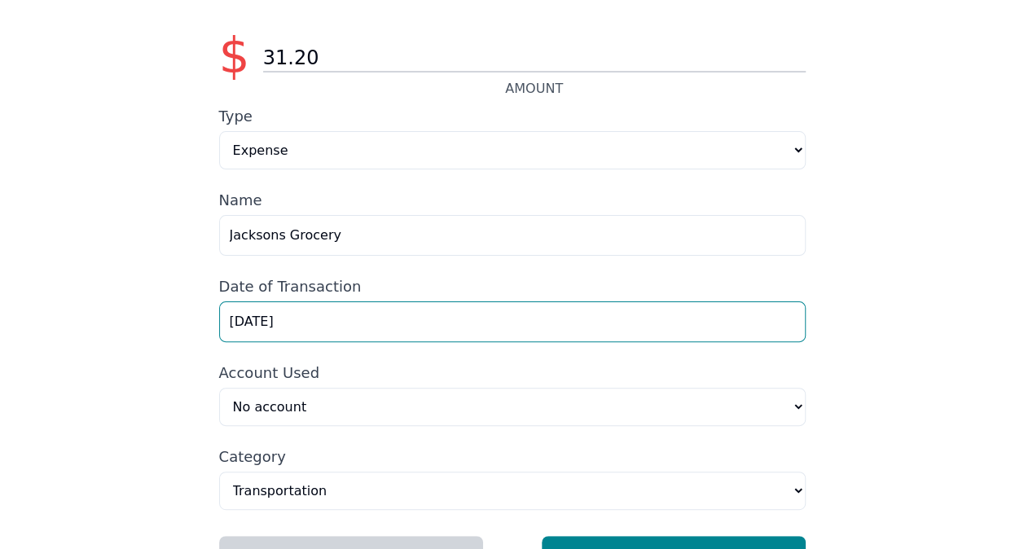
scroll to position [117, 0]
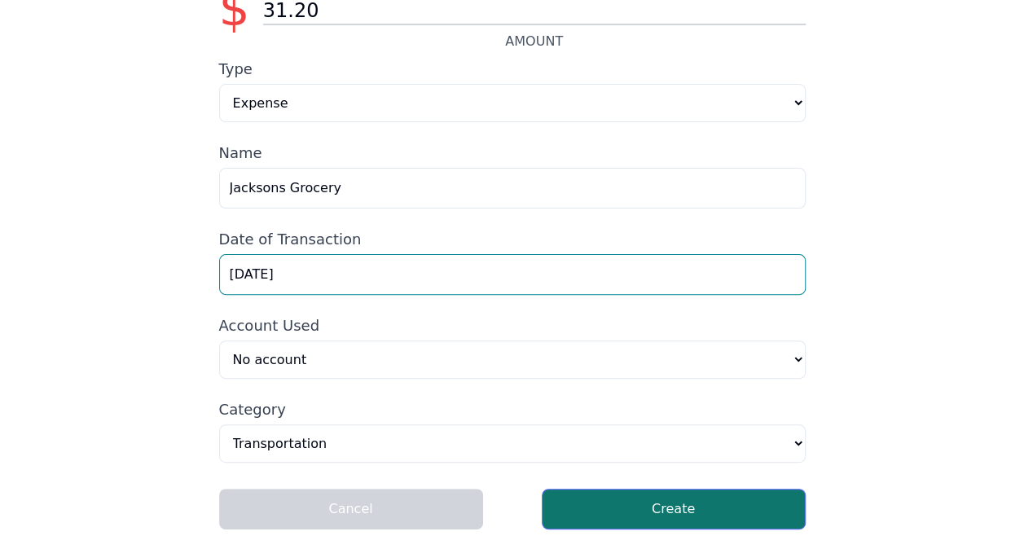
type input "[DATE]"
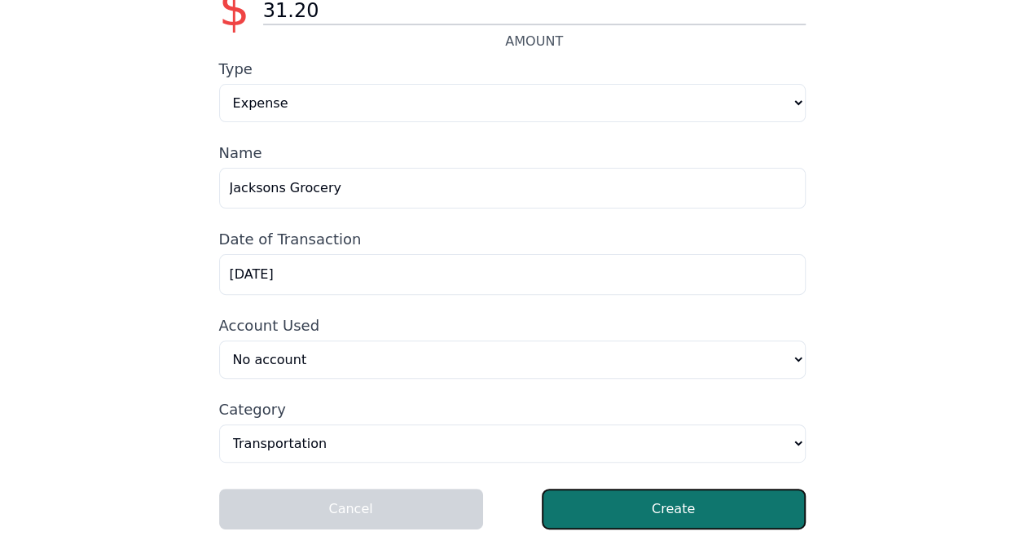
click at [601, 494] on button "Create" at bounding box center [674, 509] width 264 height 41
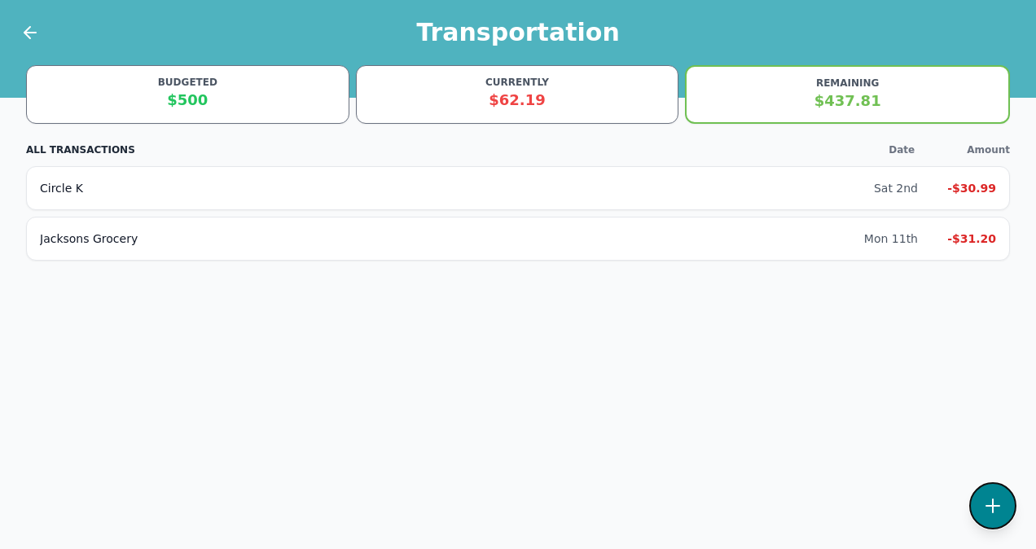
click at [994, 499] on icon at bounding box center [993, 505] width 13 height 13
select select "transportation"
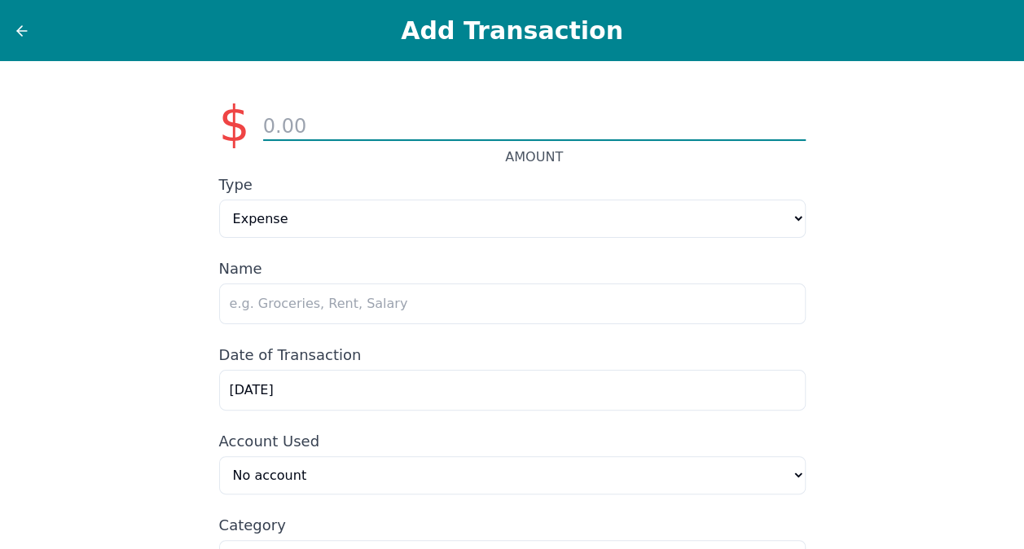
click at [574, 121] on input "number" at bounding box center [534, 127] width 543 height 28
click at [279, 132] on input "number" at bounding box center [534, 127] width 543 height 28
type input "3"
type input "30.14"
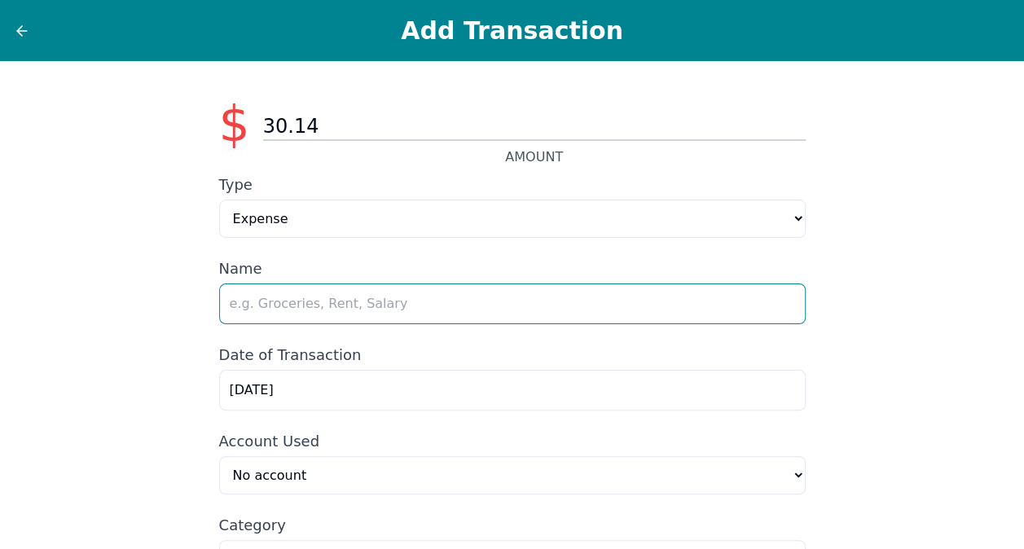
click at [287, 312] on input "text" at bounding box center [512, 304] width 587 height 41
type input "Circle K"
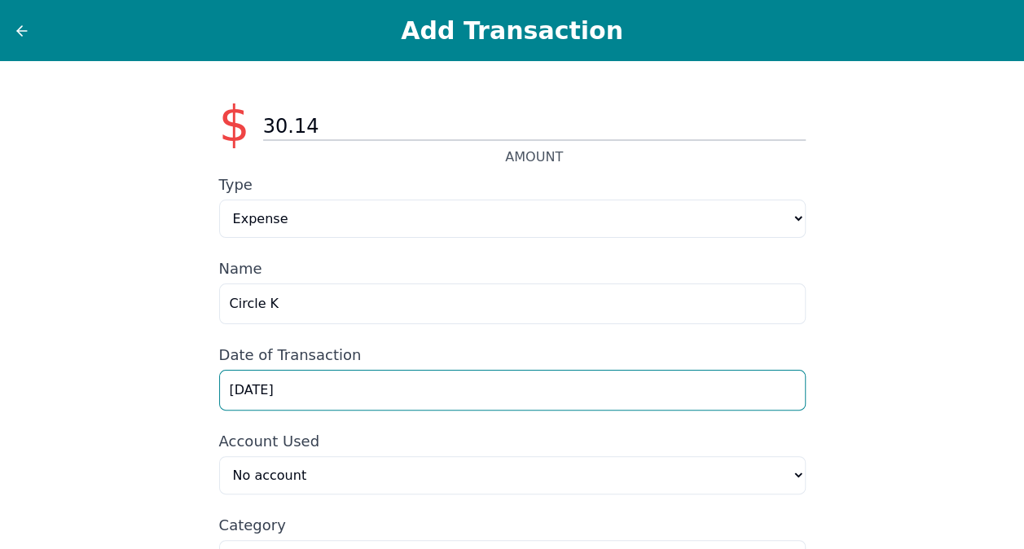
drag, startPoint x: 314, startPoint y: 395, endPoint x: 125, endPoint y: 391, distance: 189.1
click at [129, 394] on div "$ 30.14 AMOUNT Type Expense Income Name Circle K Date of Transaction [DATE] Acc…" at bounding box center [512, 363] width 1024 height 604
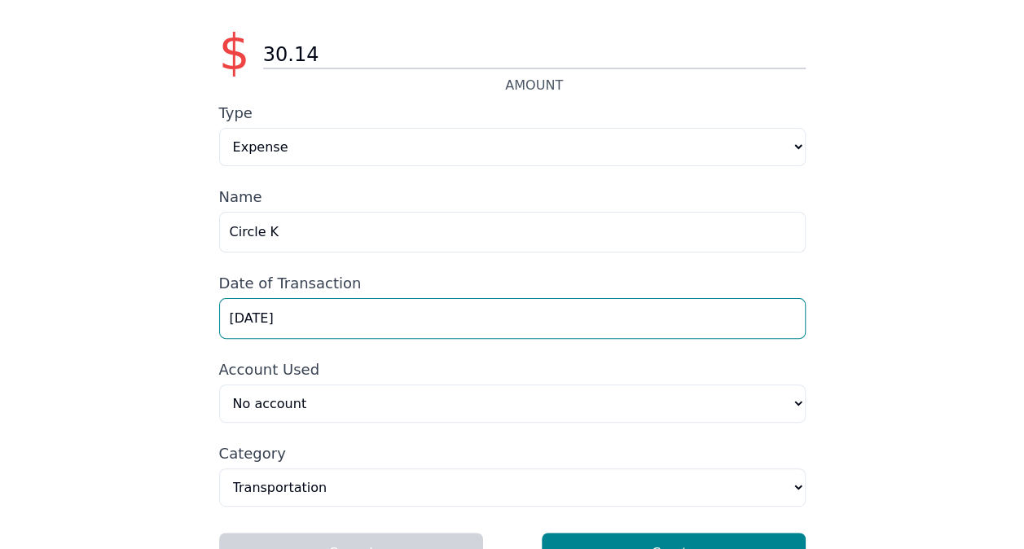
scroll to position [117, 0]
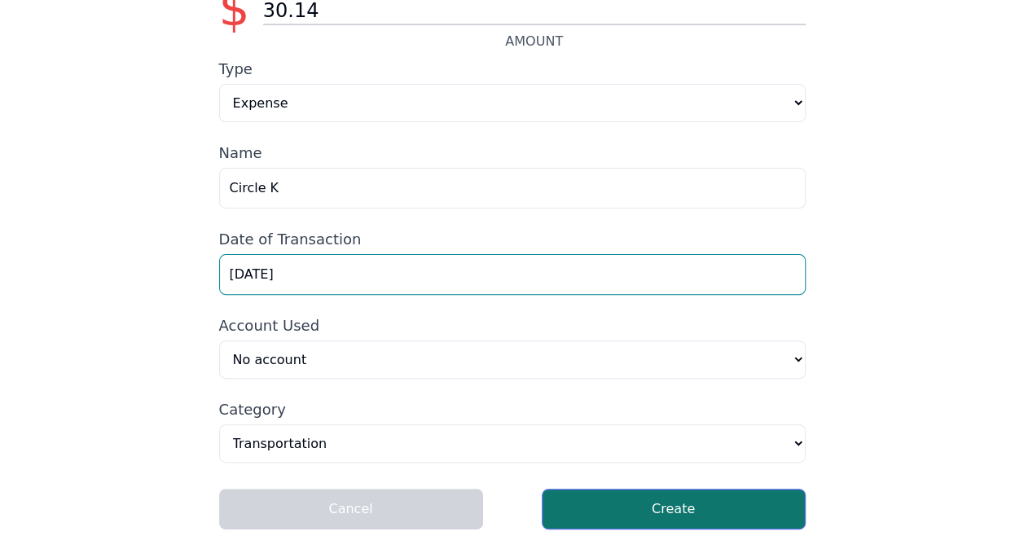
type input "[DATE]"
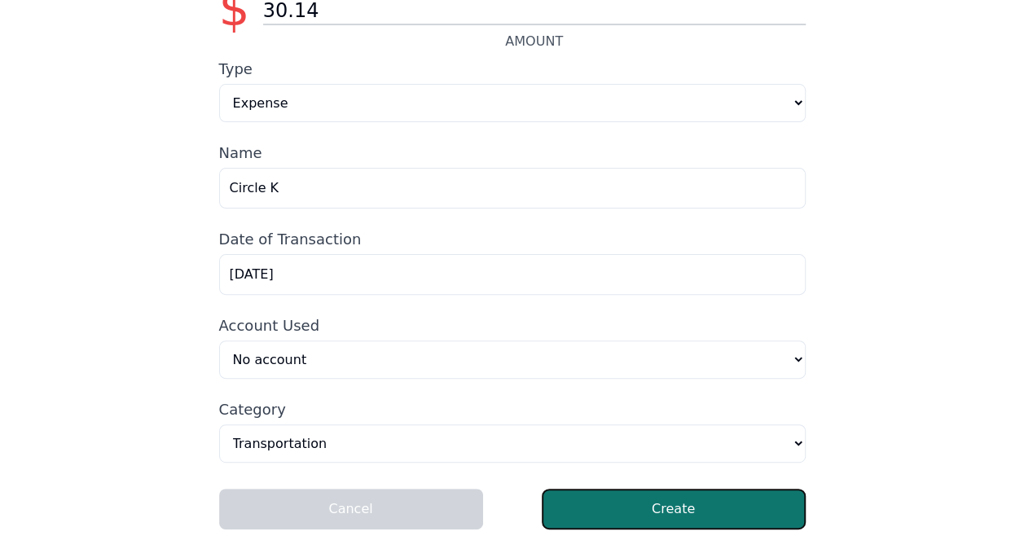
click at [640, 502] on button "Create" at bounding box center [674, 509] width 264 height 41
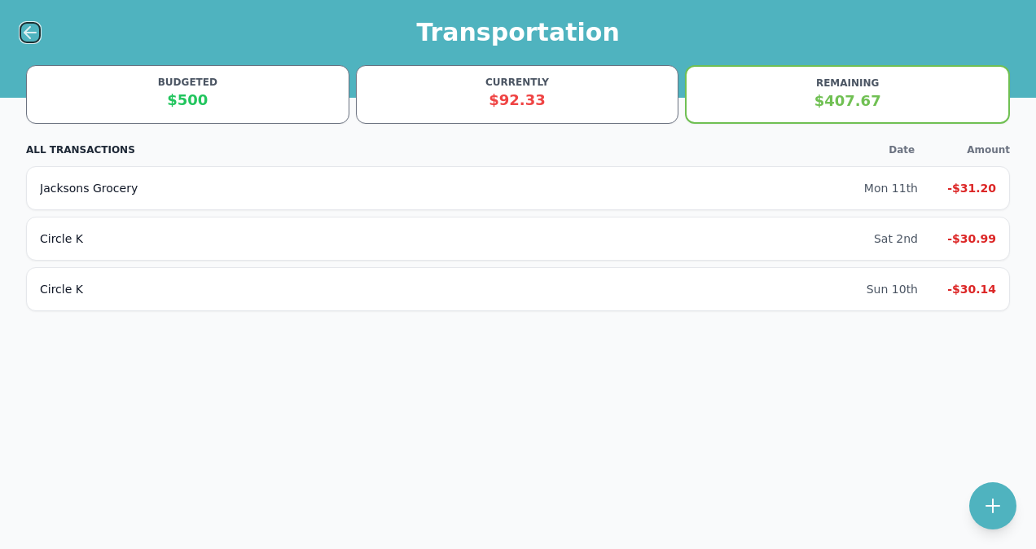
click at [26, 33] on icon at bounding box center [29, 33] width 11 height 0
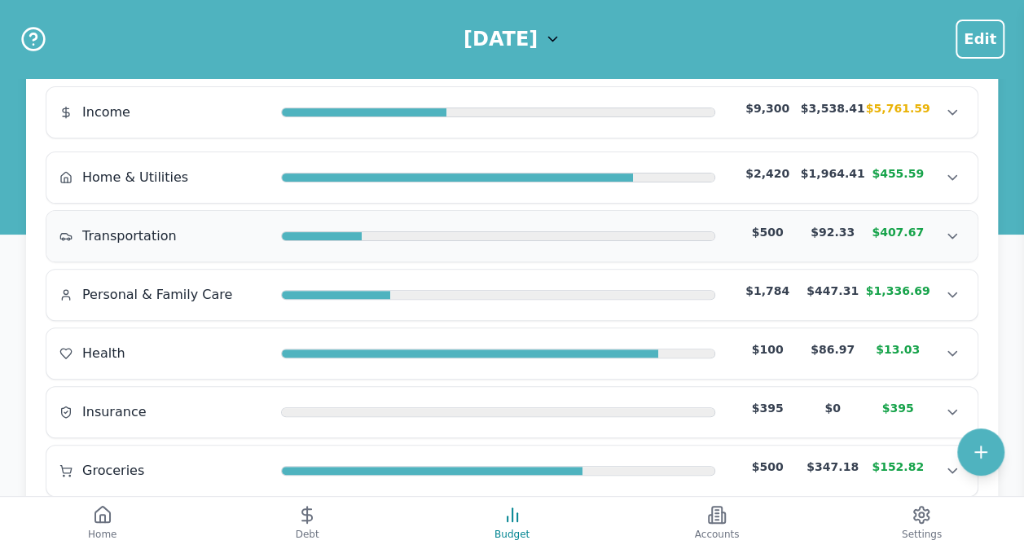
scroll to position [163, 0]
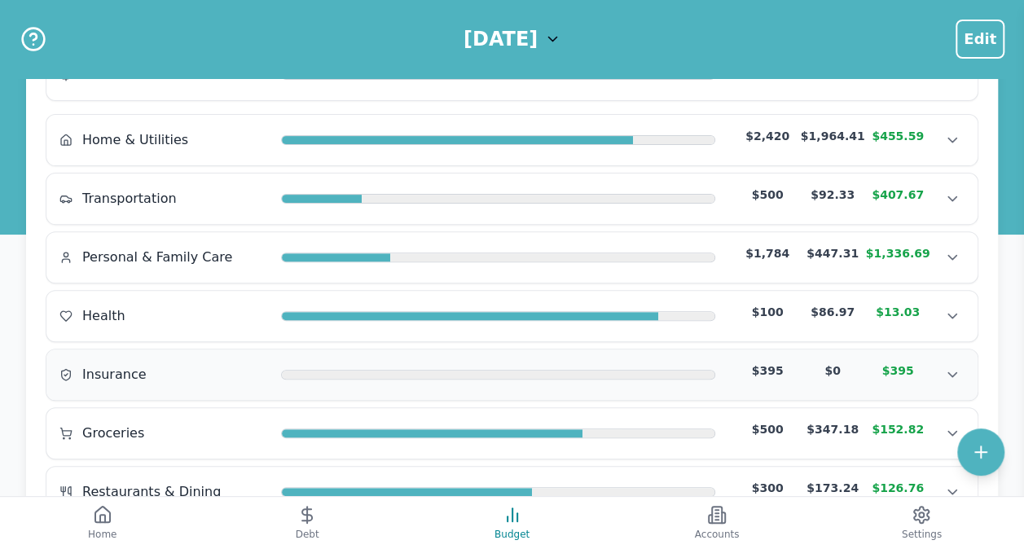
click at [114, 373] on span "Insurance" at bounding box center [114, 375] width 64 height 20
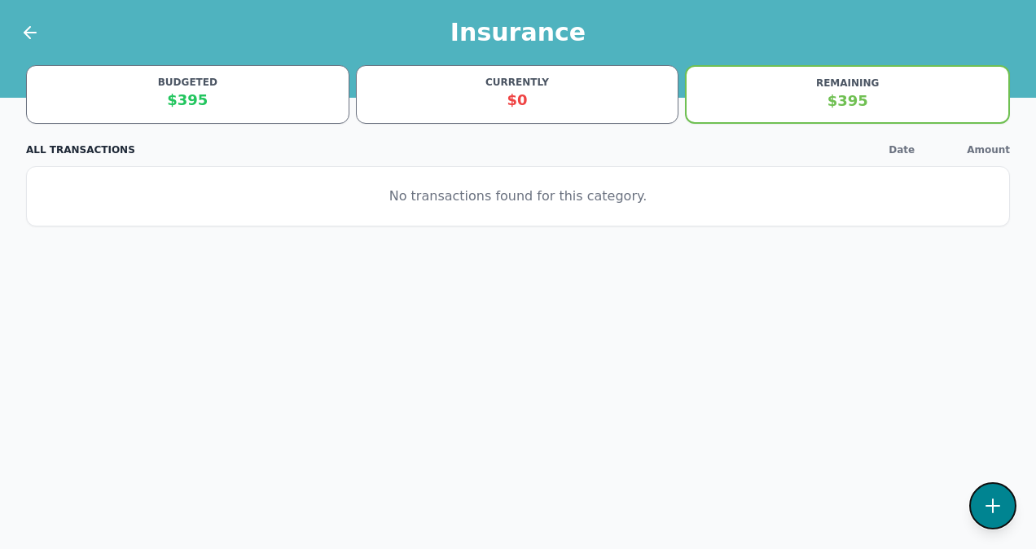
click at [1001, 509] on icon at bounding box center [993, 506] width 20 height 20
select select "insurance"
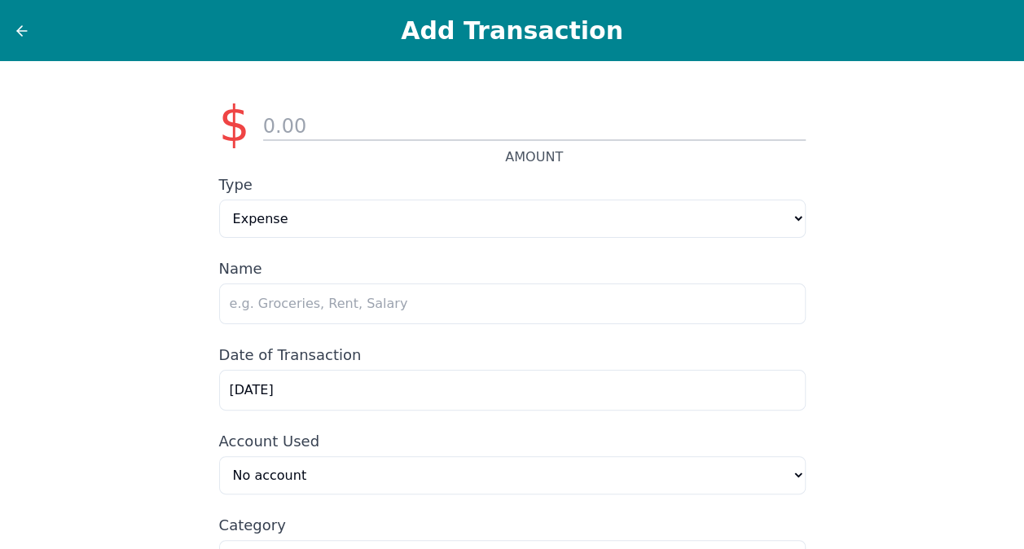
click at [383, 145] on div "AMOUNT" at bounding box center [534, 124] width 543 height 86
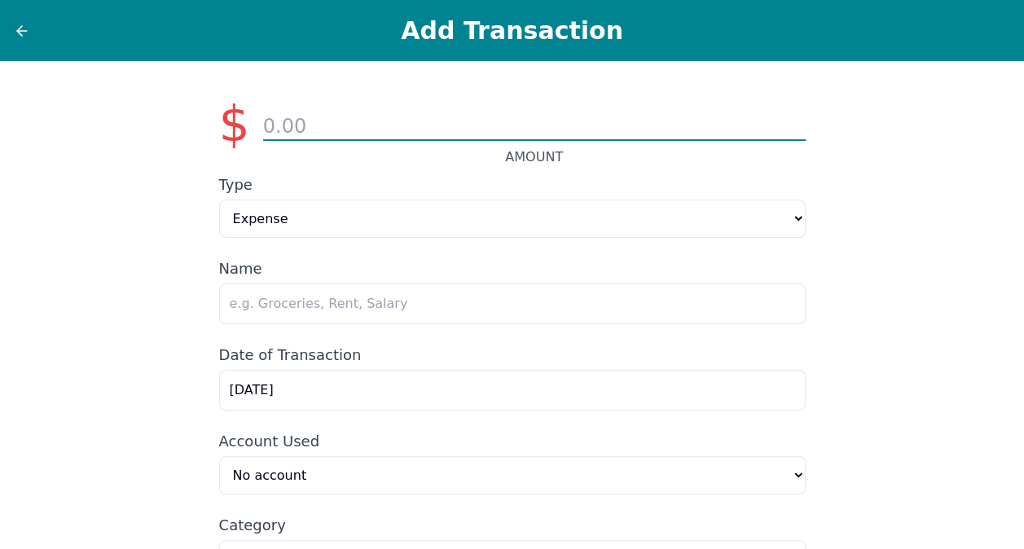
click at [379, 134] on input "number" at bounding box center [534, 127] width 543 height 28
type input "107.83"
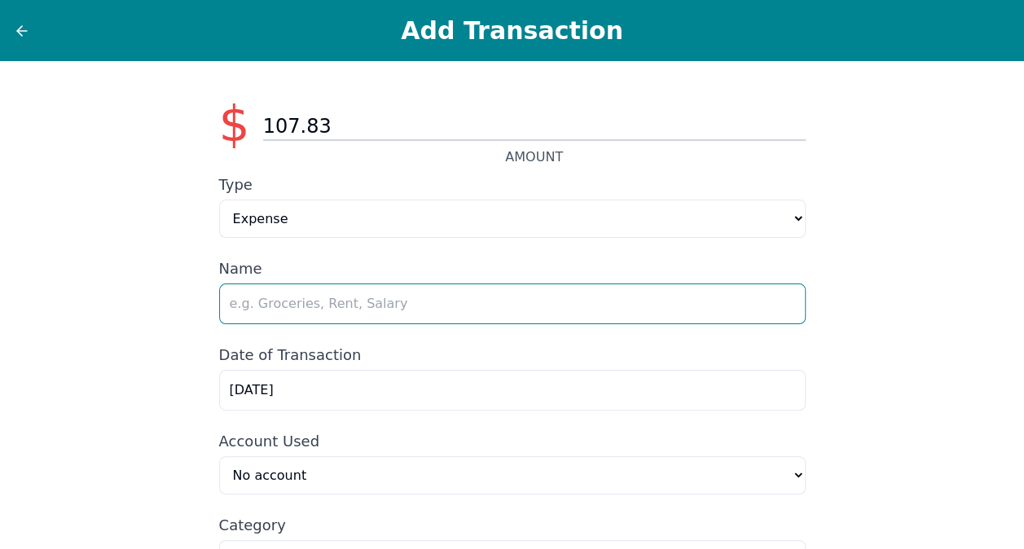
click at [316, 300] on input "text" at bounding box center [512, 304] width 587 height 41
type input "Progressive"
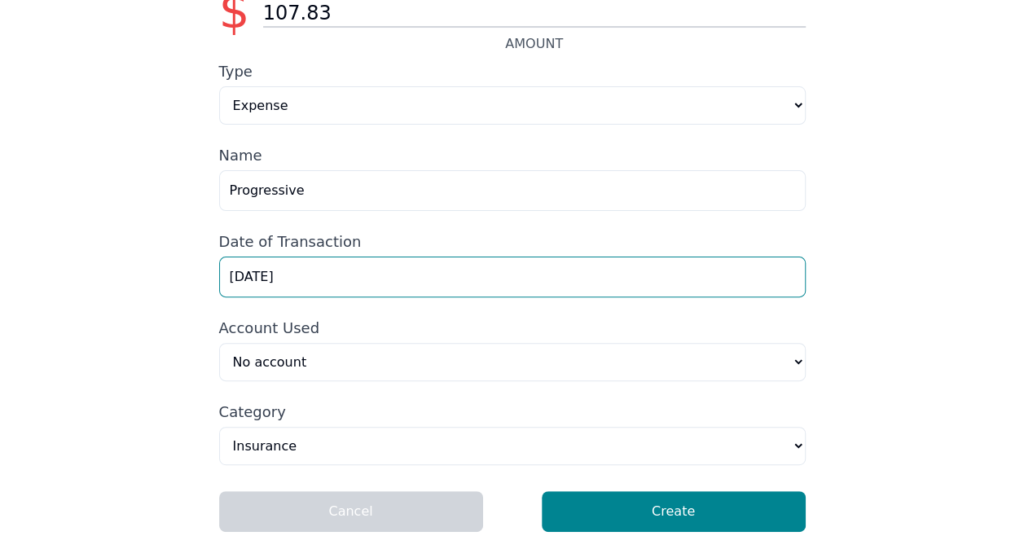
scroll to position [117, 0]
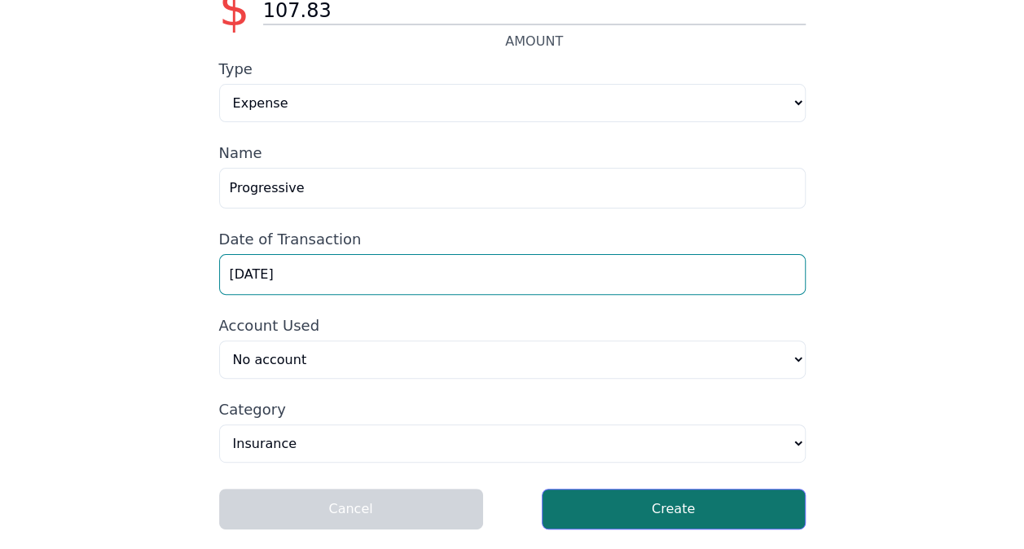
type input "[DATE]"
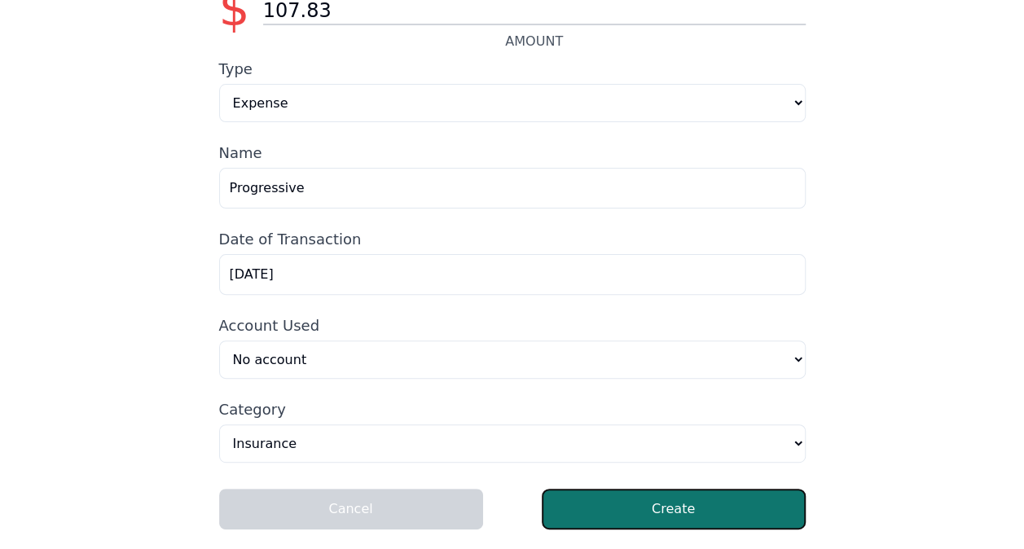
click at [693, 508] on button "Create" at bounding box center [674, 509] width 264 height 41
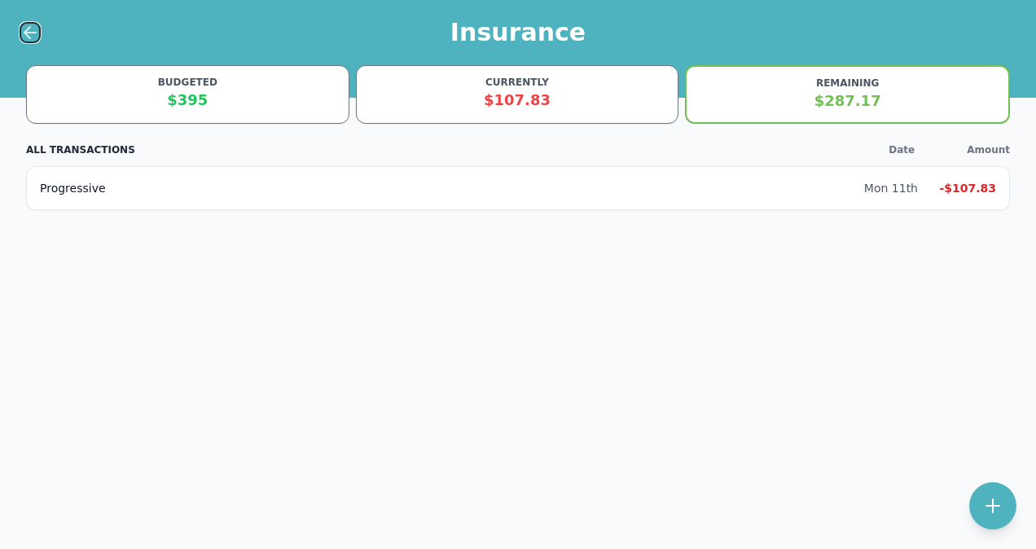
click at [38, 29] on button at bounding box center [30, 32] width 21 height 21
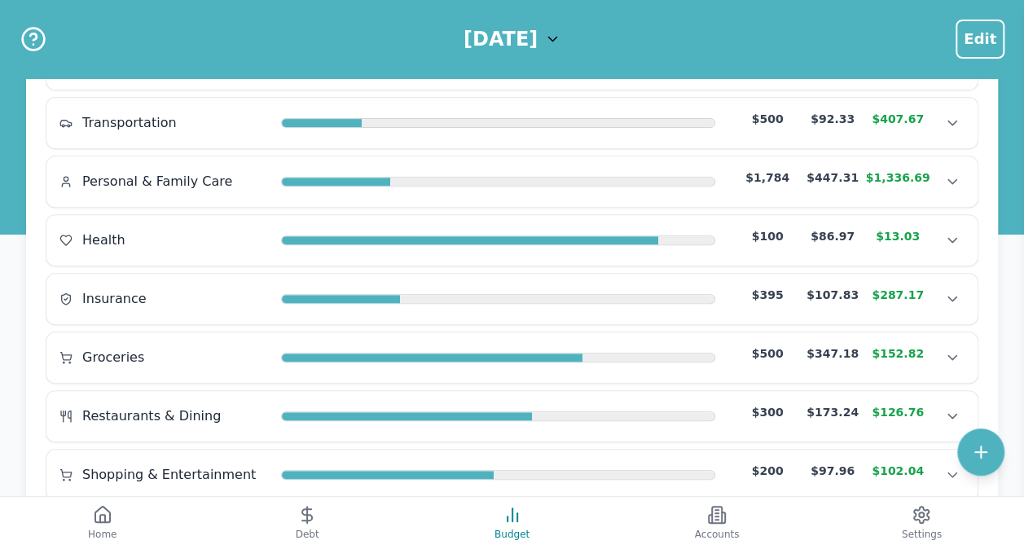
scroll to position [213, 0]
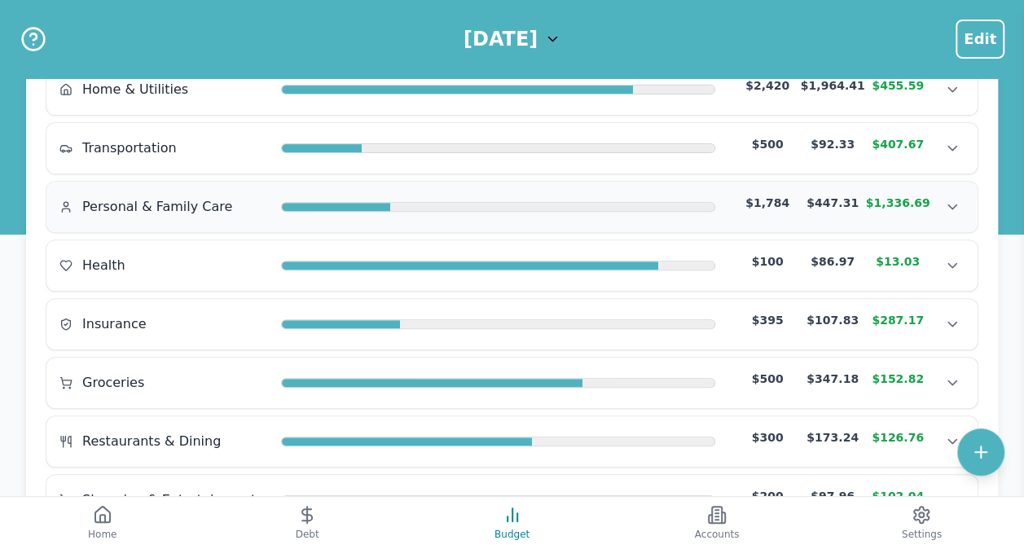
click at [169, 213] on div "Personal & Family Care $1,784 $447.31 $1,336.69" at bounding box center [511, 207] width 905 height 24
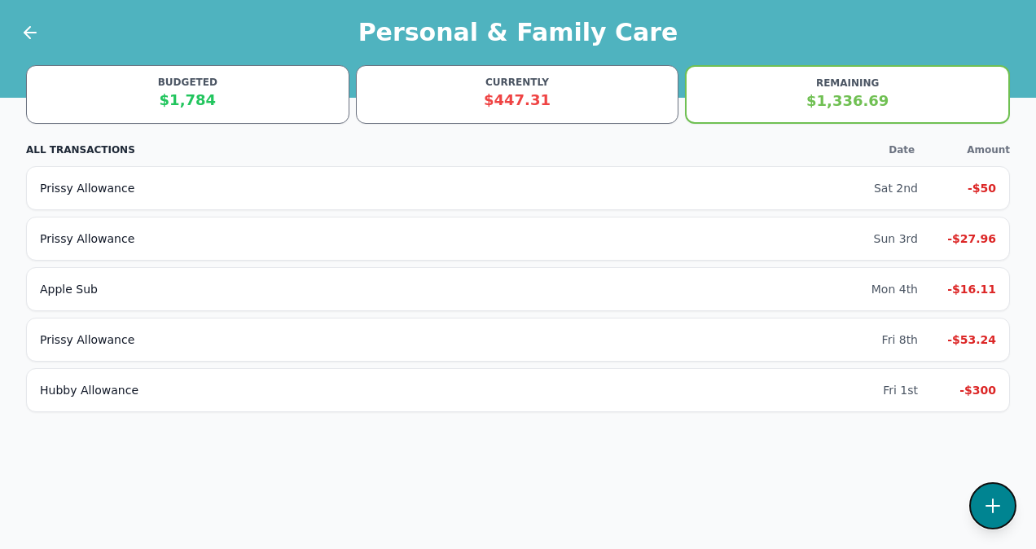
click at [993, 498] on icon at bounding box center [993, 506] width 20 height 20
select select "personalFamilyCare"
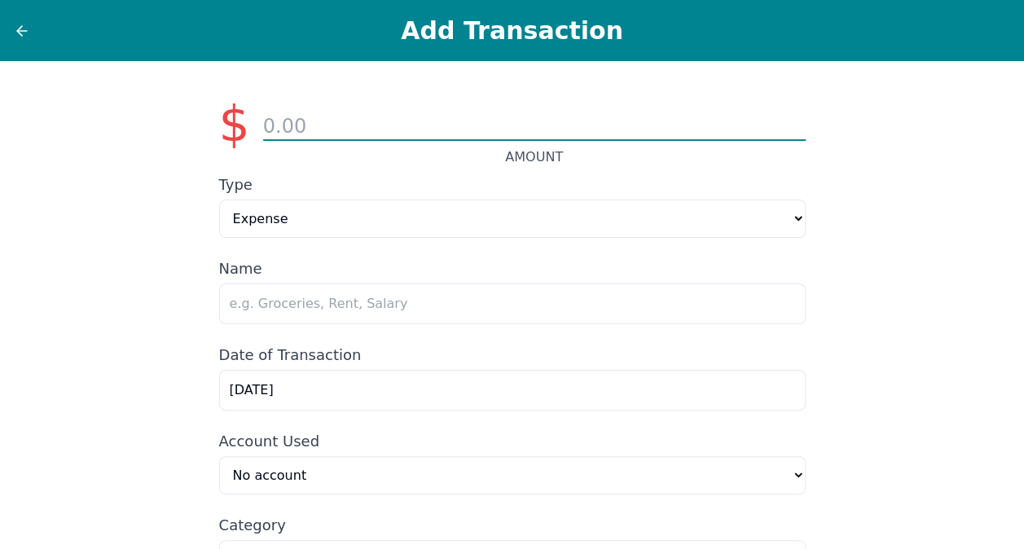
click at [482, 130] on input "number" at bounding box center [534, 127] width 543 height 28
type input "80.00"
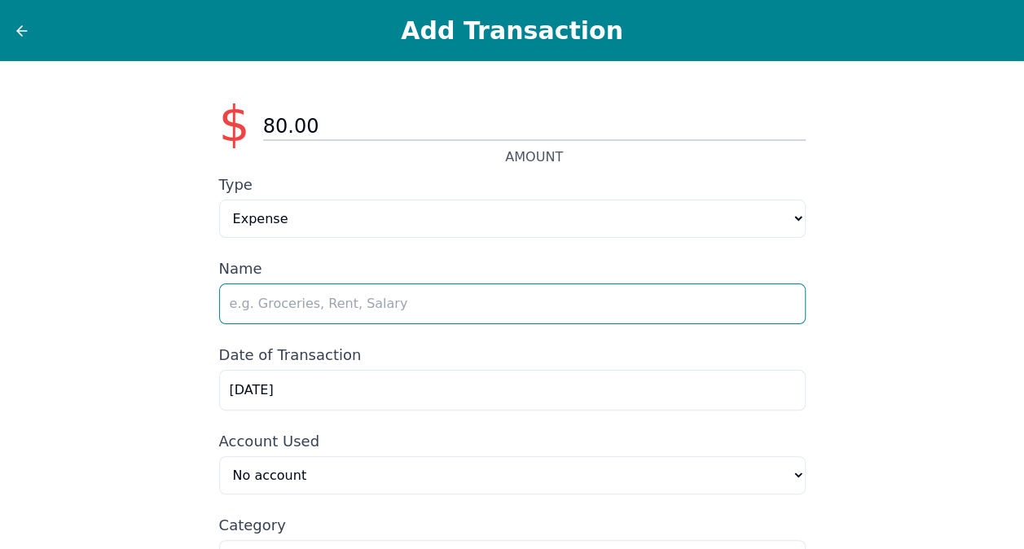
click at [298, 301] on input "text" at bounding box center [512, 304] width 587 height 41
type input "Prissy Allowance"
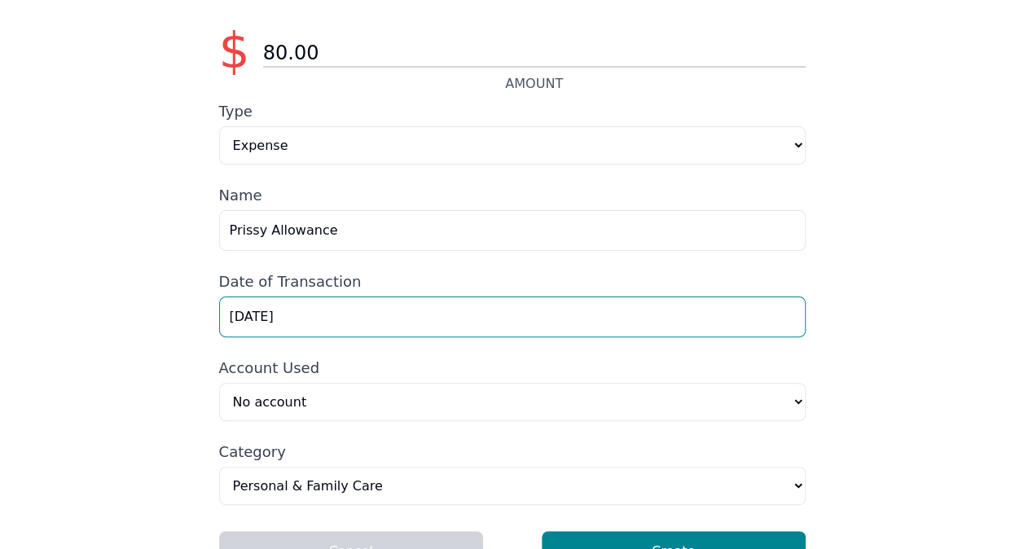
scroll to position [117, 0]
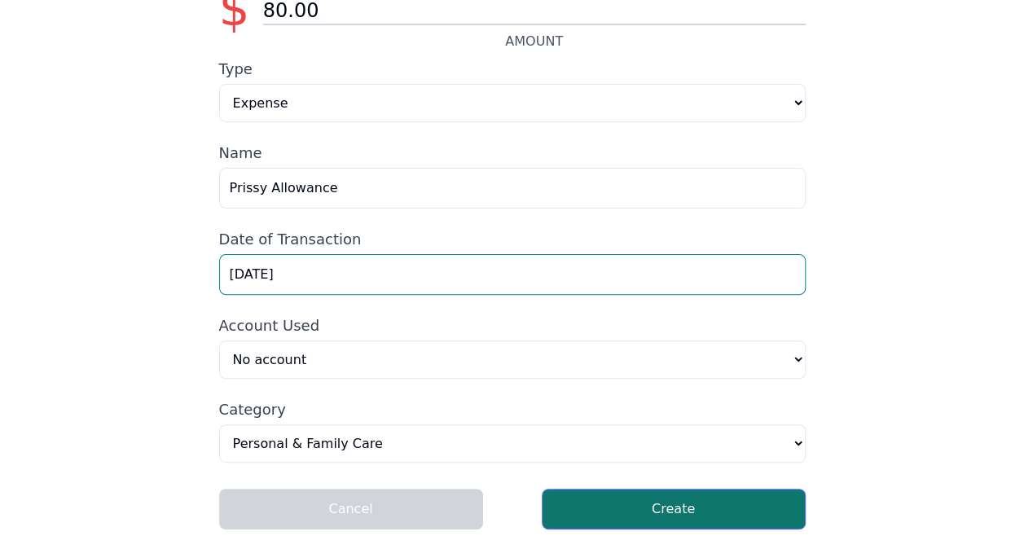
type input "[DATE]"
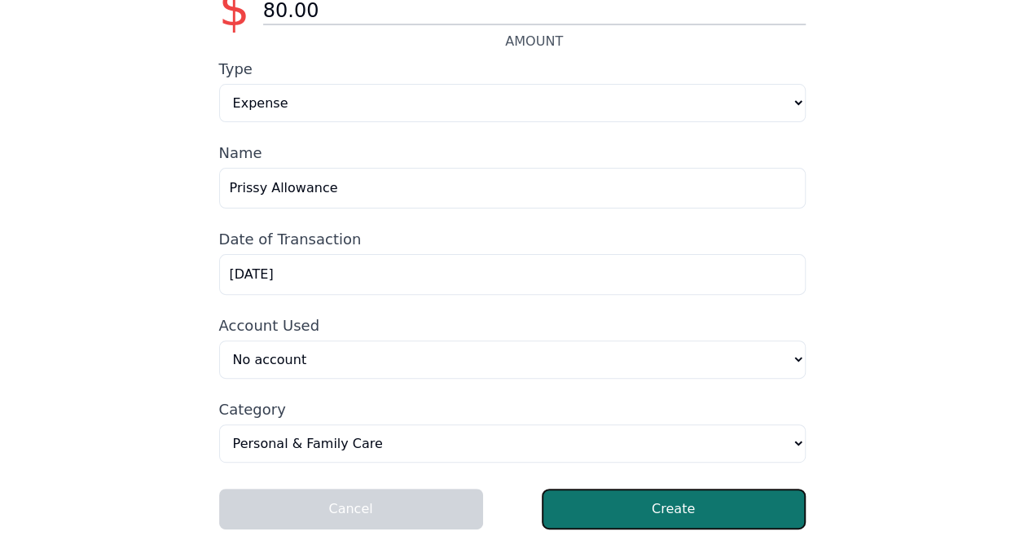
click at [671, 517] on button "Create" at bounding box center [674, 509] width 264 height 41
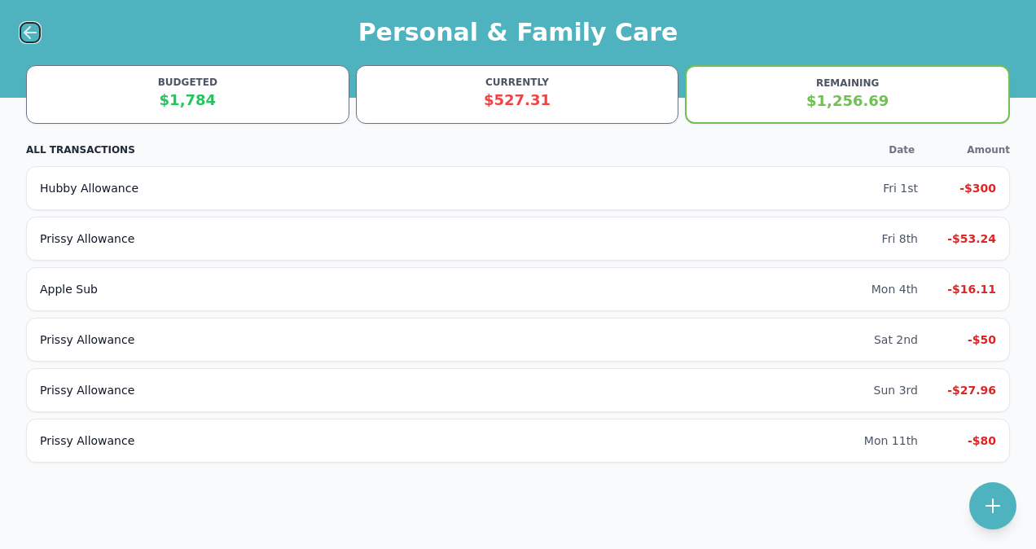
click at [33, 30] on icon at bounding box center [30, 33] width 20 height 20
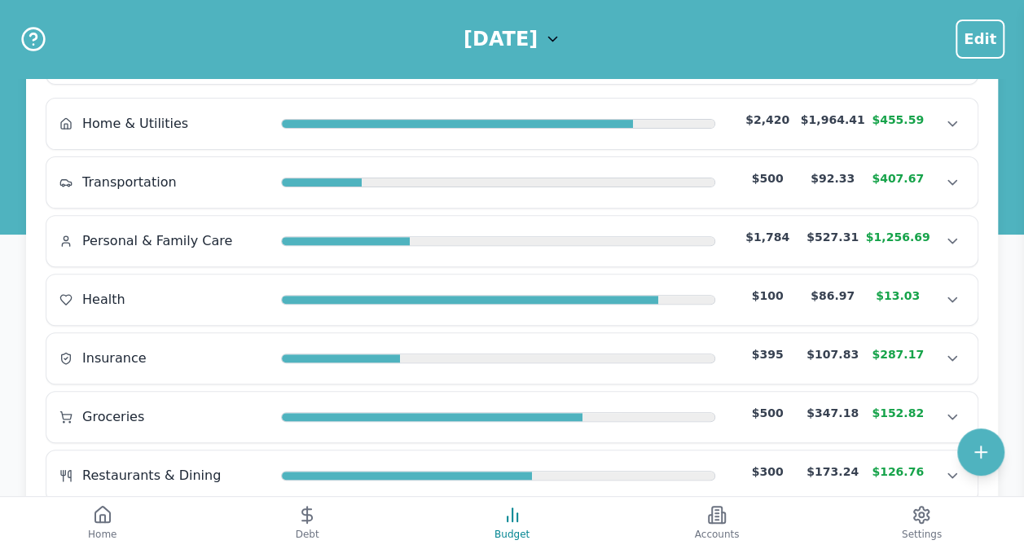
scroll to position [458, 0]
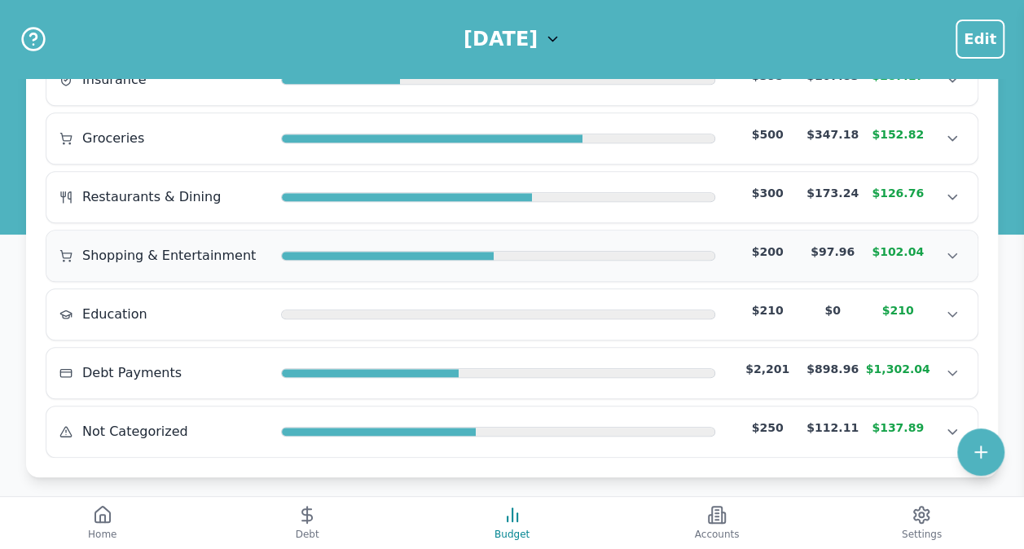
click at [147, 246] on span "Shopping & Entertainment" at bounding box center [169, 256] width 174 height 20
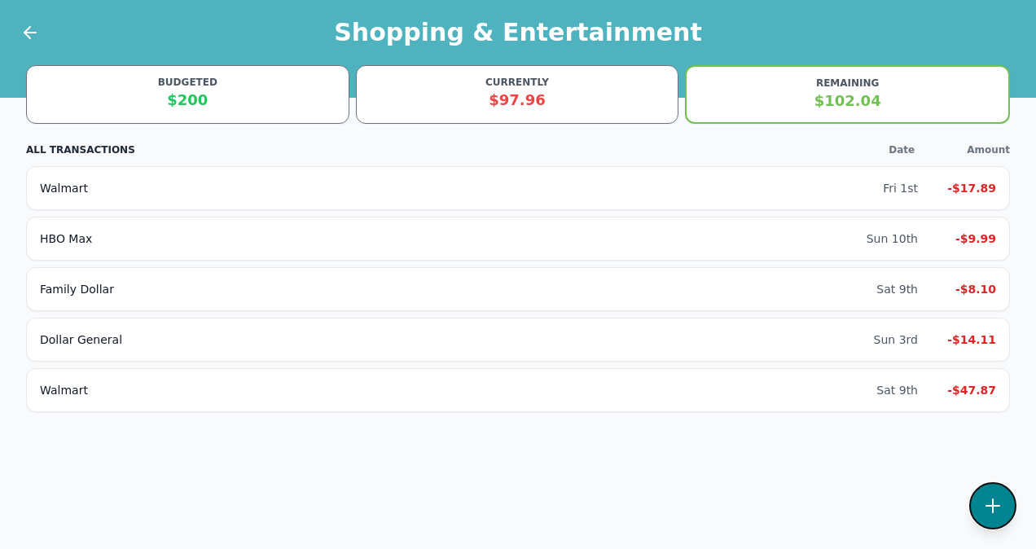
click at [1008, 508] on button at bounding box center [993, 505] width 47 height 47
select select "shoppingAndEntertainment"
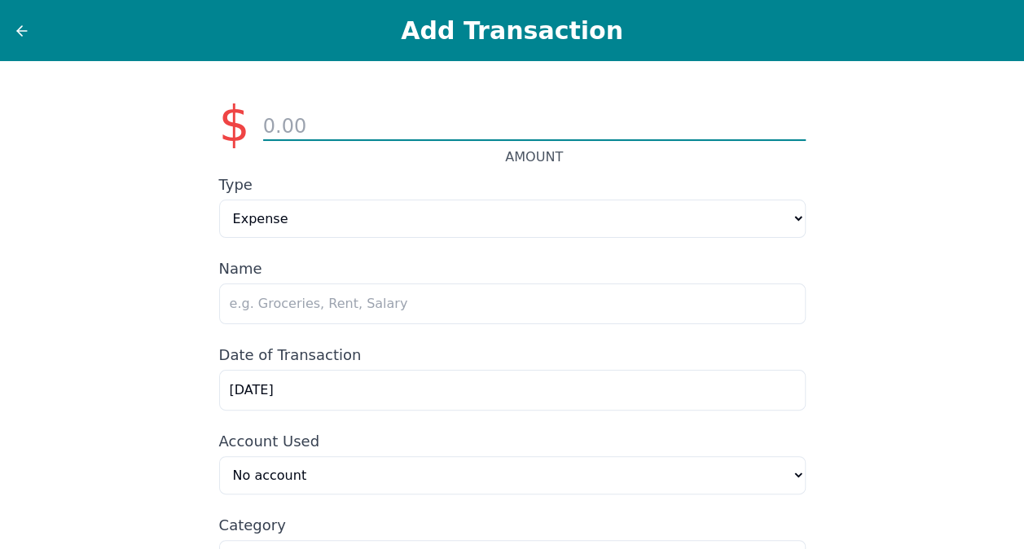
click at [346, 137] on input "number" at bounding box center [534, 127] width 543 height 28
type input "16.02"
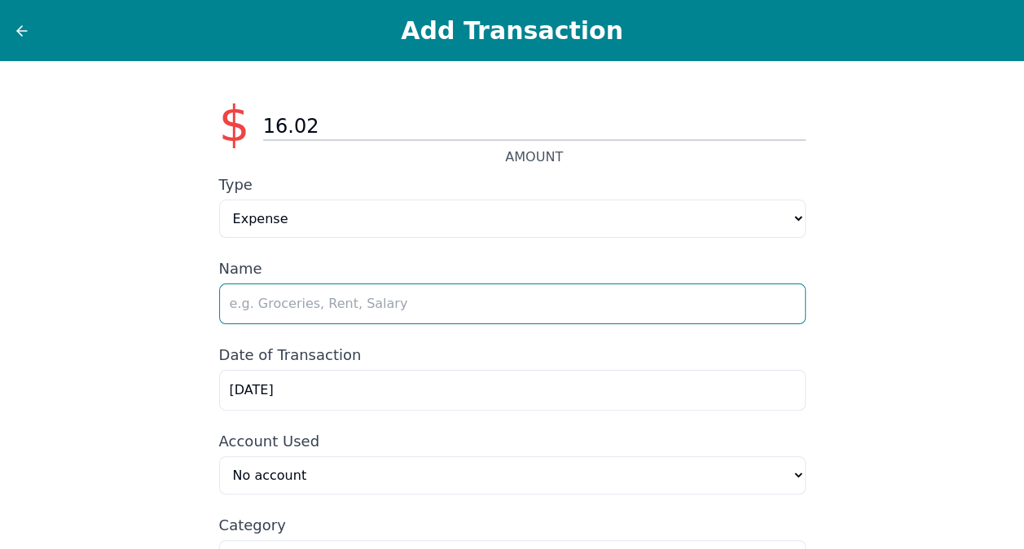
type input "F"
type input "Dollar General"
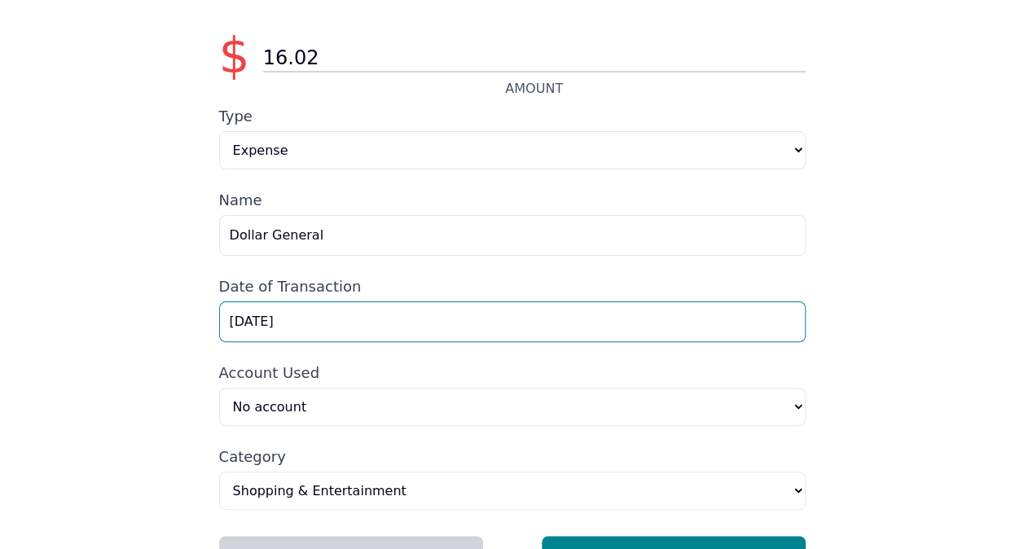
scroll to position [117, 0]
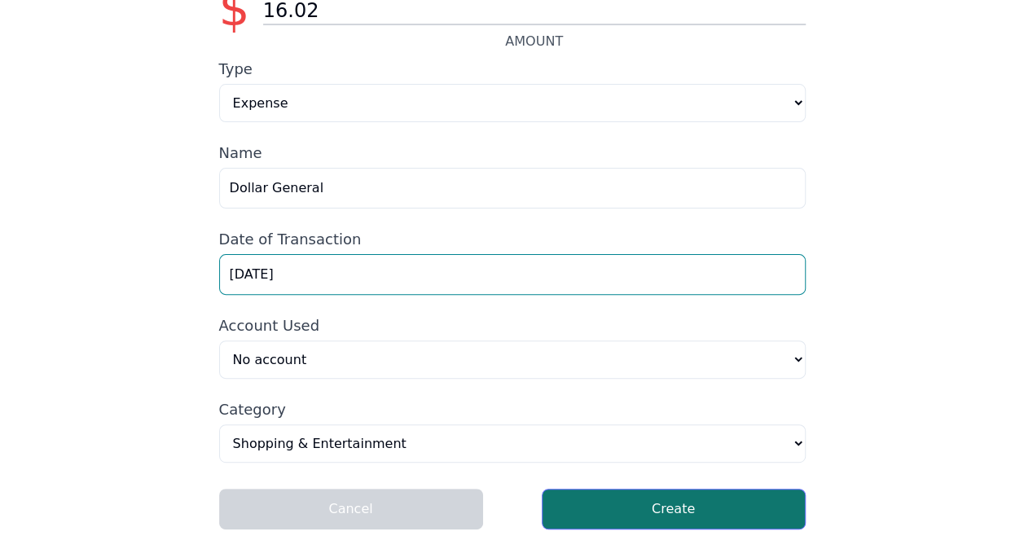
type input "[DATE]"
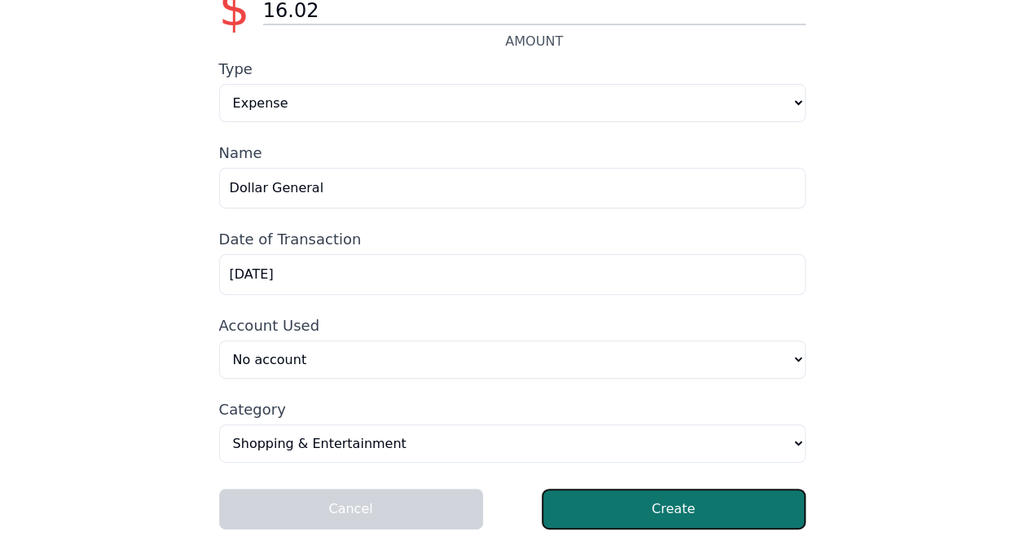
click at [684, 511] on button "Create" at bounding box center [674, 509] width 264 height 41
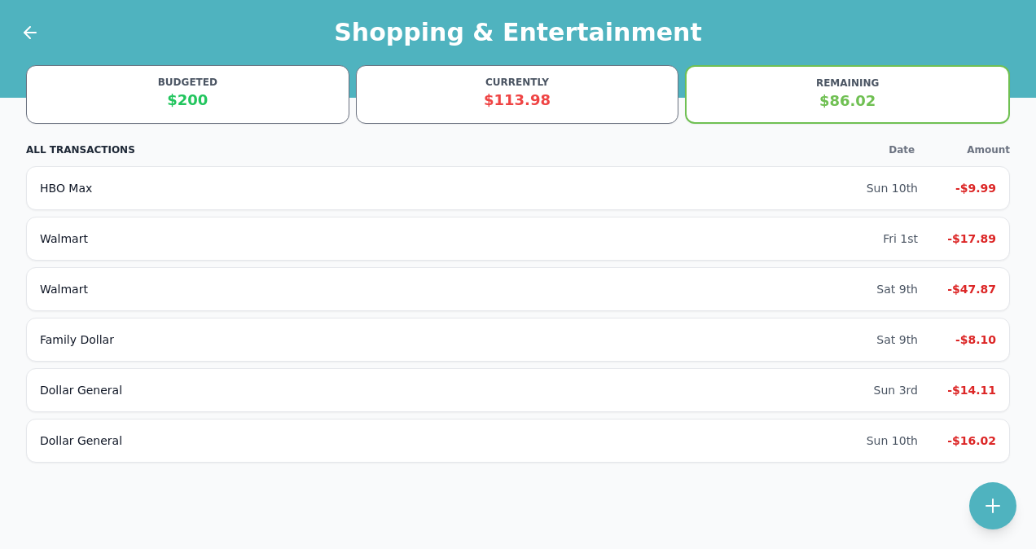
click at [18, 26] on div at bounding box center [20, 32] width 41 height 65
click at [39, 34] on button at bounding box center [30, 32] width 21 height 21
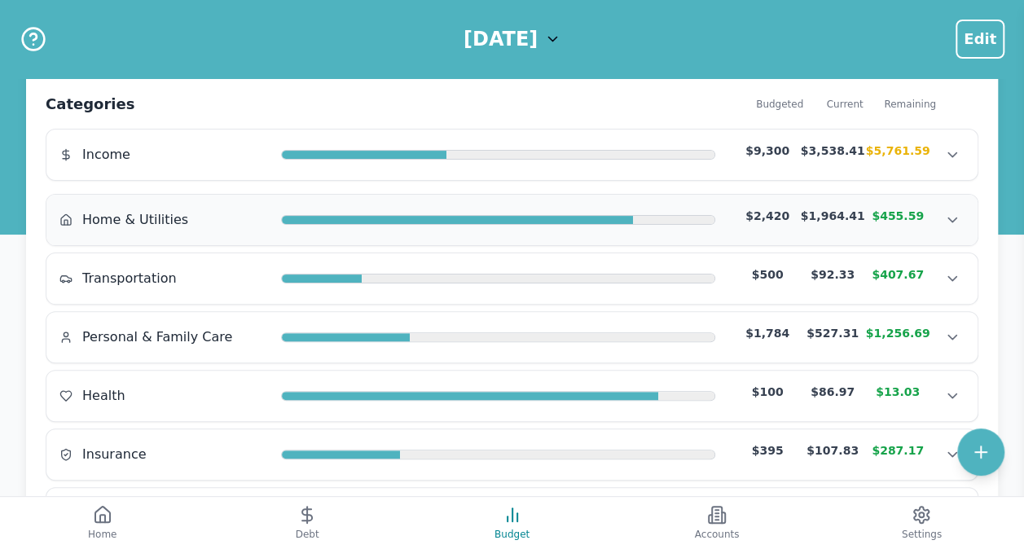
scroll to position [81, 0]
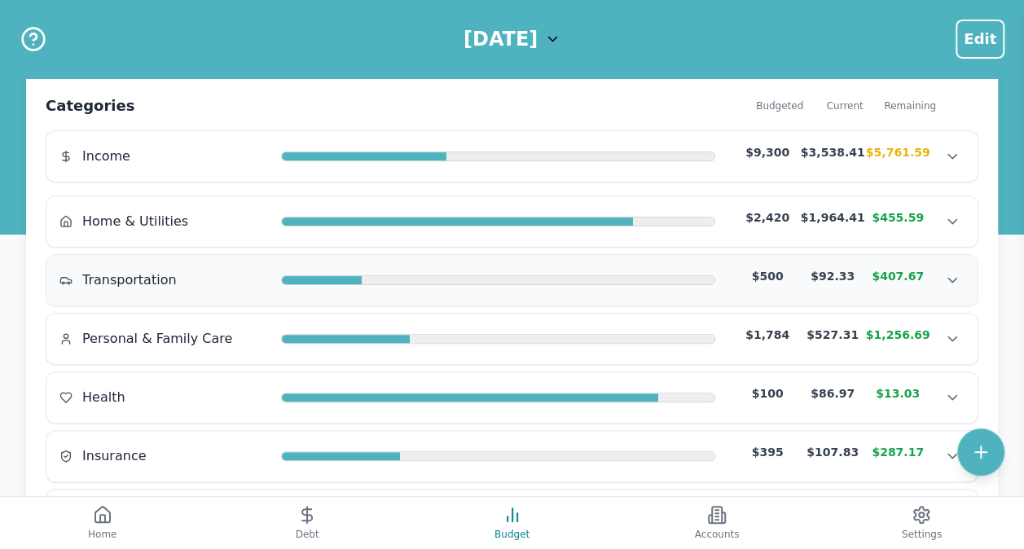
click at [161, 283] on span "Transportation" at bounding box center [129, 281] width 95 height 20
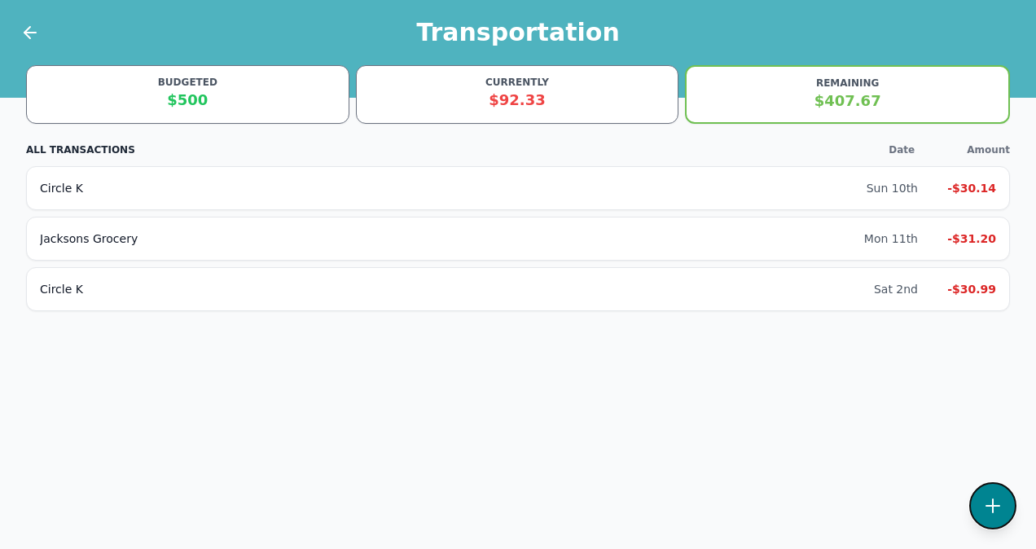
click at [975, 507] on button at bounding box center [993, 505] width 47 height 47
select select "transportation"
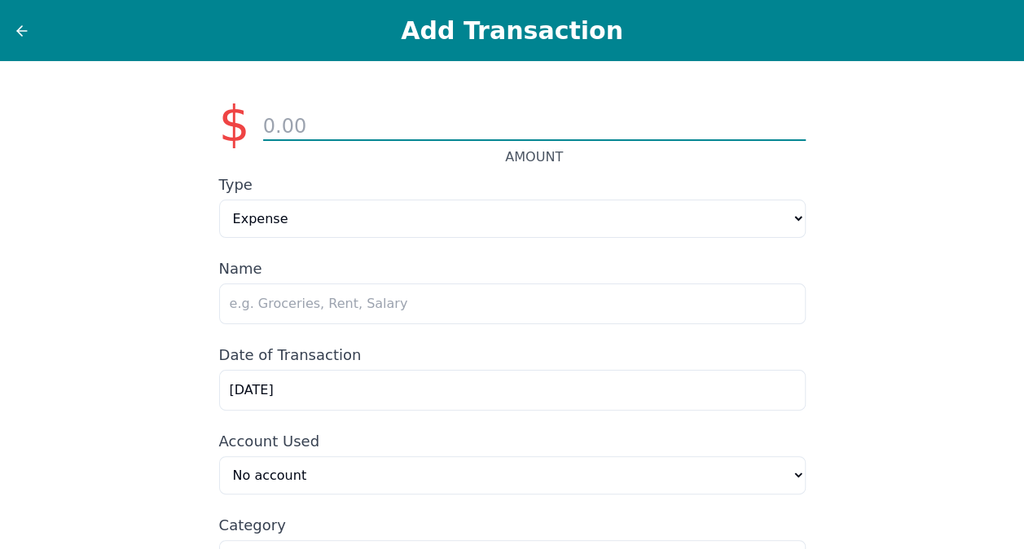
click at [433, 125] on input "number" at bounding box center [534, 127] width 543 height 28
type input "24.20"
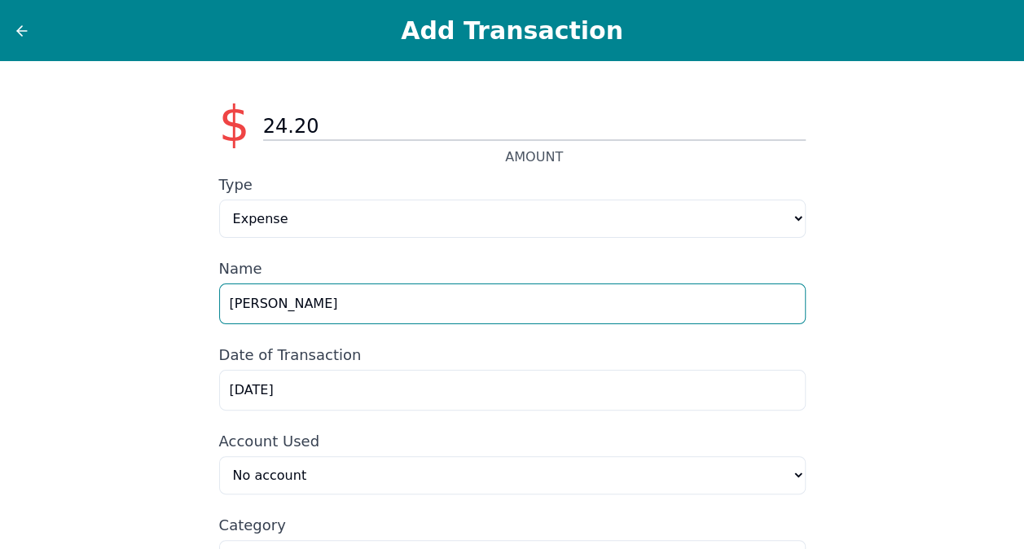
type input "[PERSON_NAME]"
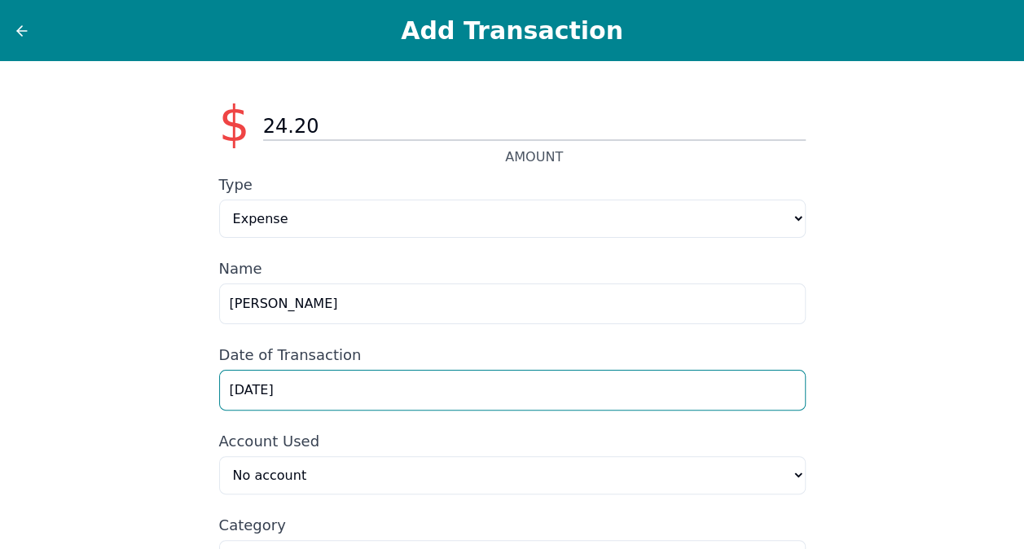
scroll to position [117, 0]
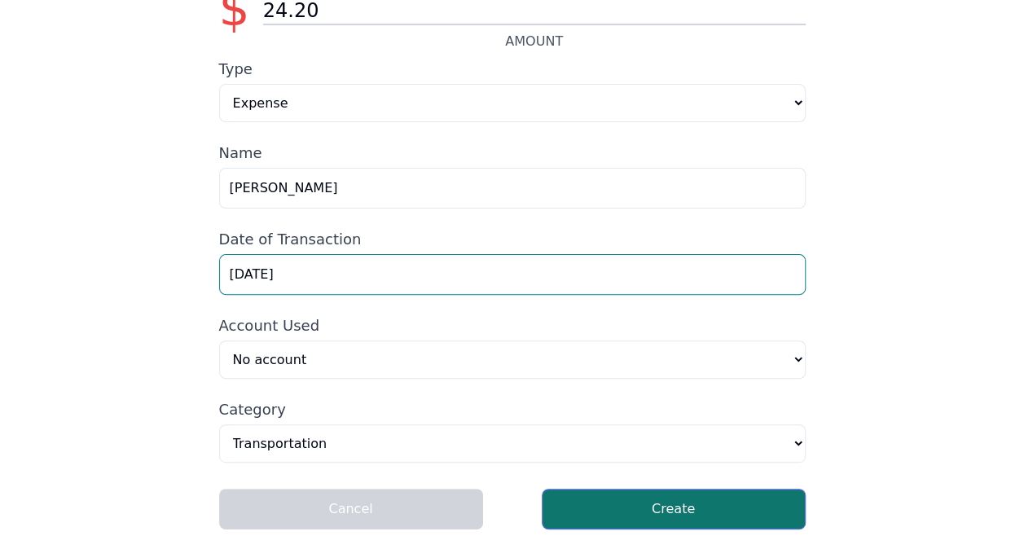
type input "[DATE]"
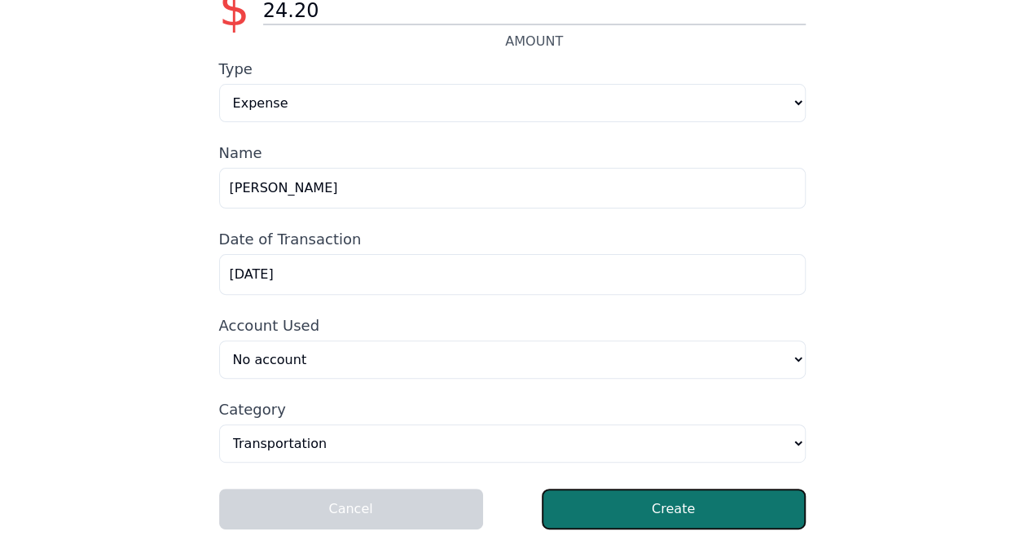
click at [680, 502] on button "Create" at bounding box center [674, 509] width 264 height 41
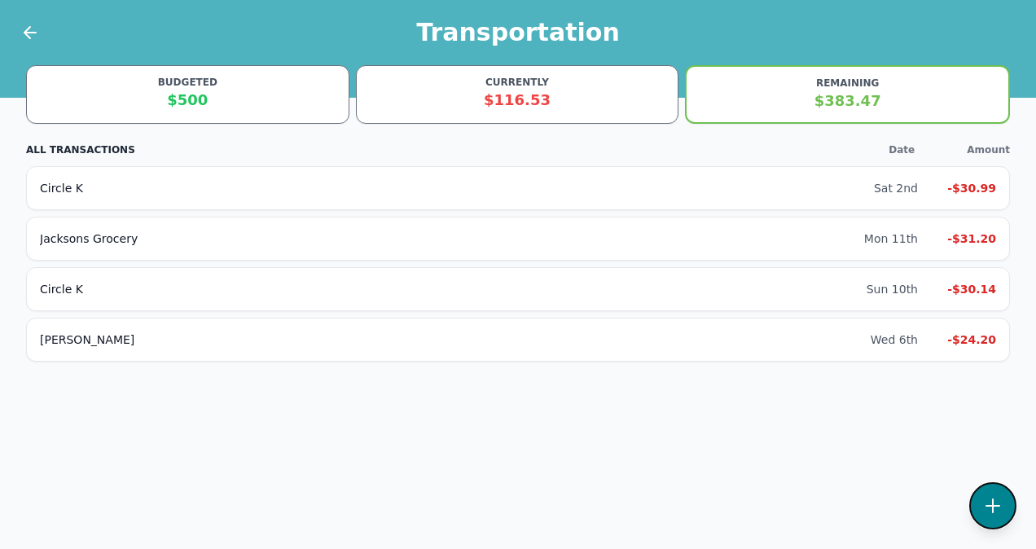
click at [980, 505] on button at bounding box center [993, 505] width 47 height 47
select select "transportation"
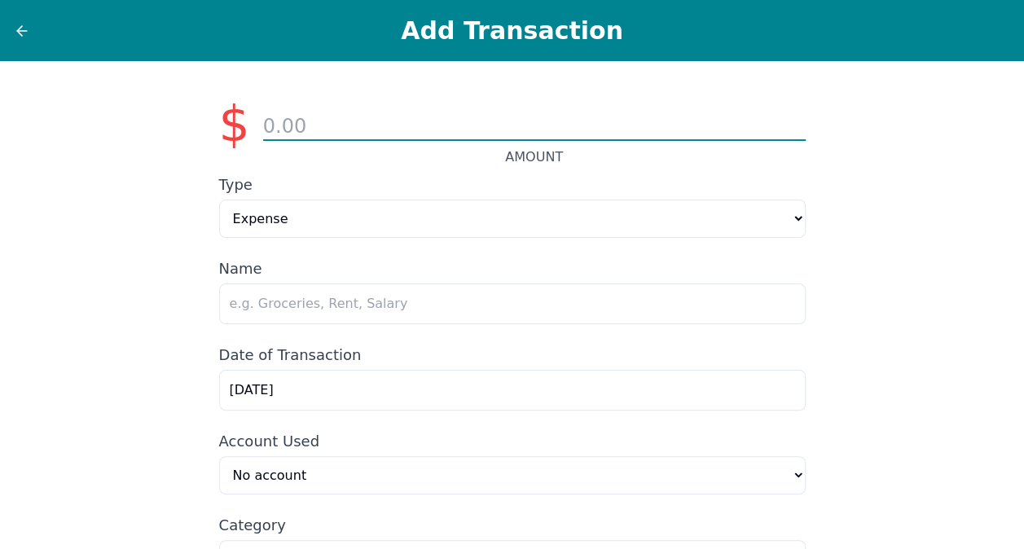
click at [353, 126] on input "number" at bounding box center [534, 127] width 543 height 28
type input "56.00"
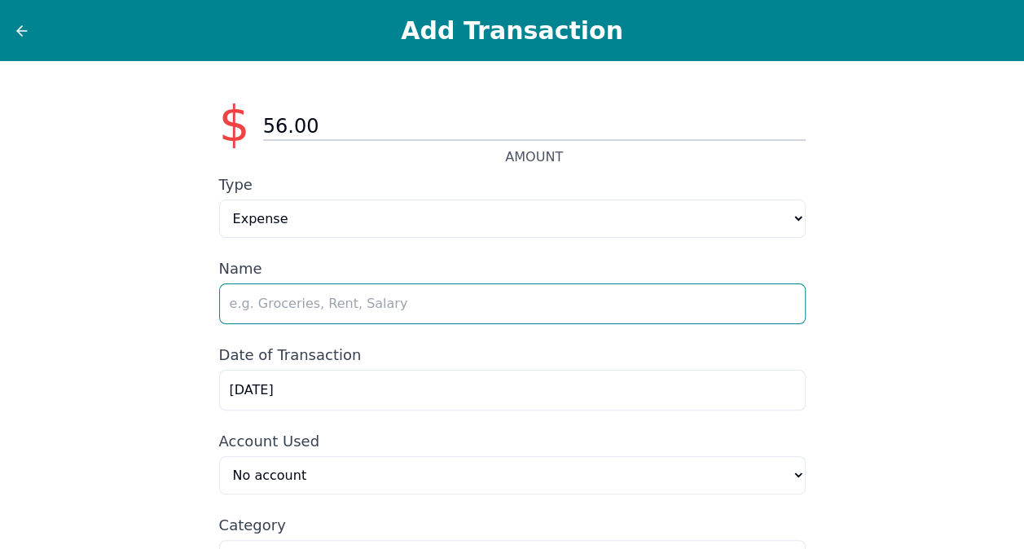
click at [317, 304] on input "text" at bounding box center [512, 304] width 587 height 41
type input "Circle K"
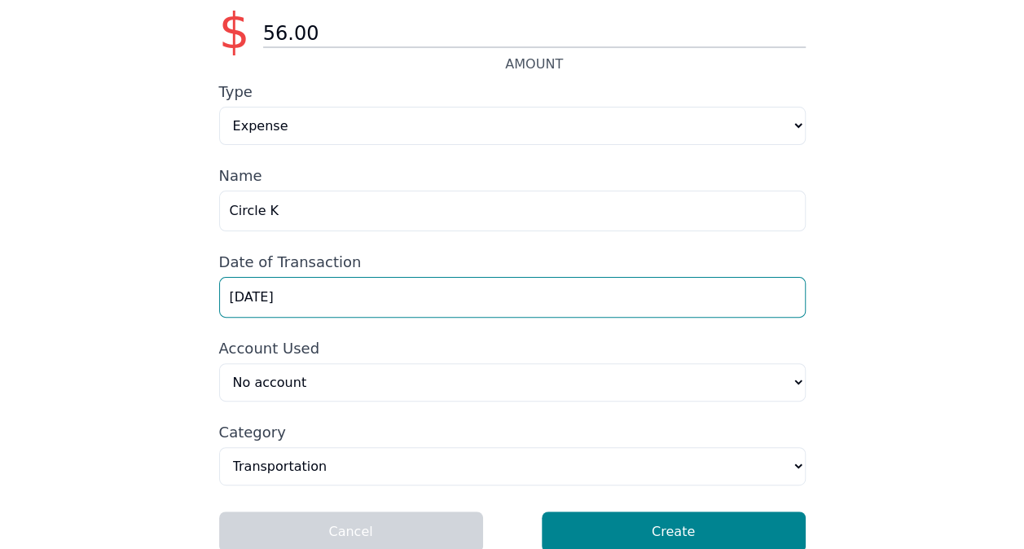
scroll to position [117, 0]
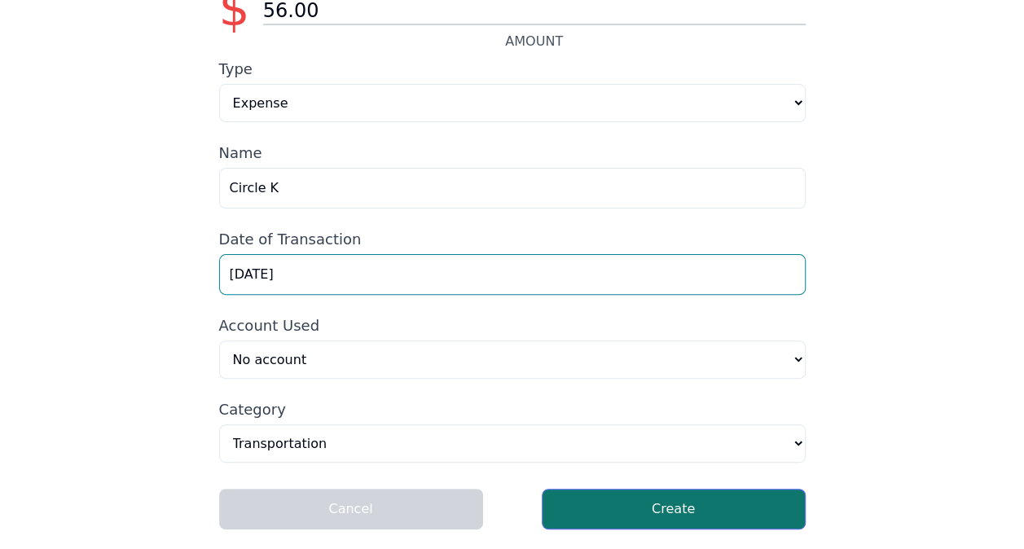
type input "[DATE]"
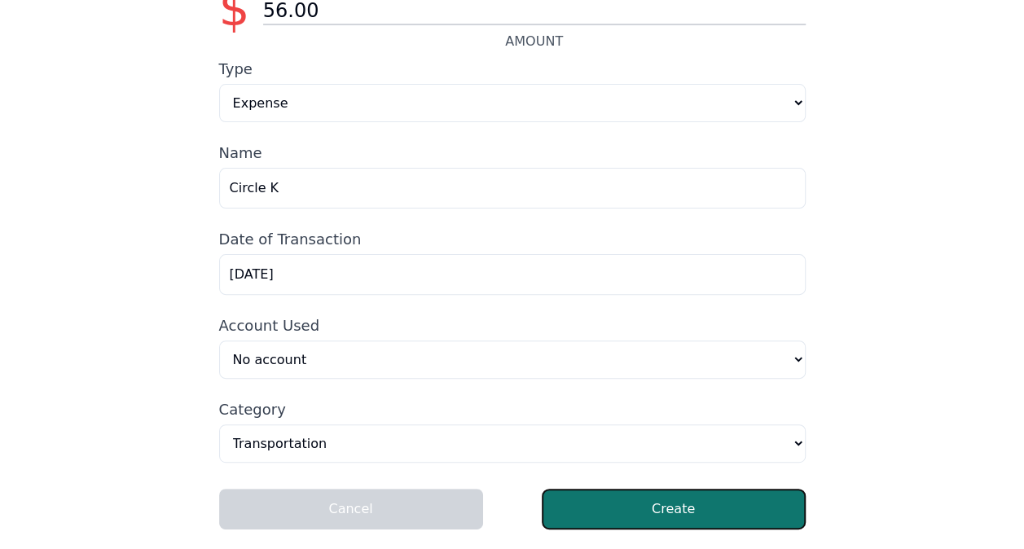
click at [726, 515] on button "Create" at bounding box center [674, 509] width 264 height 41
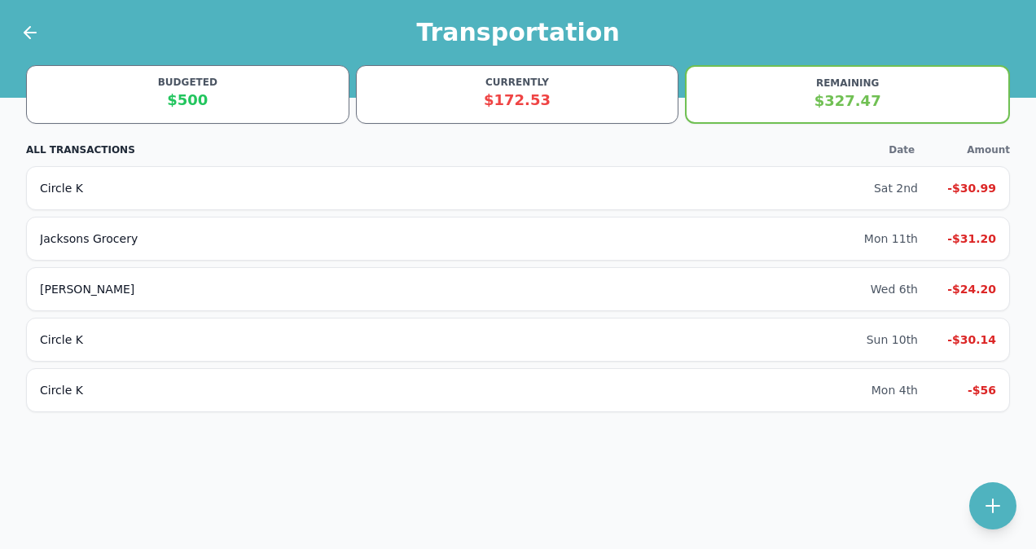
click at [24, 21] on div at bounding box center [20, 32] width 41 height 65
click at [24, 30] on icon at bounding box center [30, 33] width 20 height 20
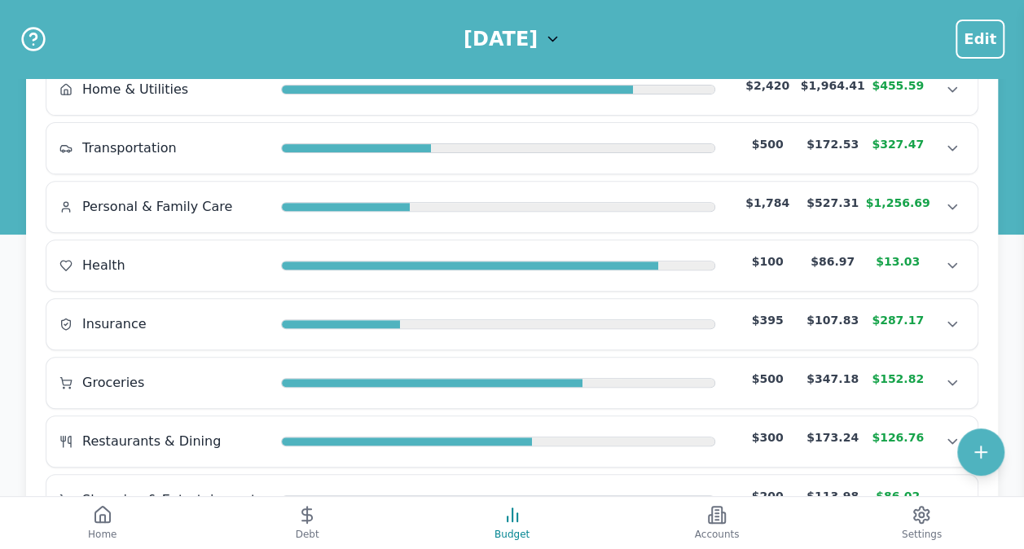
scroll to position [458, 0]
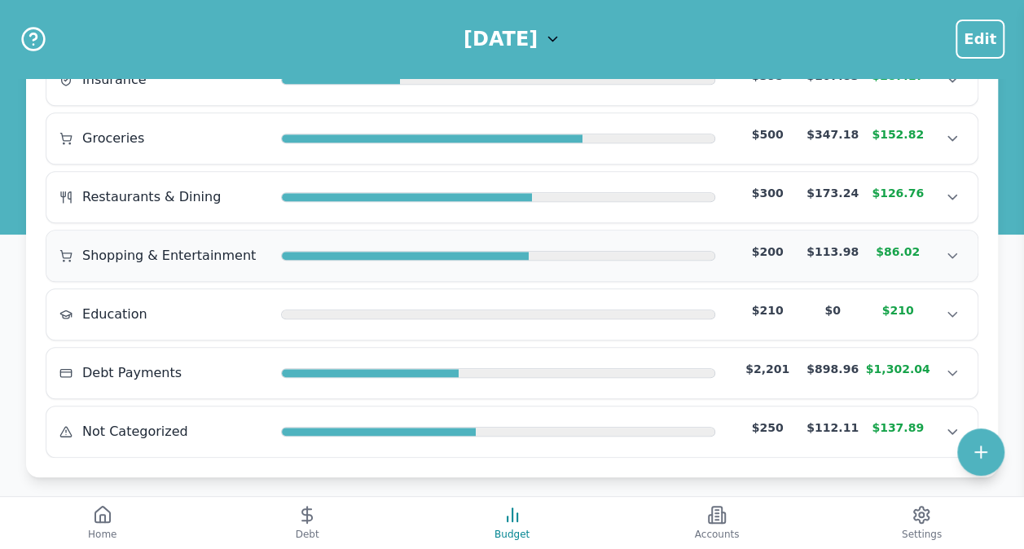
click at [148, 244] on div "Shopping & Entertainment $200 $113.98 $86.02" at bounding box center [511, 256] width 905 height 24
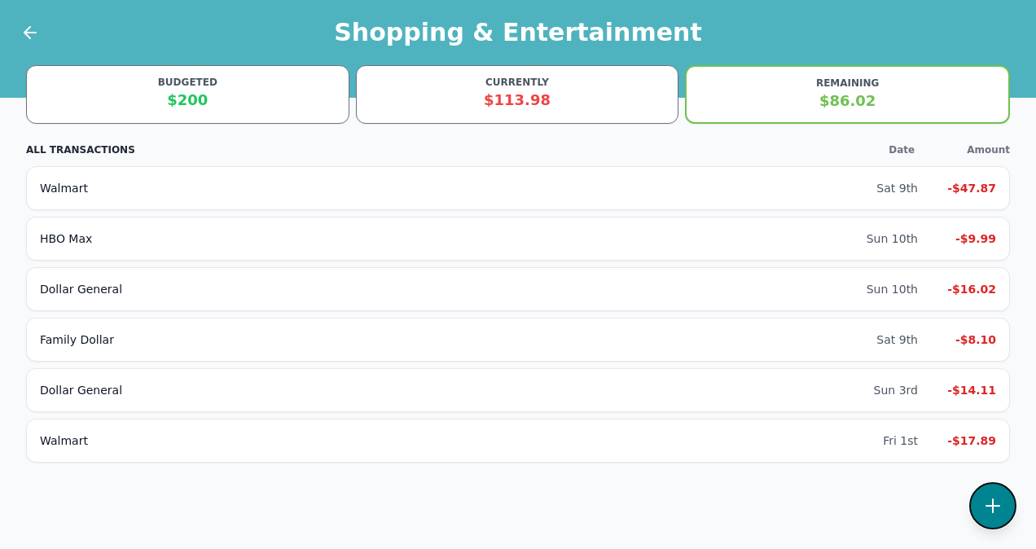
click at [988, 507] on icon at bounding box center [993, 506] width 20 height 20
select select "shoppingAndEntertainment"
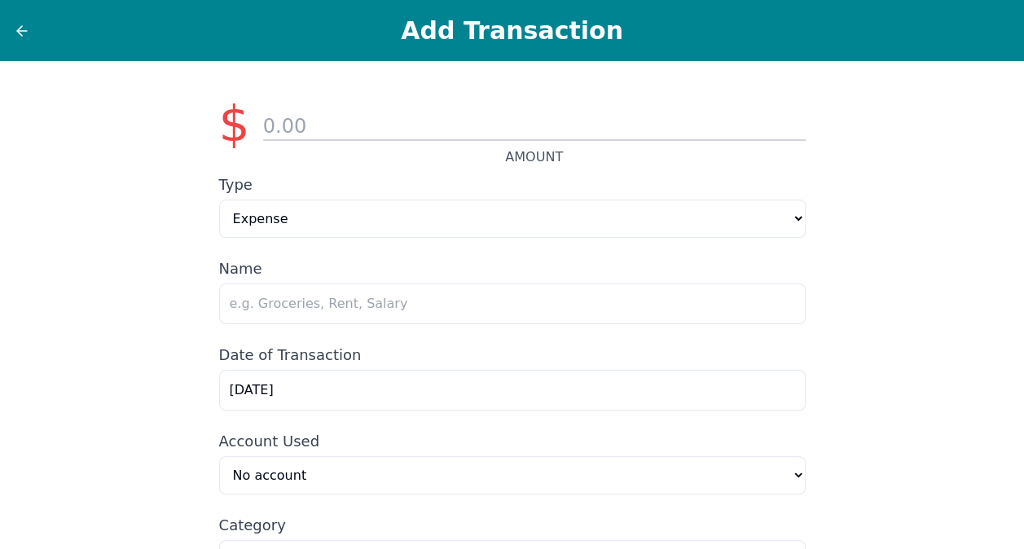
click at [427, 91] on div "AMOUNT" at bounding box center [534, 124] width 543 height 86
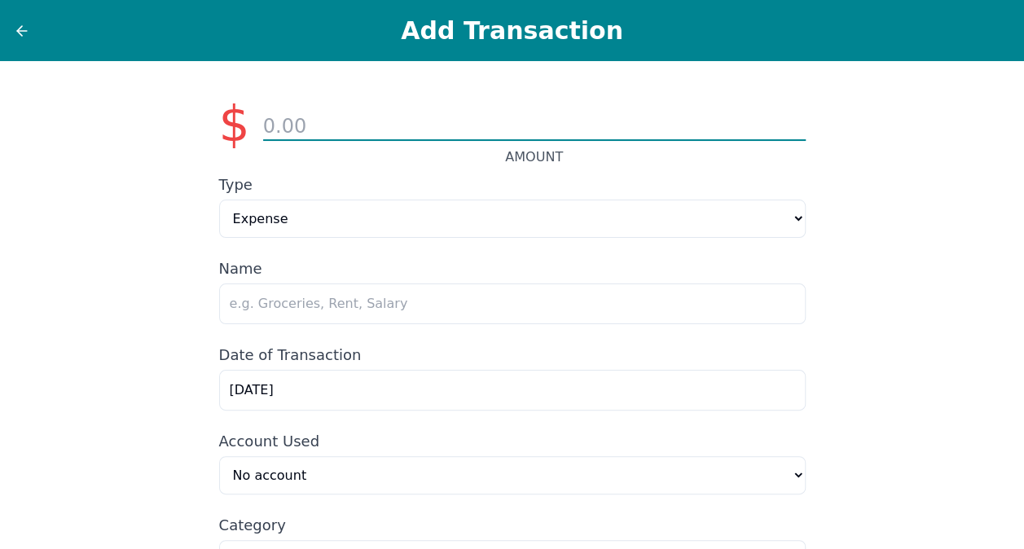
click at [421, 123] on input "number" at bounding box center [534, 127] width 543 height 28
type input "21.87"
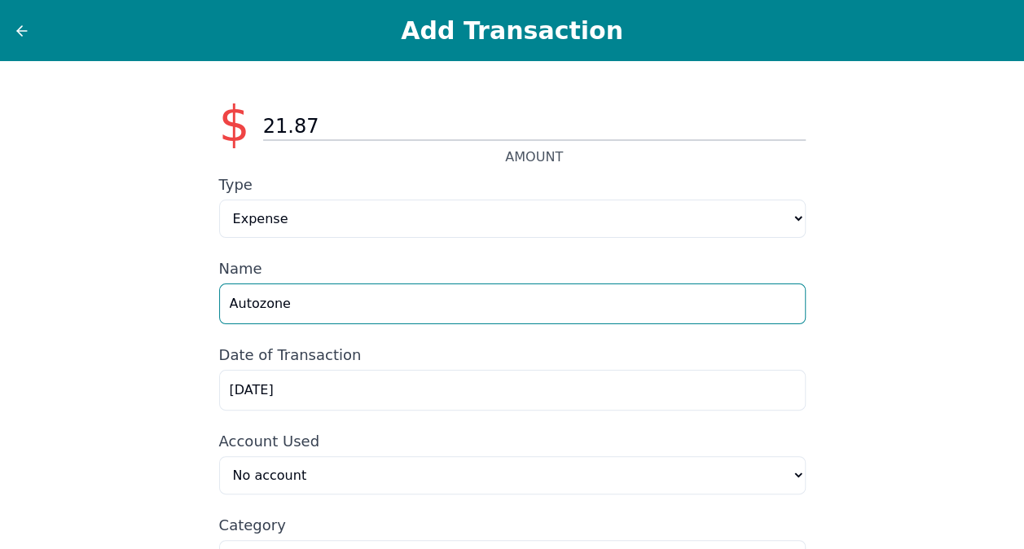
type input "Autozone"
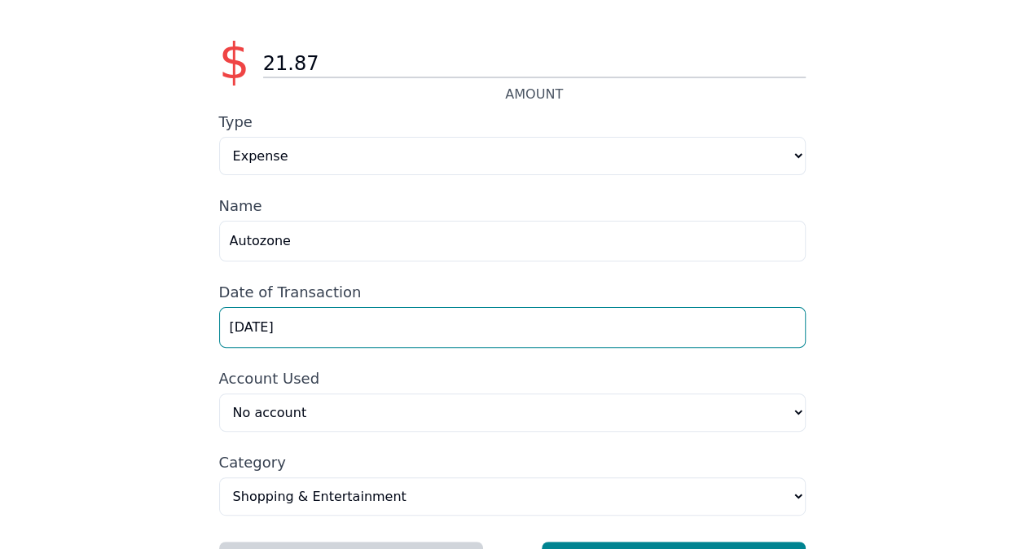
scroll to position [117, 0]
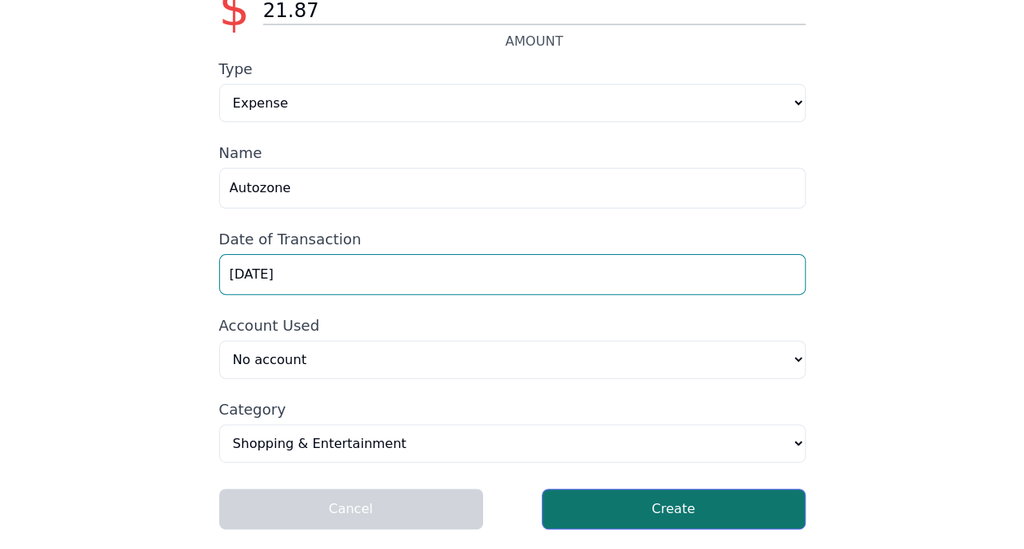
type input "[DATE]"
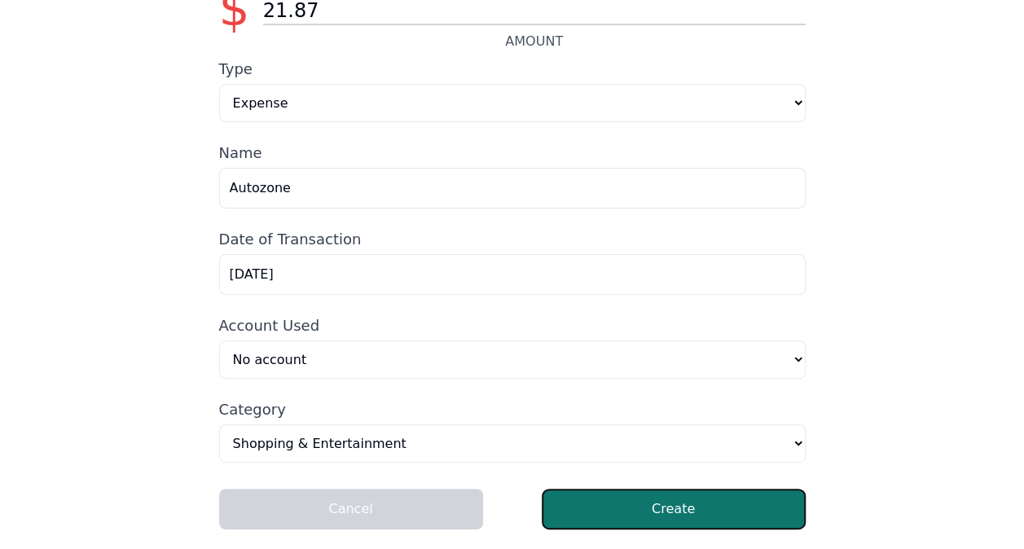
click at [611, 507] on button "Create" at bounding box center [674, 509] width 264 height 41
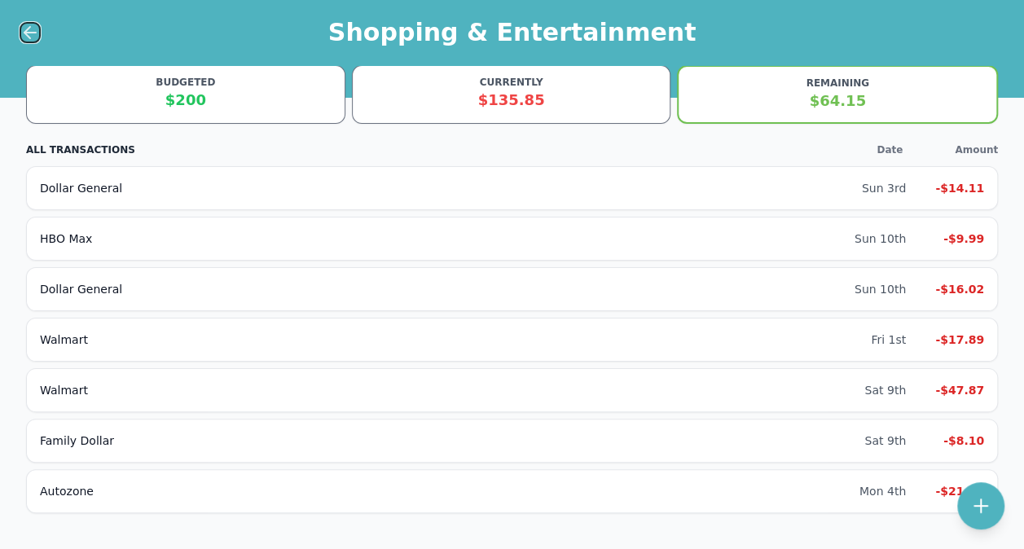
click at [28, 35] on icon at bounding box center [30, 33] width 20 height 20
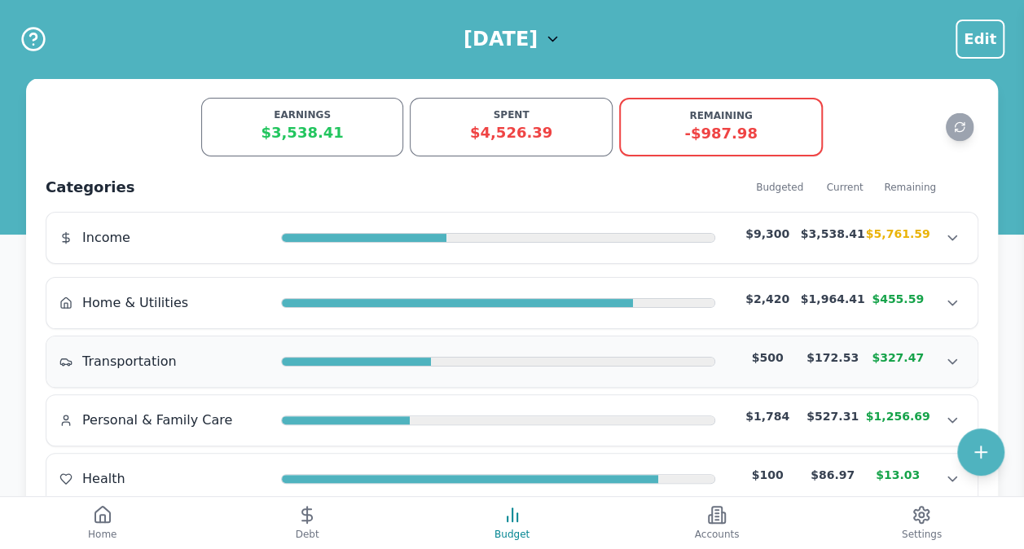
click at [125, 357] on span "Transportation" at bounding box center [129, 362] width 95 height 20
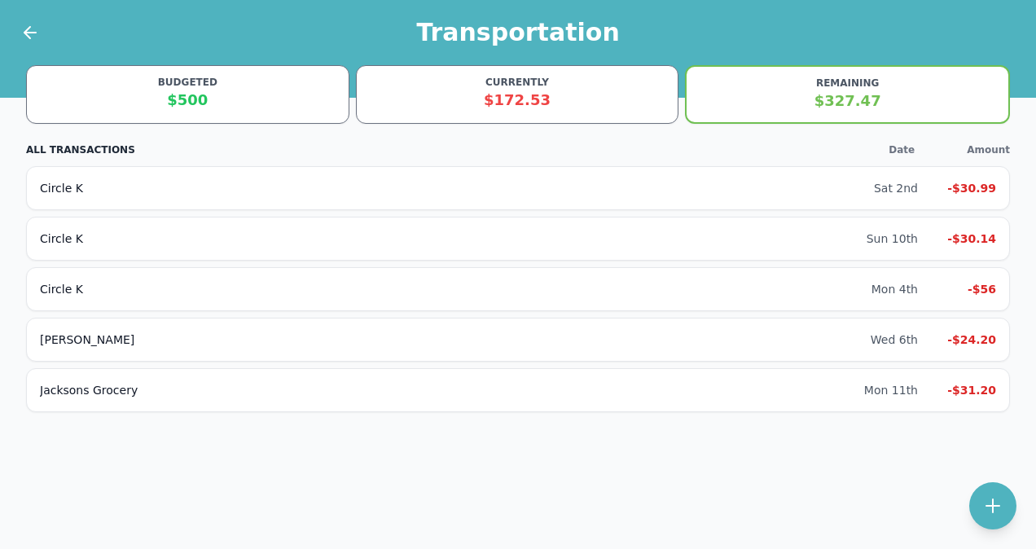
click at [966, 502] on div "Transportation BUDGETED $500 CURRENTLY $172.53 REMAINING $327.47 ALL TRANSACTIO…" at bounding box center [518, 274] width 1036 height 549
click at [987, 505] on icon at bounding box center [993, 505] width 13 height 13
select select "transportation"
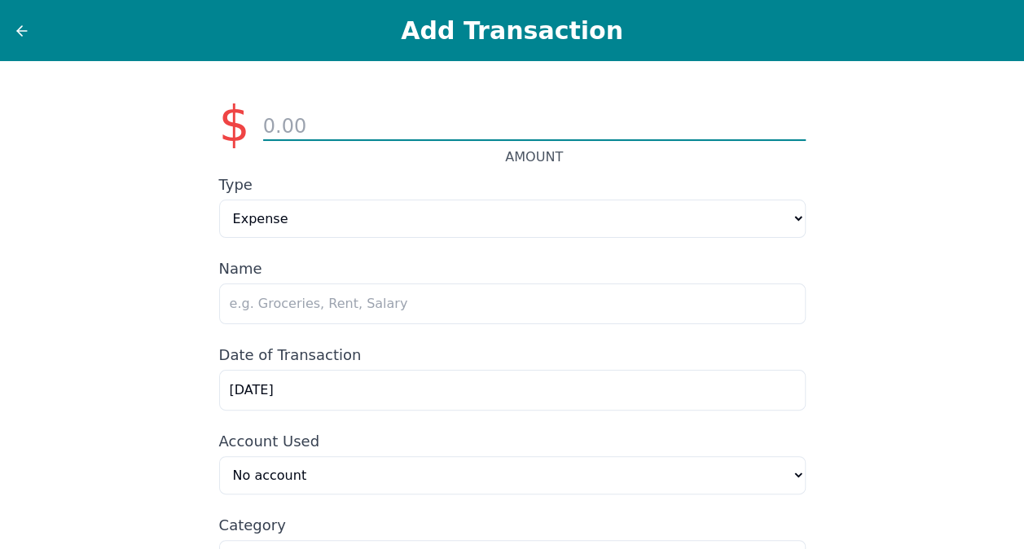
click at [514, 127] on input "number" at bounding box center [534, 127] width 543 height 28
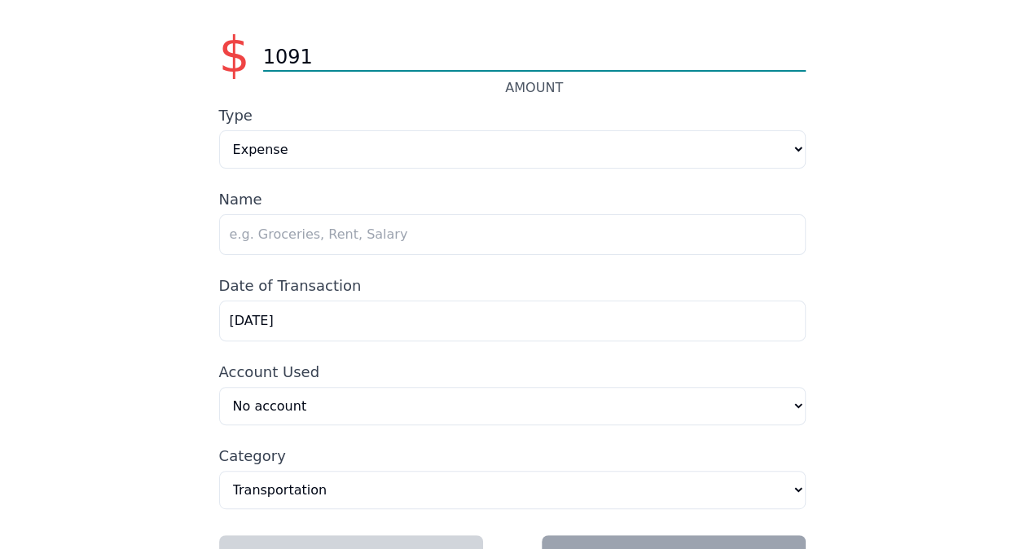
scroll to position [117, 0]
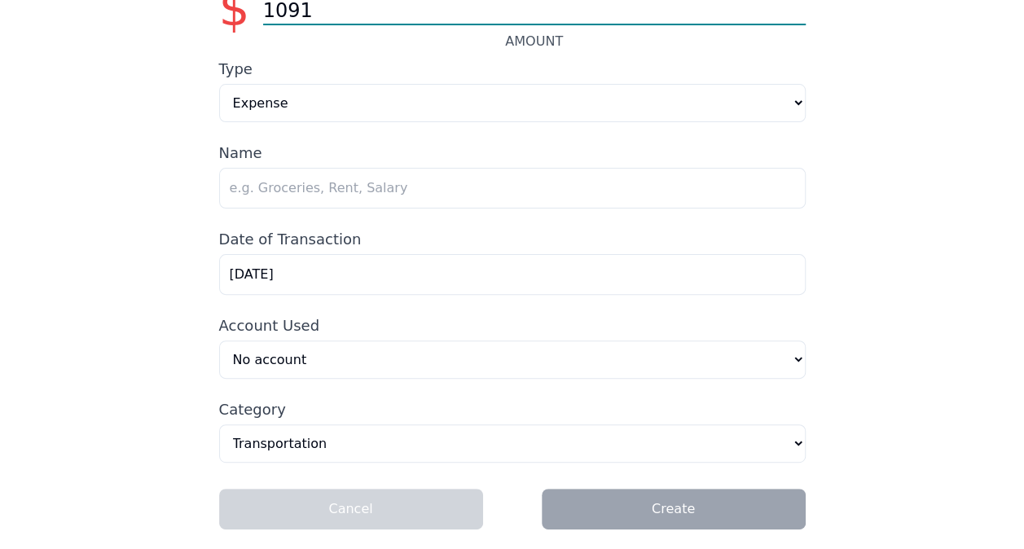
type input "1091"
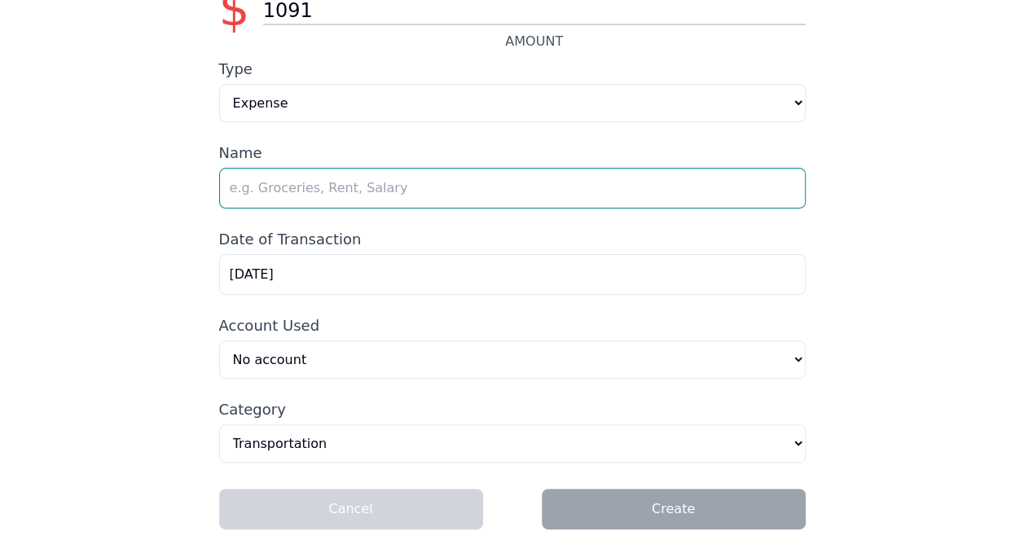
click at [328, 188] on input "text" at bounding box center [512, 188] width 587 height 41
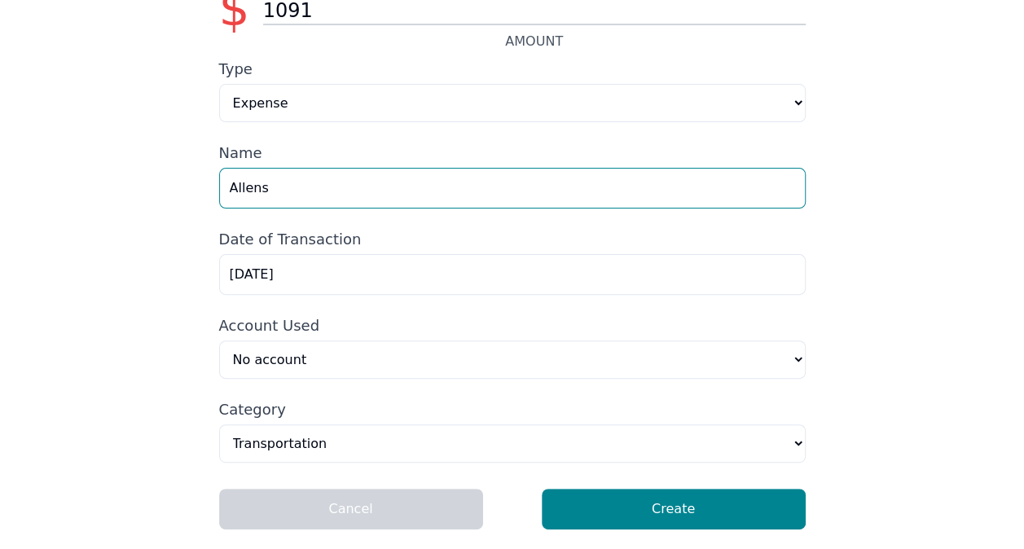
type input "Allens"
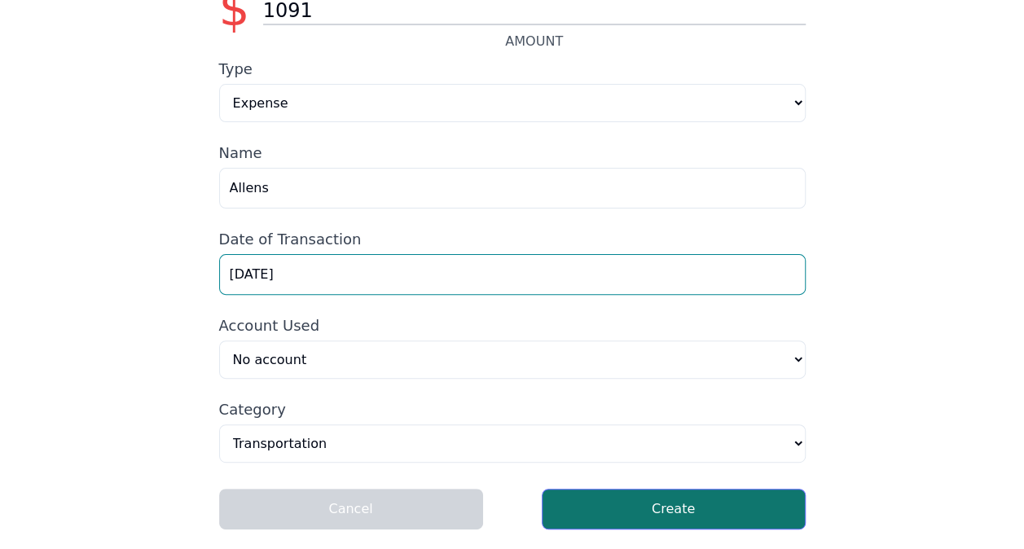
type input "[DATE]"
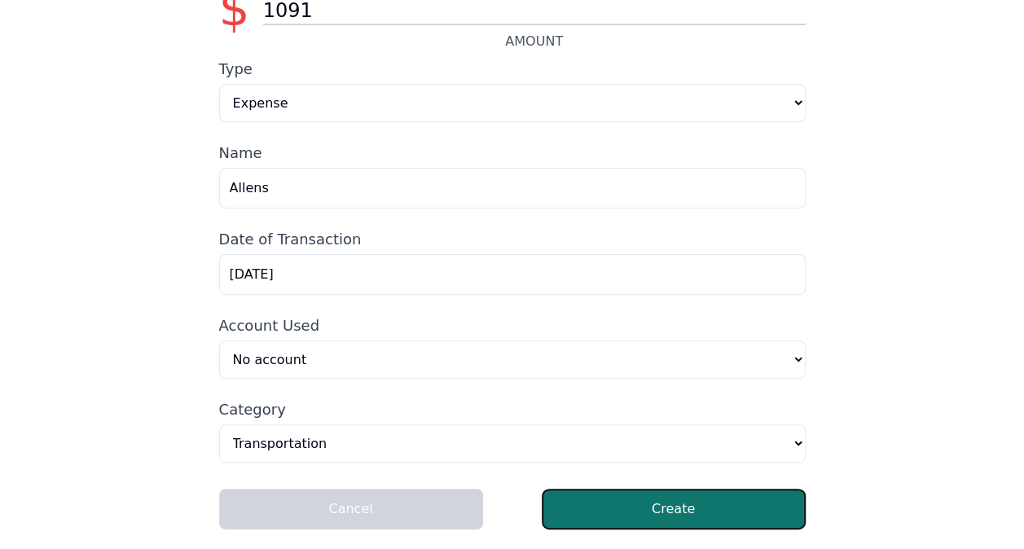
click at [634, 500] on button "Create" at bounding box center [674, 509] width 264 height 41
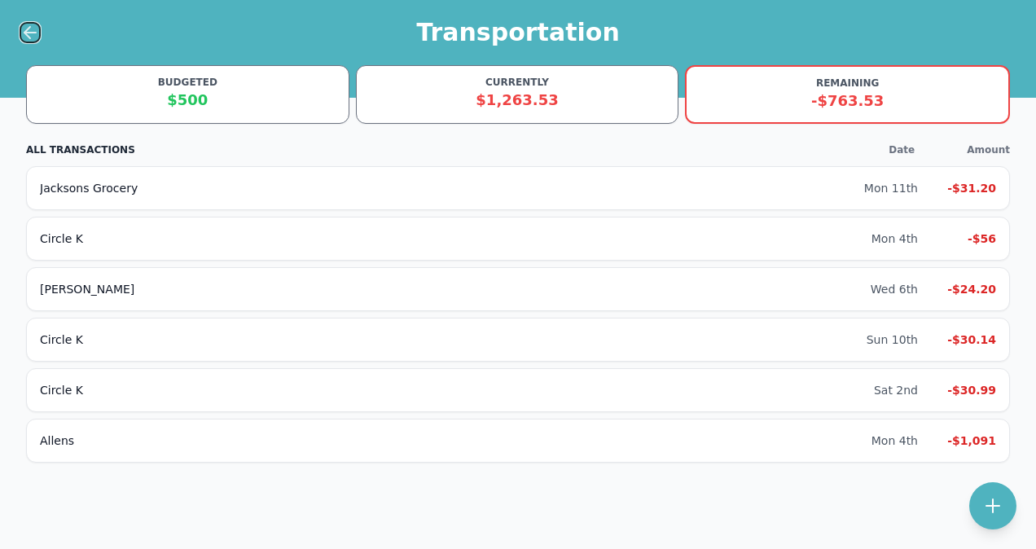
click at [26, 31] on icon at bounding box center [27, 32] width 6 height 11
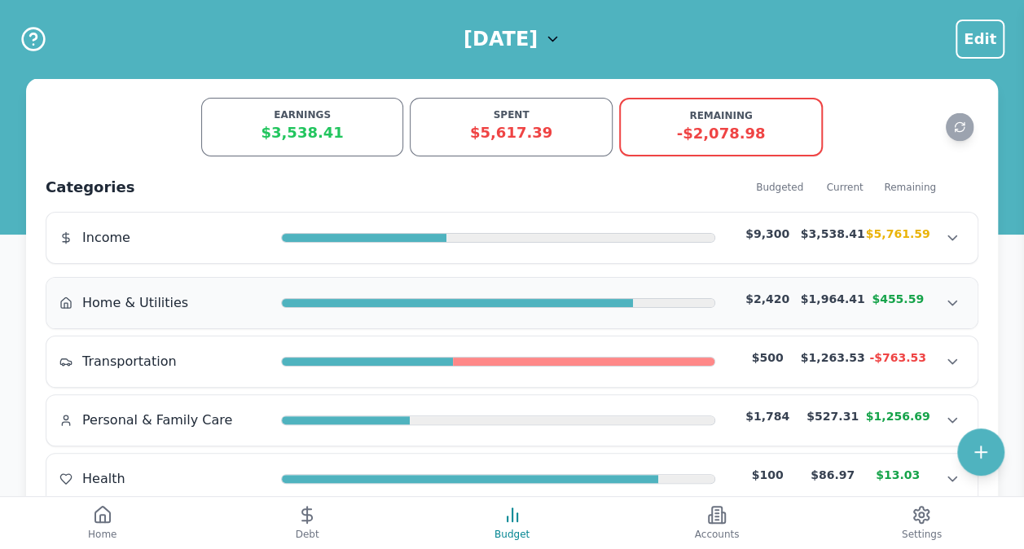
click at [112, 315] on div "Home & Utilities $2,420 $1,964.41 $455.59 Home & Utilities $2,420 $1,964.41 $45…" at bounding box center [511, 303] width 931 height 51
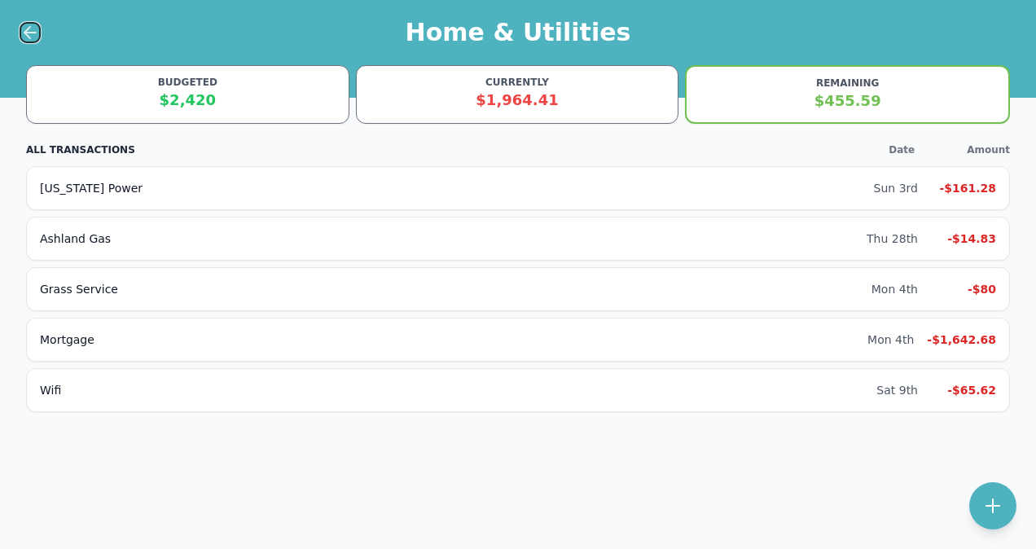
click at [28, 31] on icon at bounding box center [30, 33] width 20 height 20
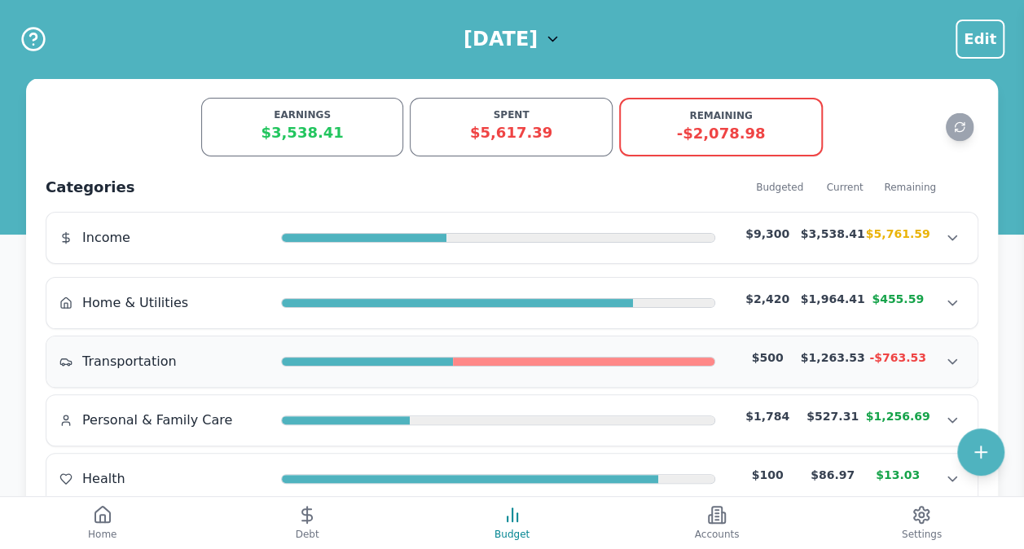
click at [227, 368] on div "Transportation $500 $1,263.53 -$763.53" at bounding box center [511, 362] width 905 height 24
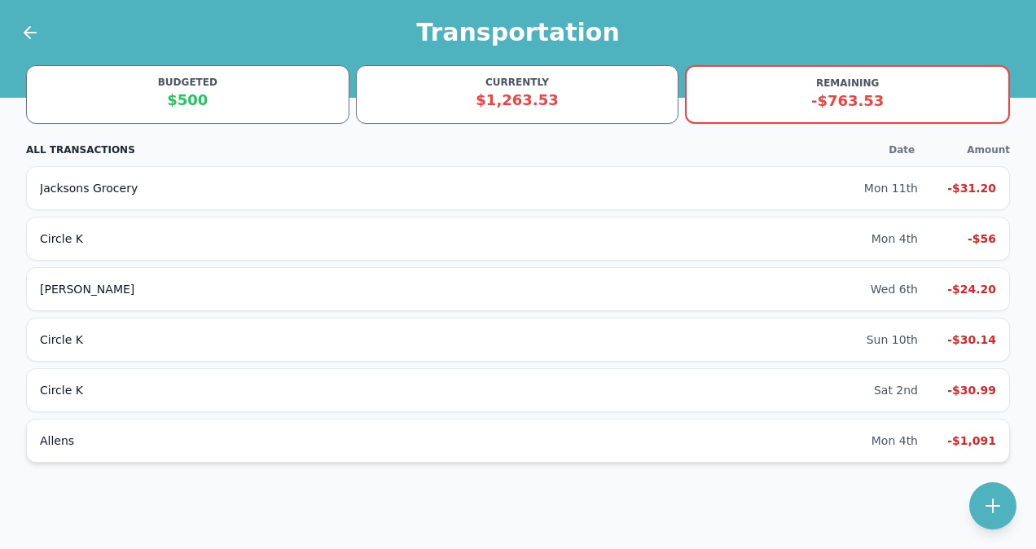
click at [376, 429] on div "[PERSON_NAME] Mon 4th -$1,091" at bounding box center [518, 441] width 984 height 44
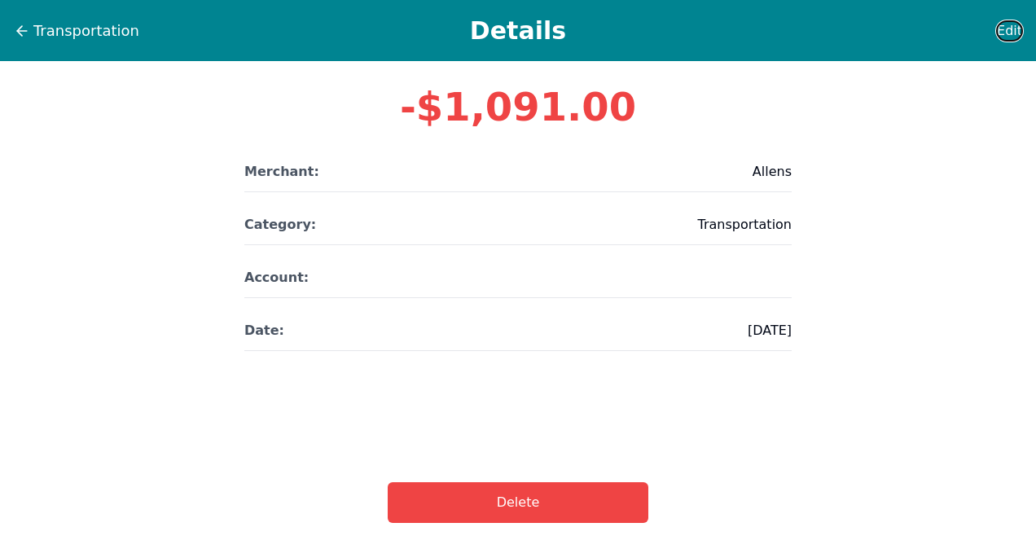
click at [1014, 30] on span "Edit" at bounding box center [1009, 31] width 25 height 20
select select "transportation"
select select "no-account"
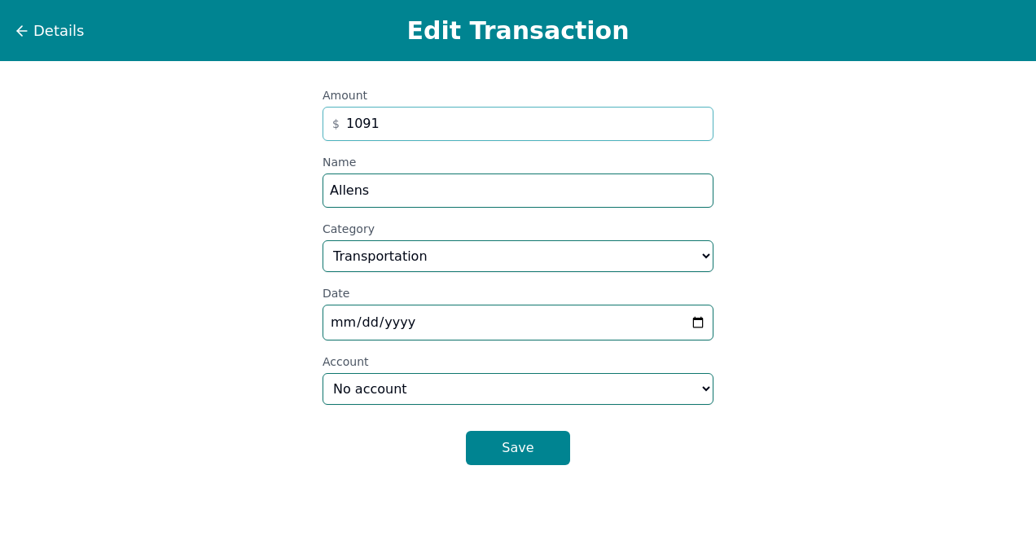
click at [363, 123] on input "1091" at bounding box center [518, 124] width 391 height 34
type input "10.91"
click at [504, 455] on button "Save" at bounding box center [518, 448] width 104 height 34
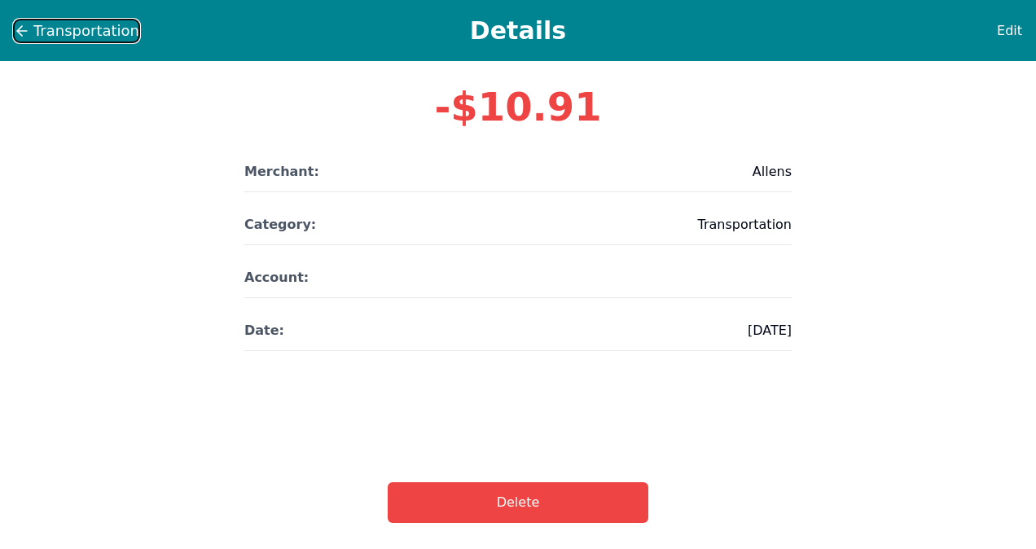
click at [15, 34] on icon at bounding box center [22, 31] width 16 height 16
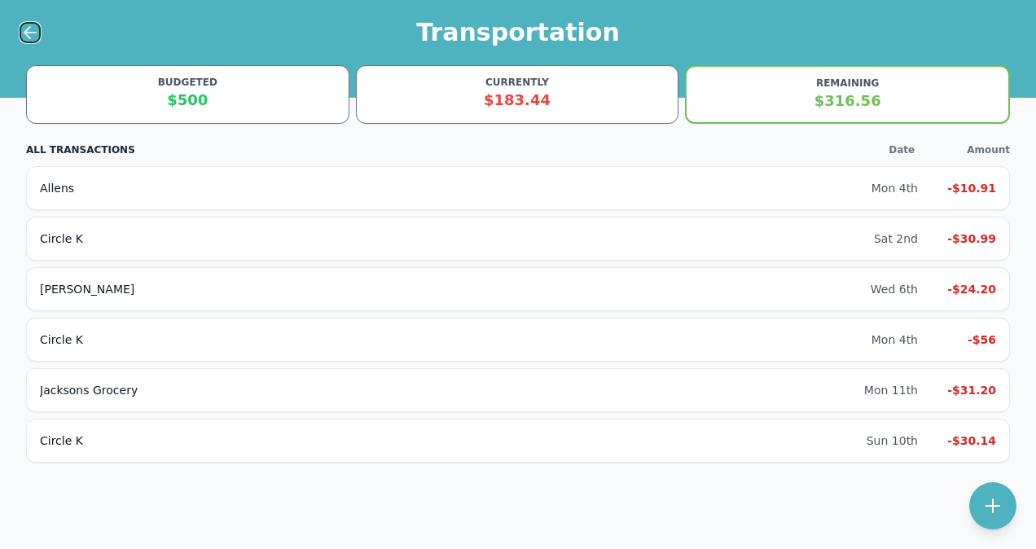
click at [26, 35] on icon at bounding box center [30, 33] width 20 height 20
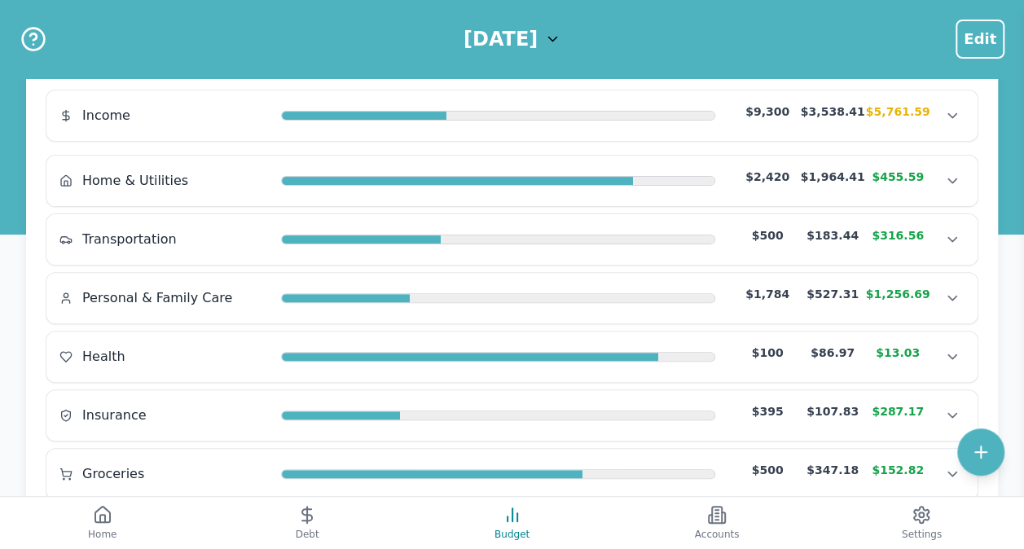
scroll to position [458, 0]
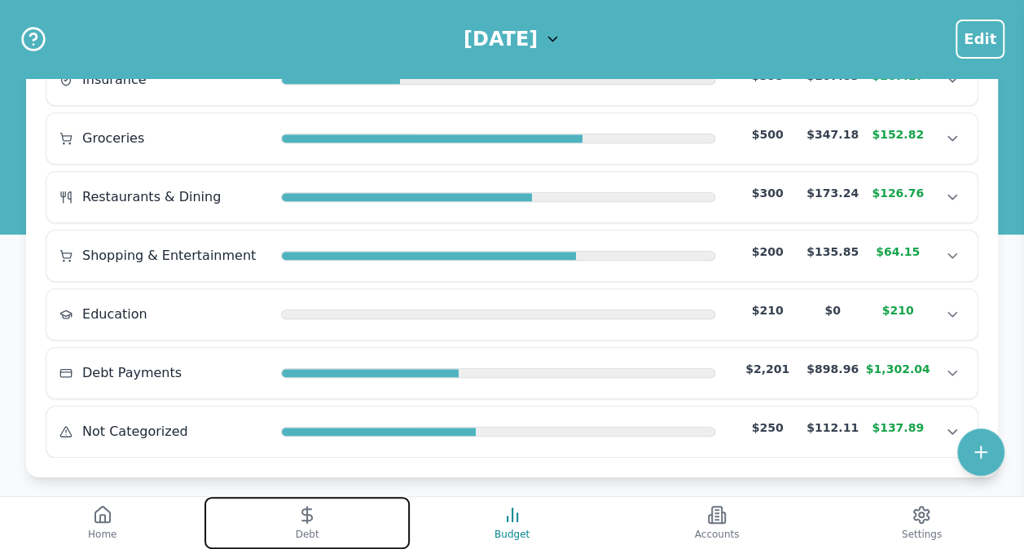
click at [337, 515] on button "Debt" at bounding box center [307, 523] width 205 height 52
